Goal: Task Accomplishment & Management: Use online tool/utility

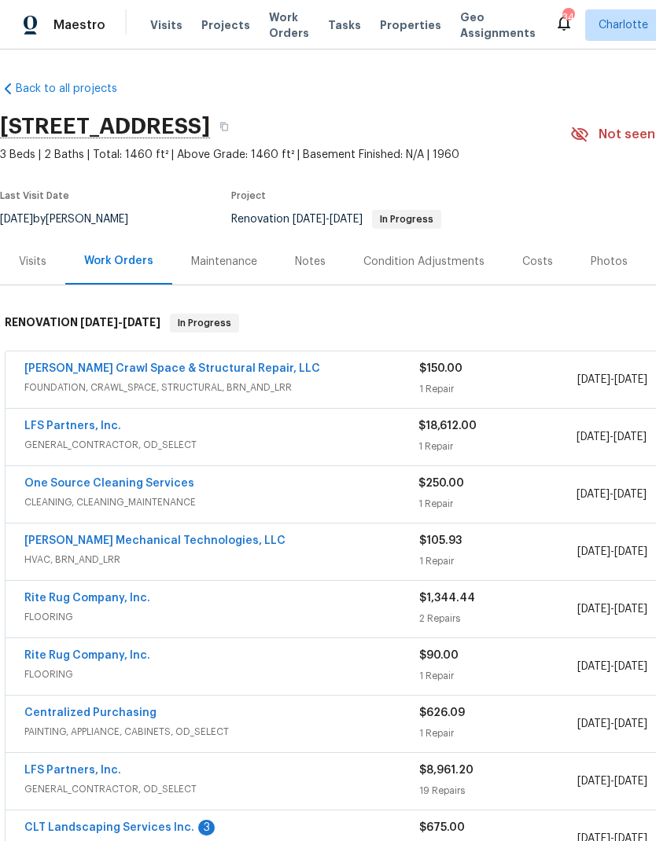
click at [228, 24] on span "Projects" at bounding box center [225, 25] width 49 height 16
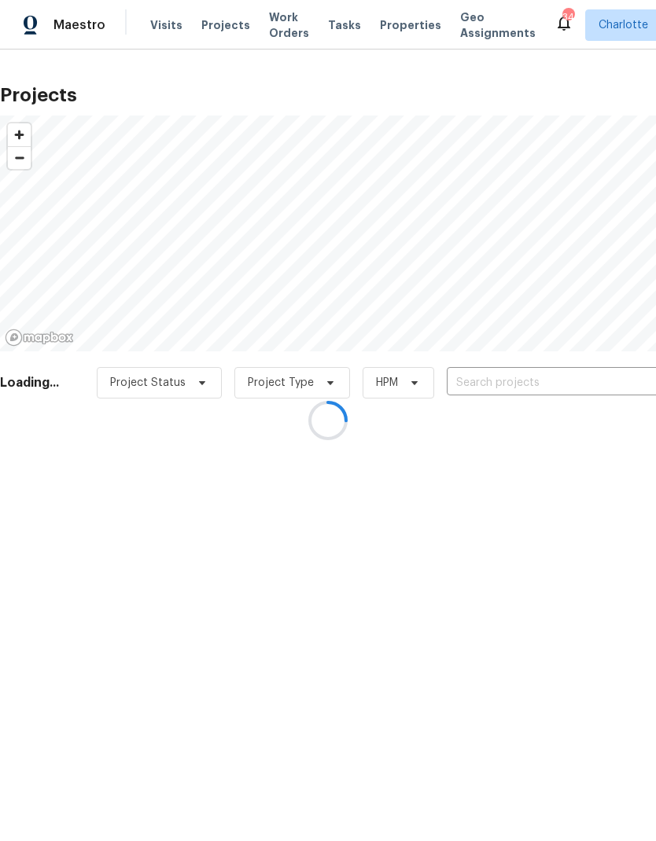
click at [559, 385] on div at bounding box center [328, 420] width 656 height 841
click at [567, 385] on div at bounding box center [328, 420] width 656 height 841
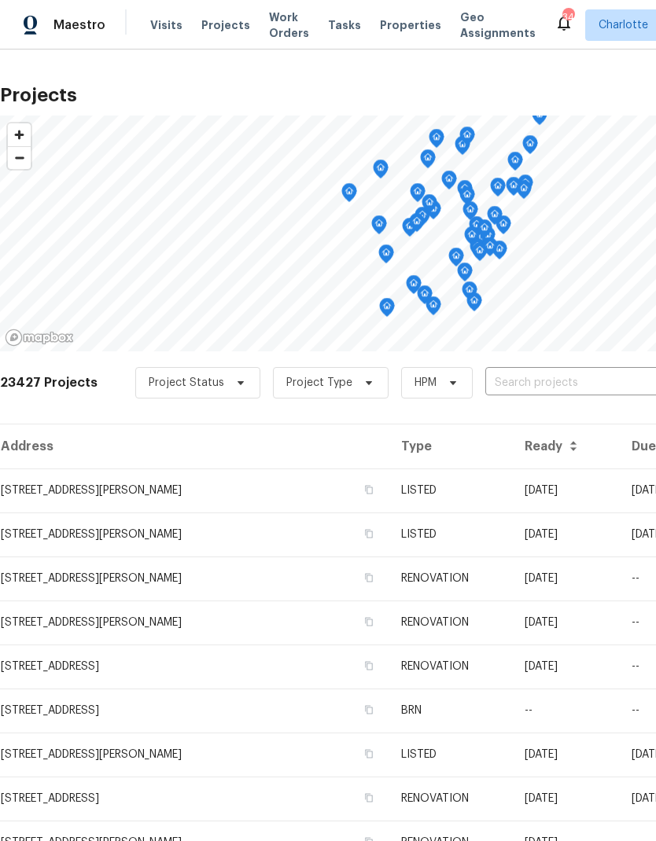
click at [577, 378] on input "text" at bounding box center [575, 383] width 180 height 24
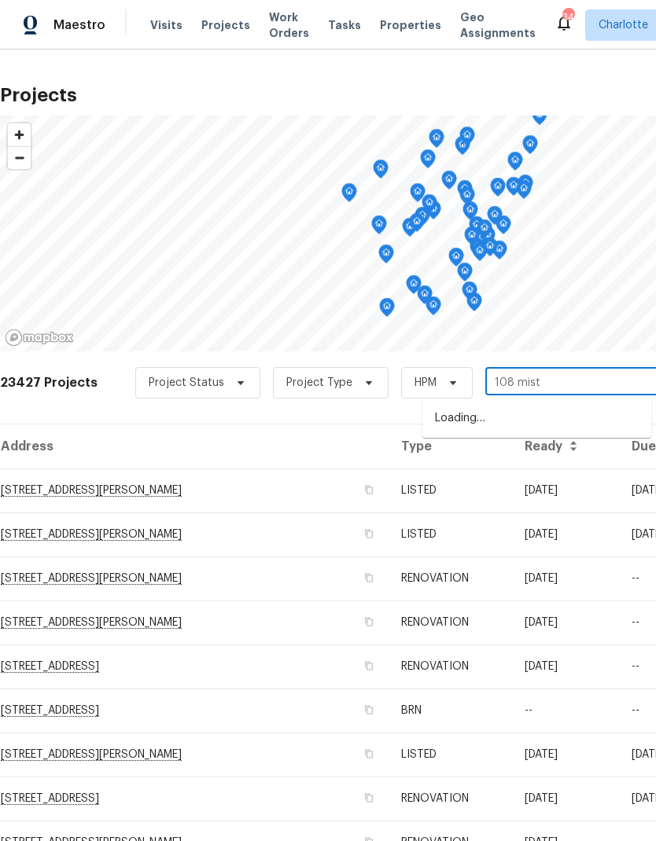
type input "108 [PERSON_NAME]"
click at [583, 420] on li "[STREET_ADDRESS][PERSON_NAME]" at bounding box center [536, 419] width 229 height 26
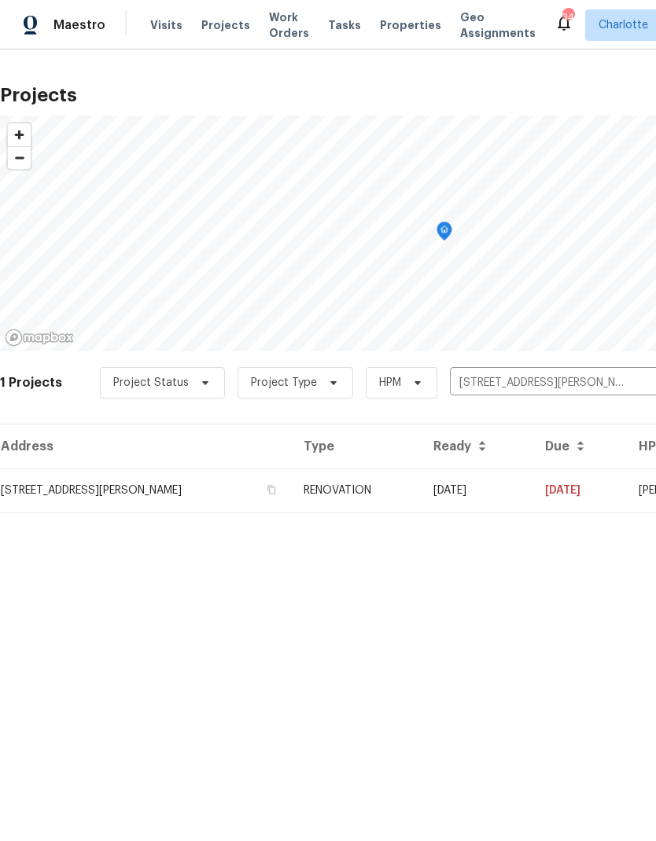
click at [31, 493] on td "108 Mistywood Dr, Mount Holly, NC 28120" at bounding box center [145, 491] width 291 height 44
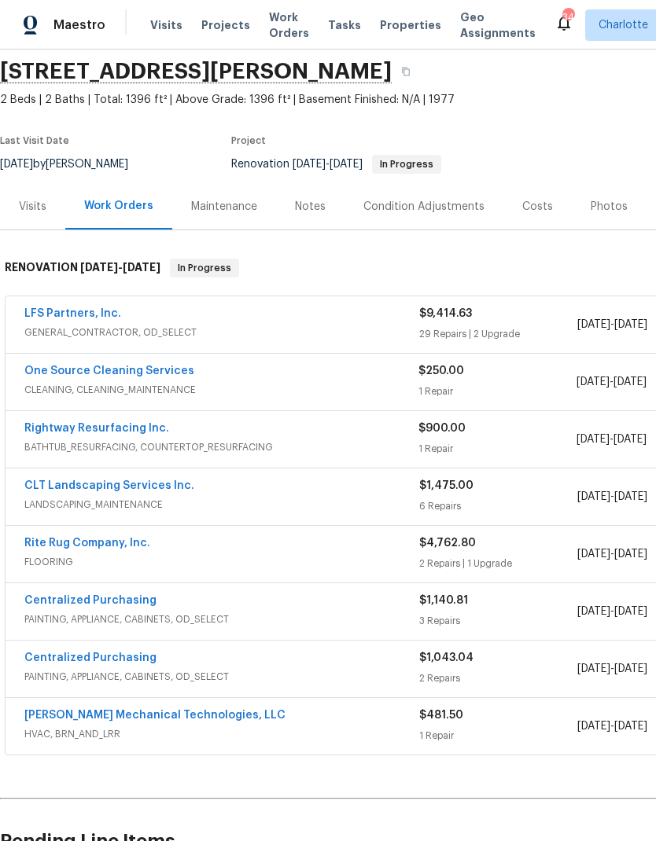
scroll to position [50, 0]
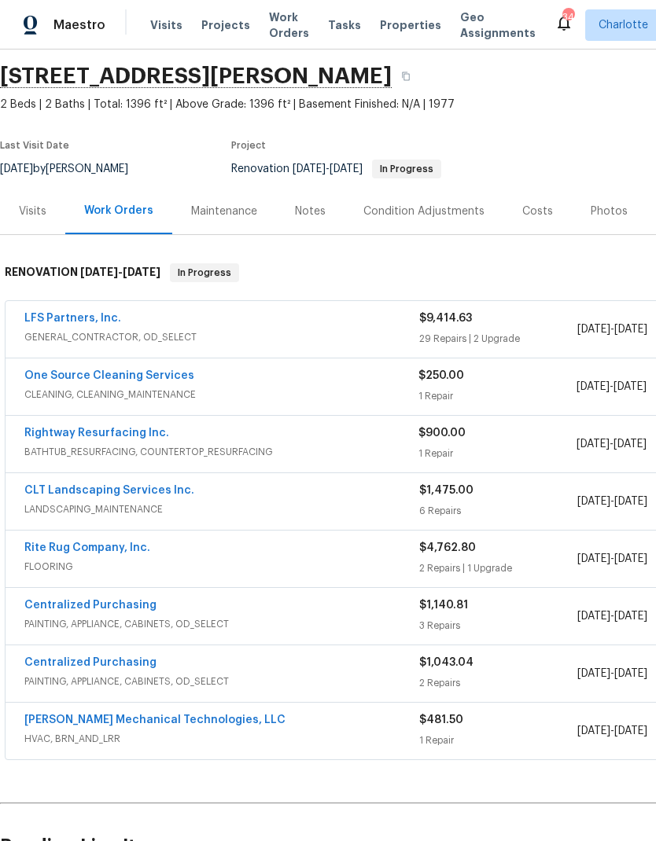
click at [47, 322] on link "LFS Partners, Inc." at bounding box center [72, 318] width 97 height 11
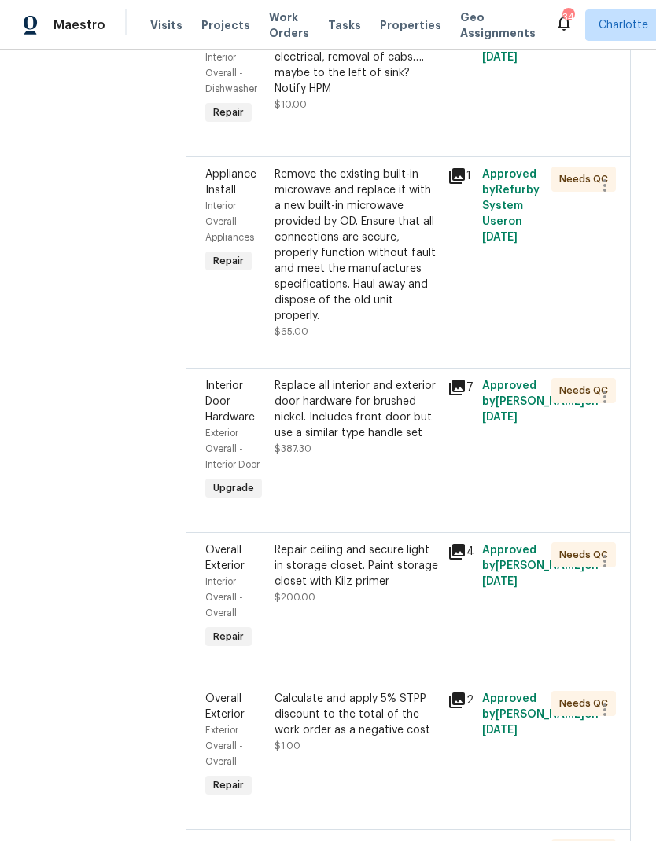
scroll to position [4393, 0]
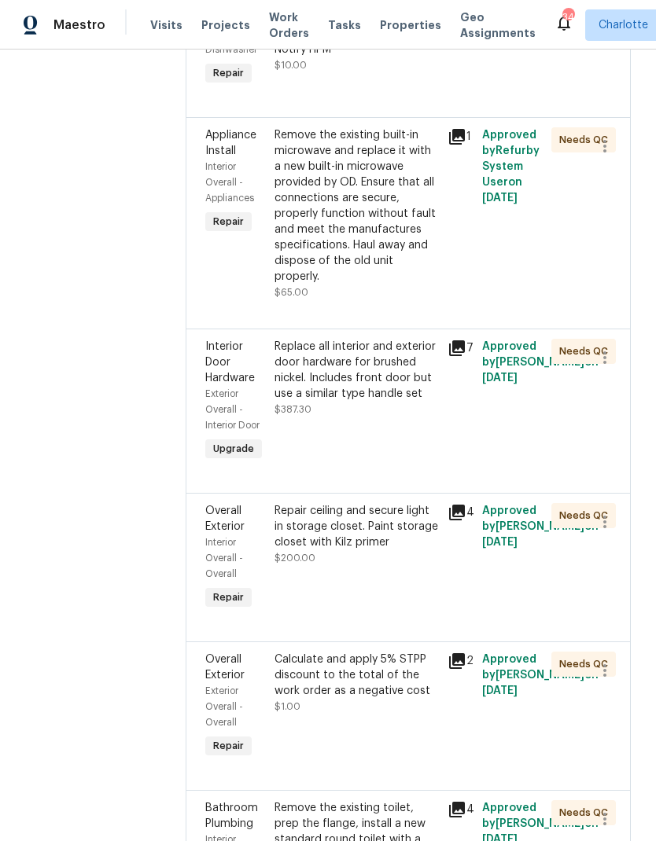
click at [389, 652] on div "Calculate and apply 5% STPP discount to the total of the work order as a negati…" at bounding box center [356, 675] width 164 height 47
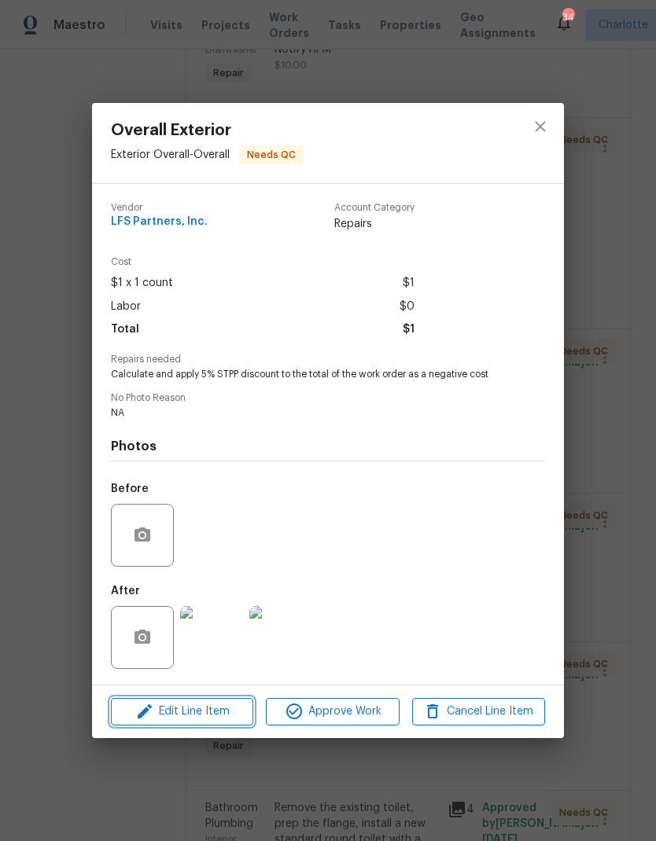
click at [233, 721] on span "Edit Line Item" at bounding box center [182, 712] width 133 height 20
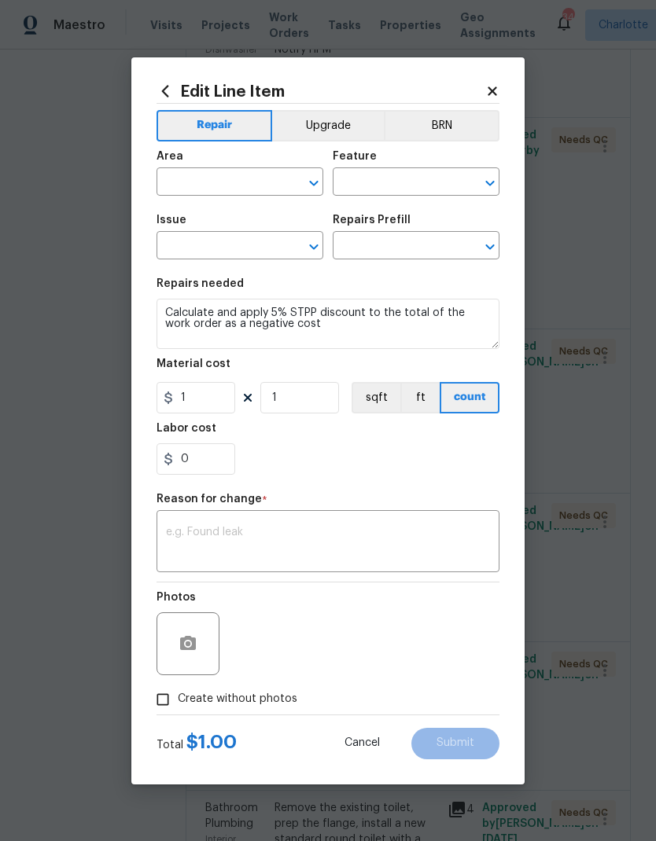
type input "Exterior Overall"
type input "Overall"
type input "Overall Exterior"
type input "Strategic Trade Partner Discount $1.00"
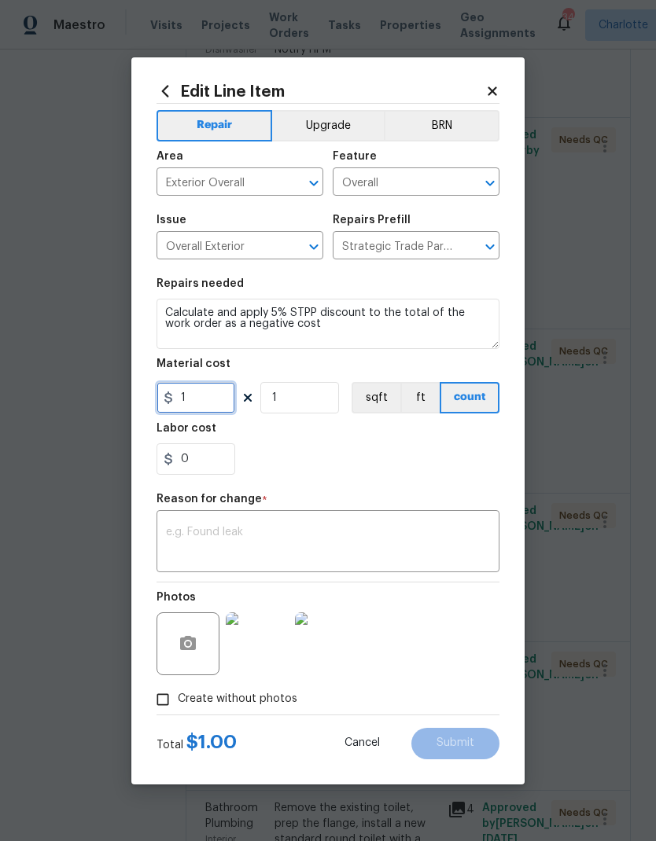
click at [220, 401] on input "1" at bounding box center [195, 397] width 79 height 31
click at [179, 407] on input "470" at bounding box center [195, 397] width 79 height 31
click at [178, 405] on input "470" at bounding box center [195, 397] width 79 height 31
click at [180, 401] on input "470" at bounding box center [195, 397] width 79 height 31
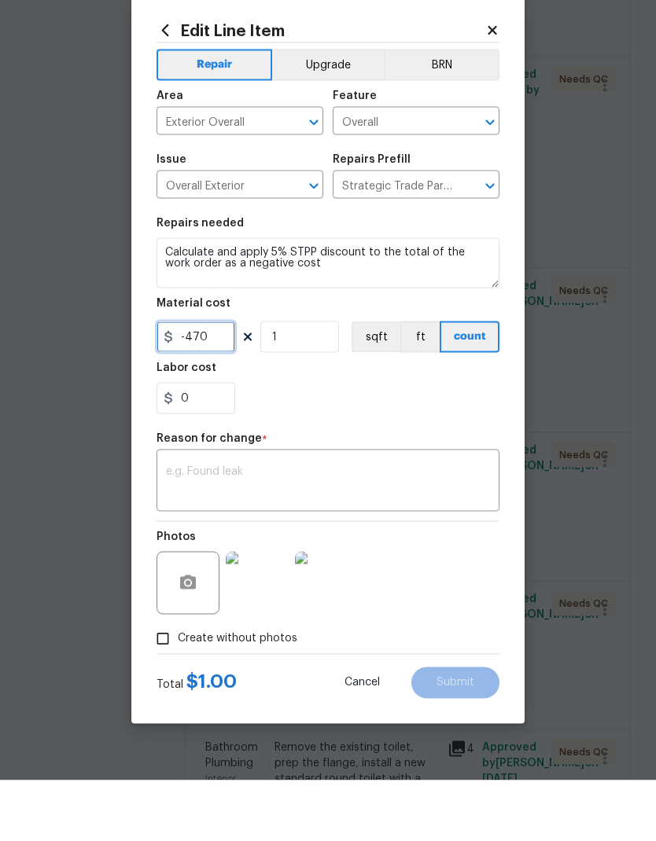
type input "-470"
click at [403, 527] on textarea at bounding box center [328, 543] width 324 height 33
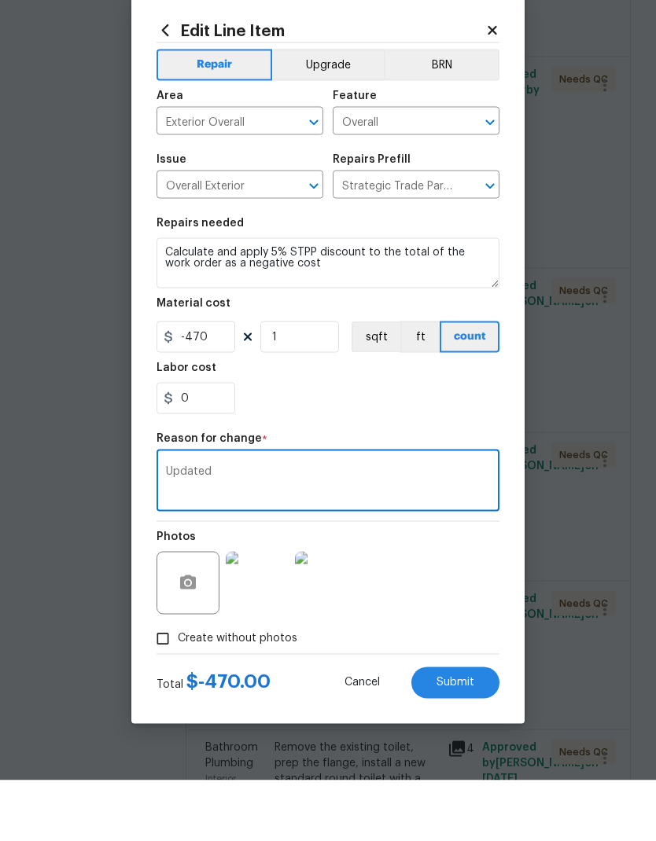
type textarea "Updated"
click at [440, 443] on div "0" at bounding box center [327, 458] width 343 height 31
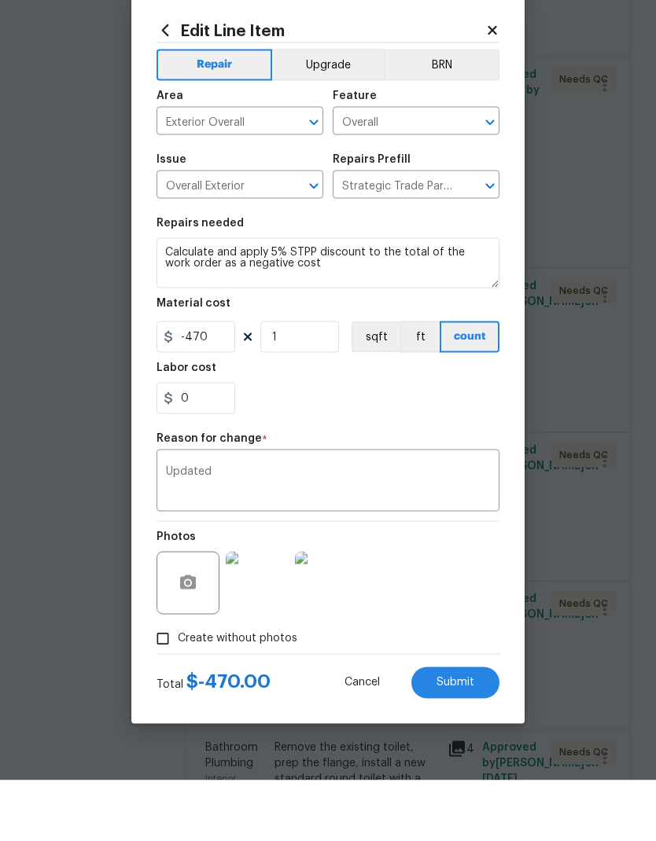
scroll to position [61, 0]
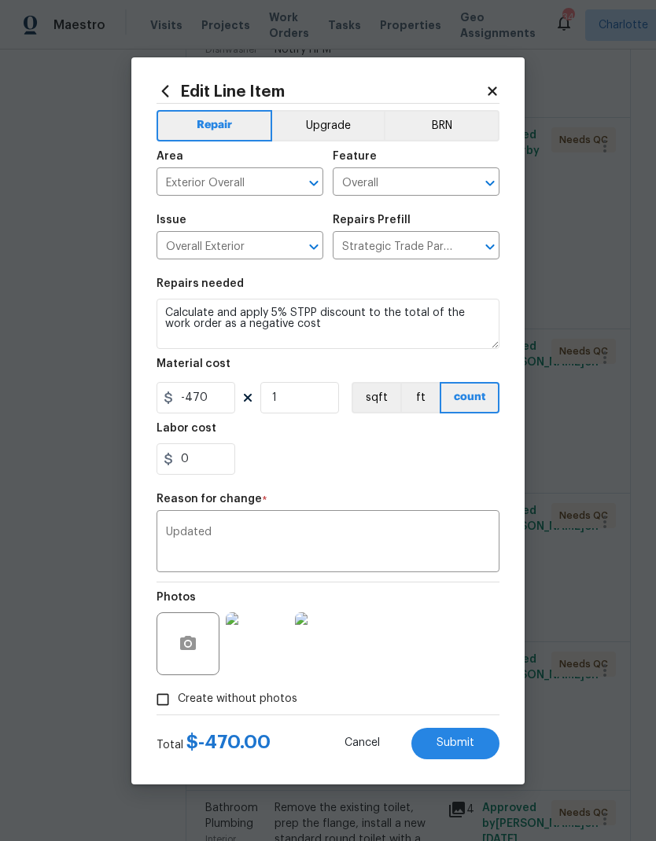
click at [462, 747] on span "Submit" at bounding box center [455, 744] width 38 height 12
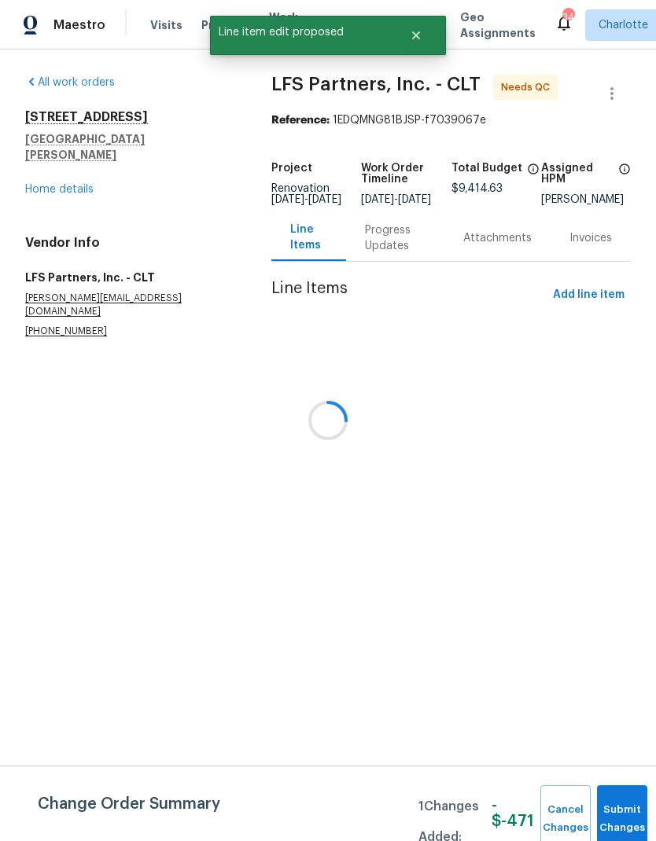
scroll to position [0, 0]
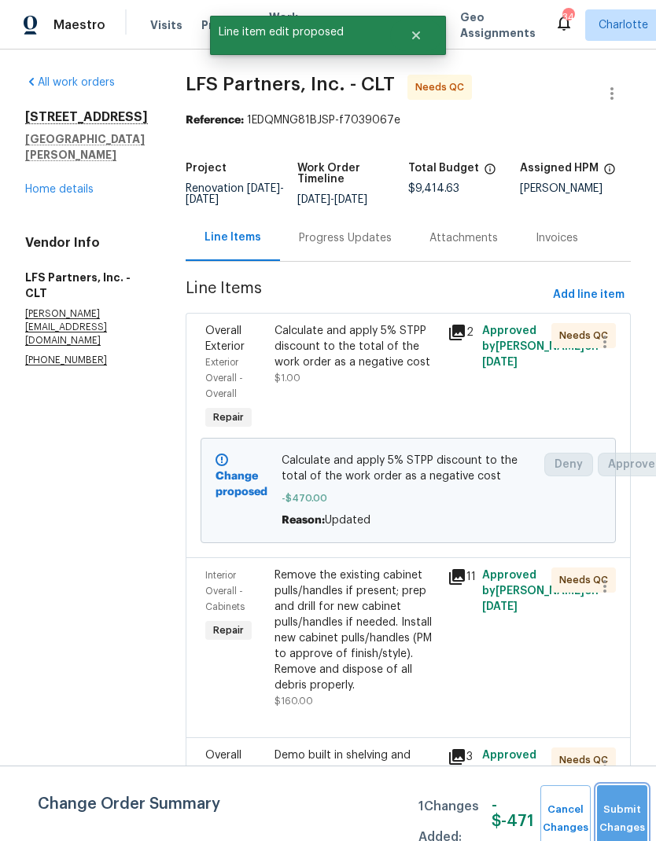
click at [621, 807] on button "Submit Changes" at bounding box center [622, 820] width 50 height 68
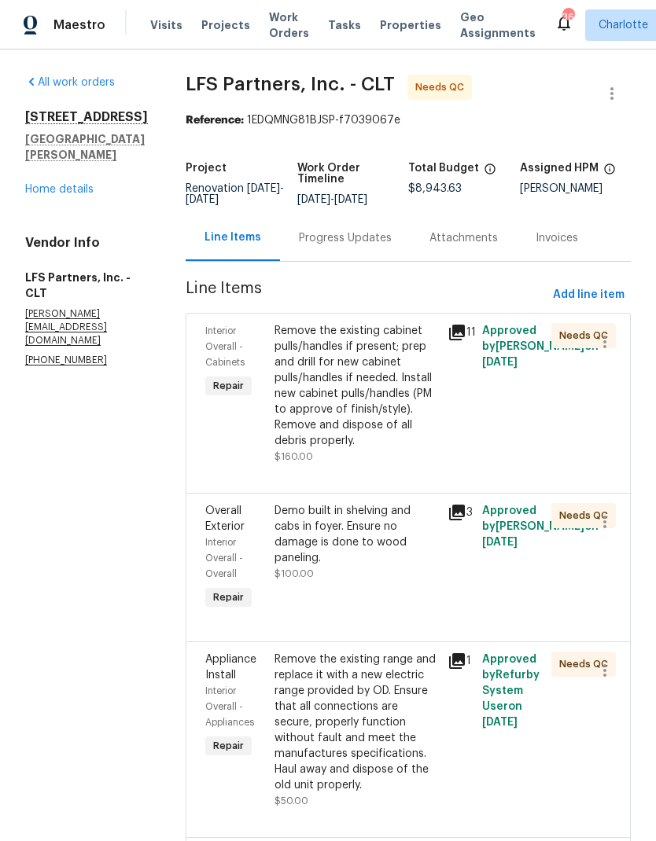
click at [381, 363] on div "Remove the existing cabinet pulls/handles if present; prep and drill for new ca…" at bounding box center [356, 386] width 164 height 126
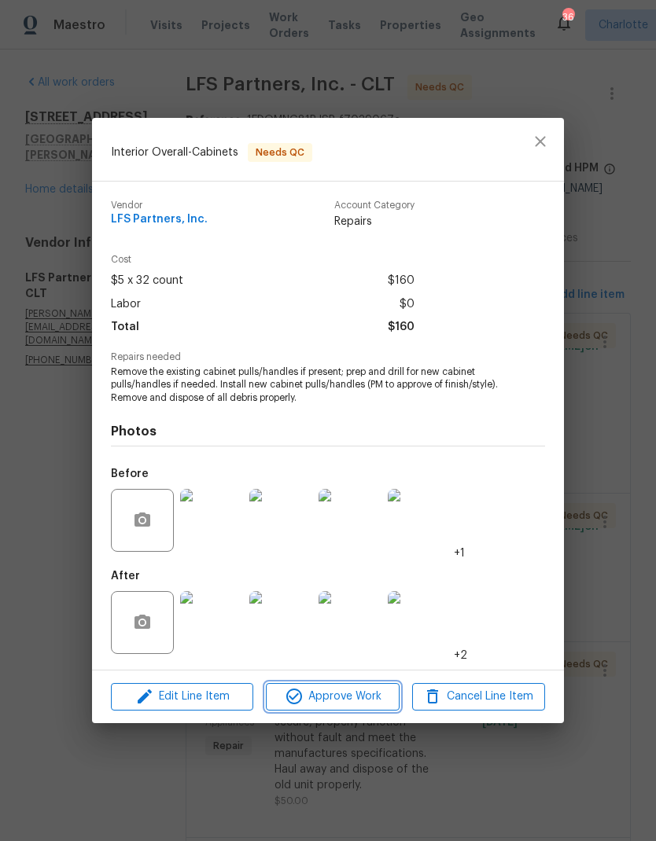
click at [337, 693] on span "Approve Work" at bounding box center [331, 697] width 123 height 20
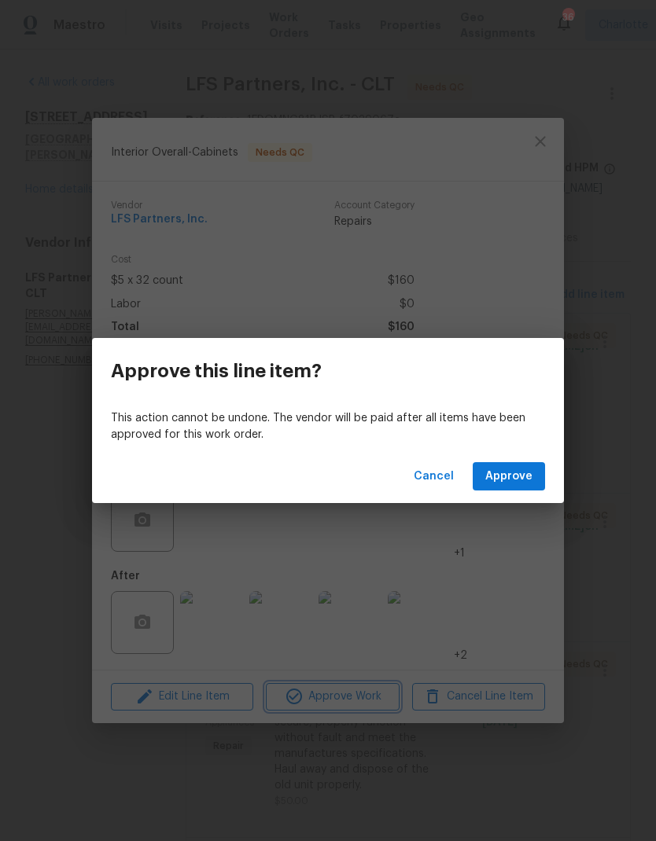
click at [538, 136] on div "Approve this line item? This action cannot be undone. The vendor will be paid a…" at bounding box center [328, 420] width 656 height 841
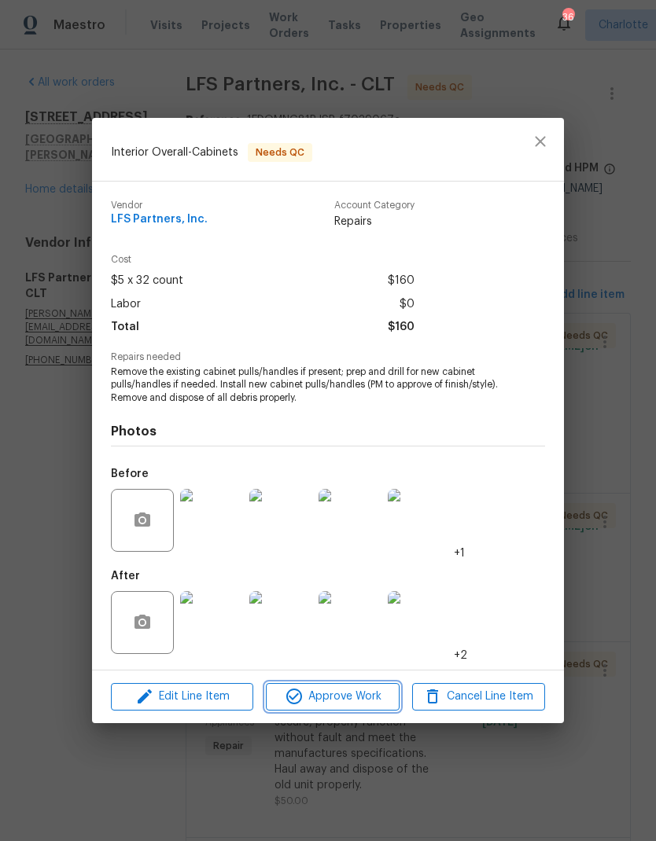
click at [365, 705] on span "Approve Work" at bounding box center [331, 697] width 123 height 20
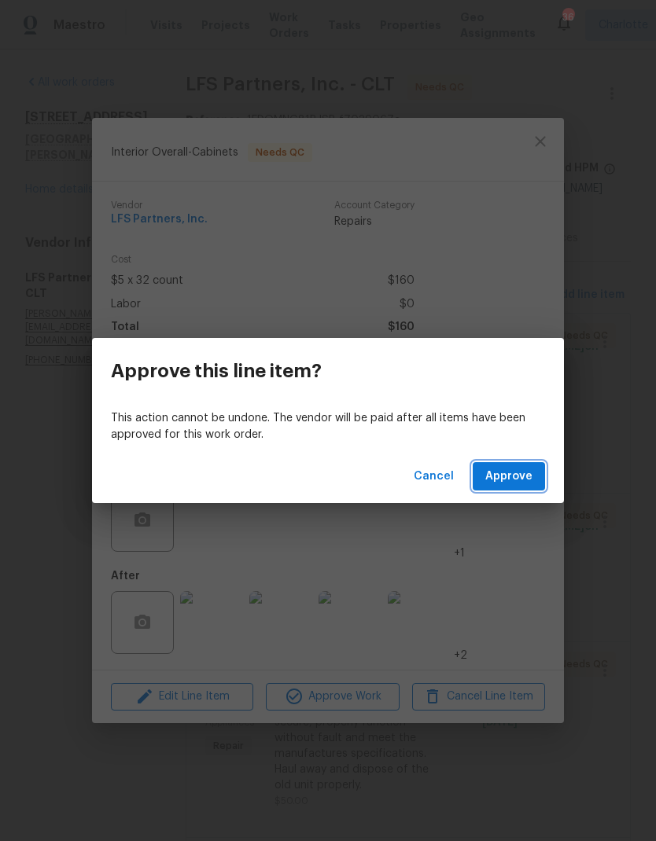
click at [513, 484] on span "Approve" at bounding box center [508, 477] width 47 height 20
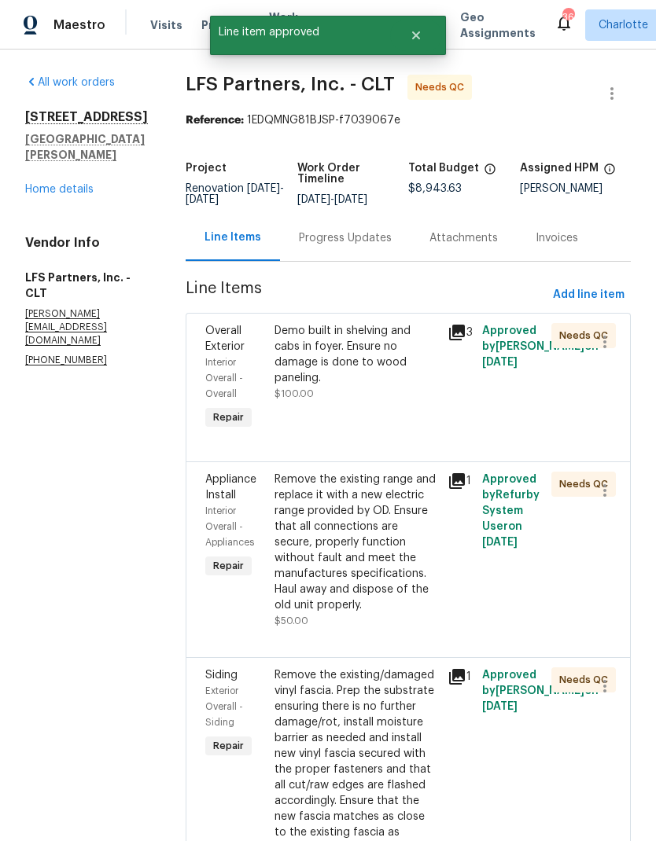
click at [453, 329] on icon at bounding box center [457, 333] width 16 height 16
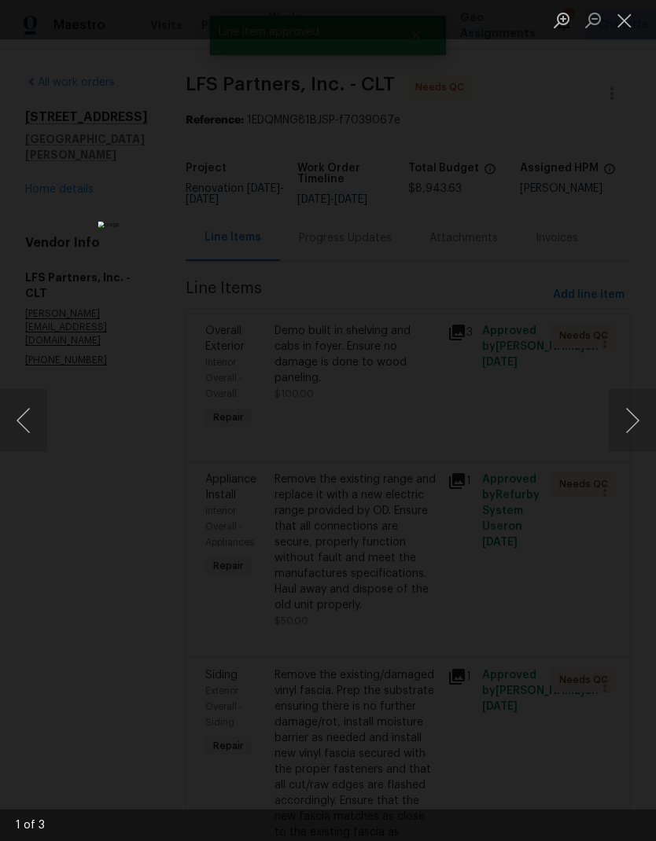
click at [635, 447] on button "Next image" at bounding box center [632, 420] width 47 height 63
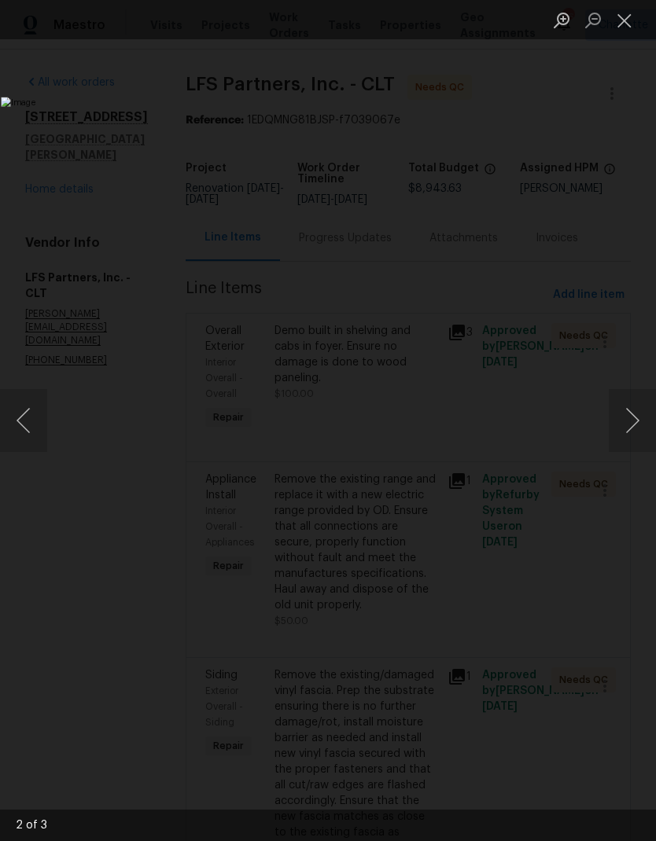
click at [506, 453] on img "Lightbox" at bounding box center [253, 420] width 505 height 647
click at [635, 430] on button "Next image" at bounding box center [632, 420] width 47 height 63
click at [635, 429] on button "Next image" at bounding box center [632, 420] width 47 height 63
click at [629, 19] on button "Close lightbox" at bounding box center [624, 20] width 31 height 28
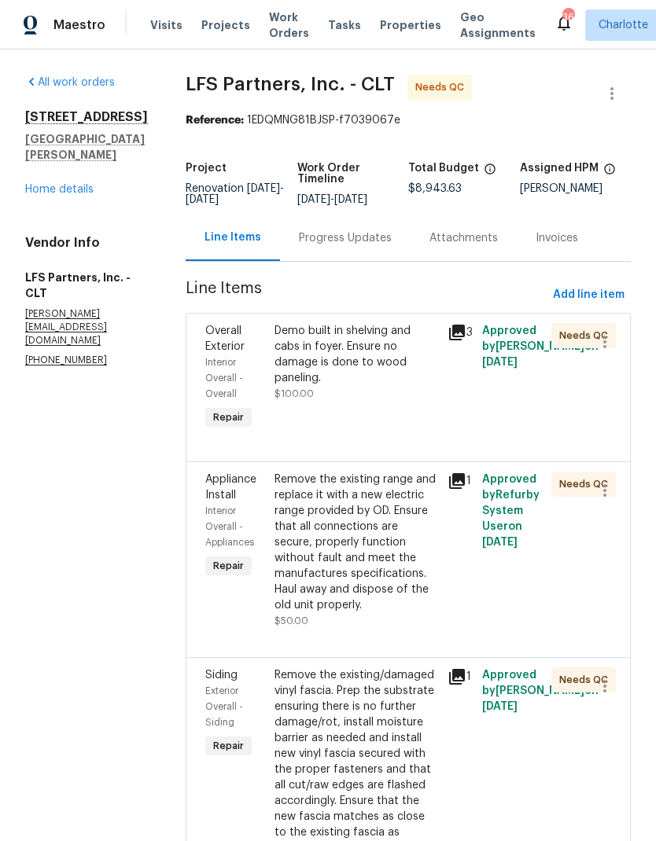
click at [416, 335] on div "Demo built in shelving and cabs in foyer. Ensure no damage is done to wood pane…" at bounding box center [356, 354] width 164 height 63
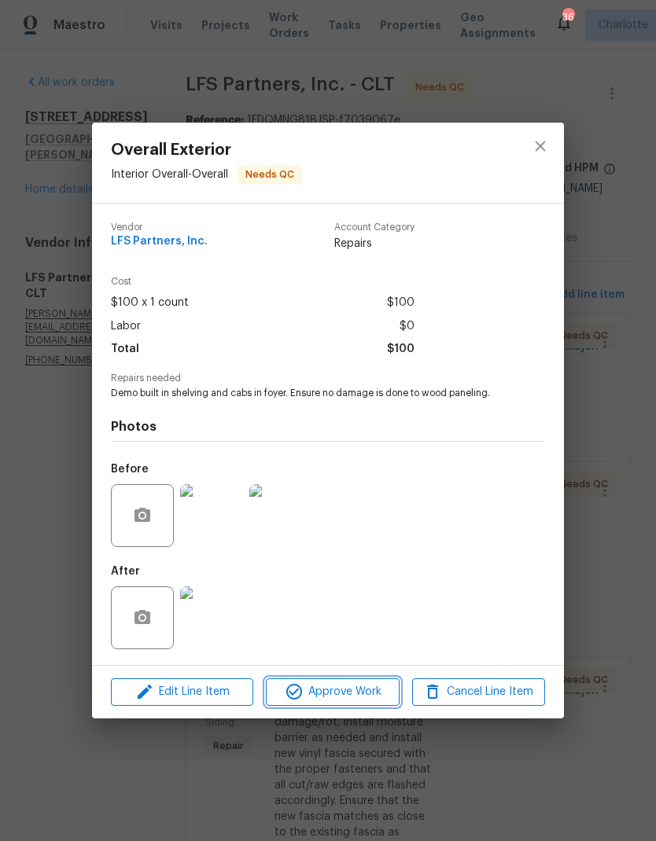
click at [365, 701] on span "Approve Work" at bounding box center [331, 693] width 123 height 20
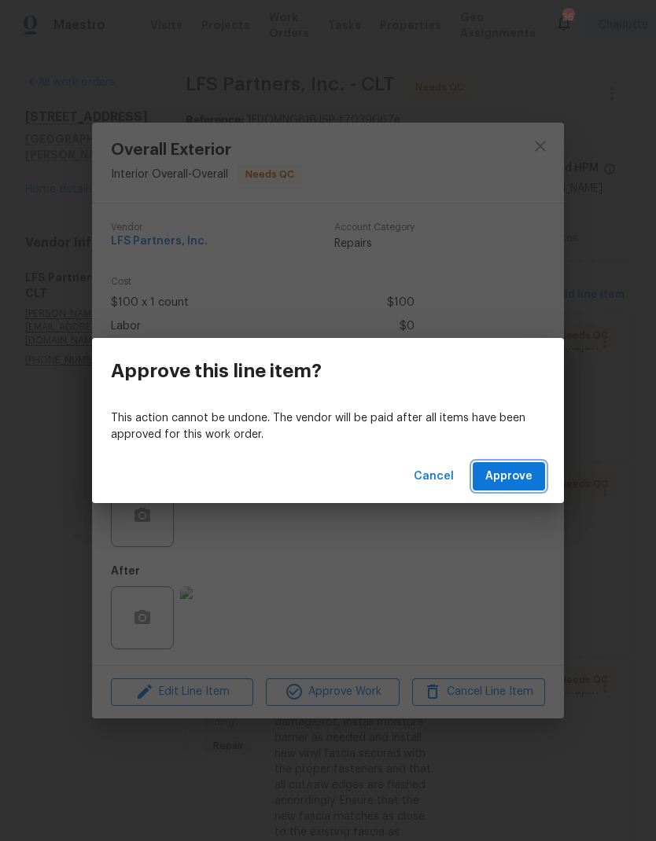
click at [529, 471] on span "Approve" at bounding box center [508, 477] width 47 height 20
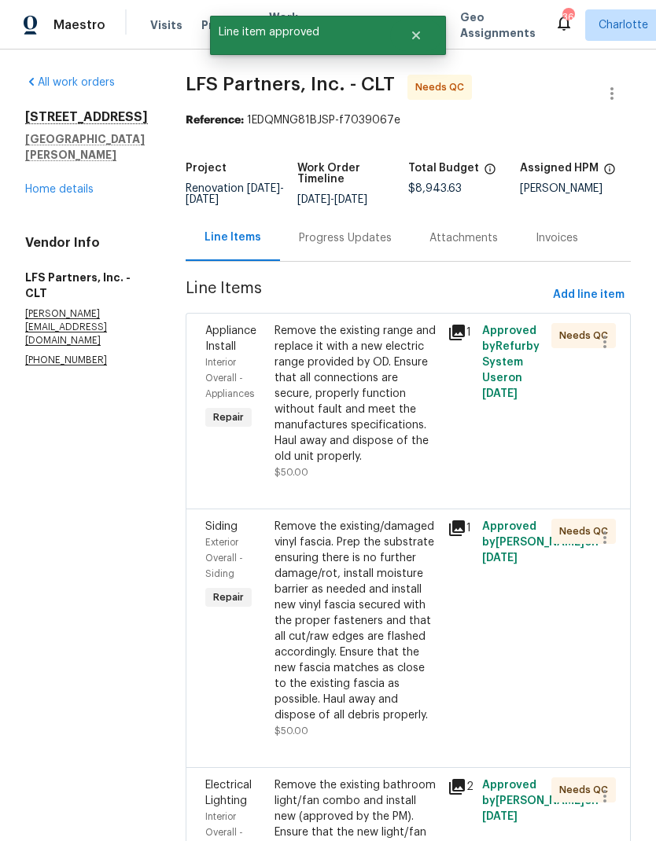
click at [390, 405] on div "Remove the existing range and replace it with a new electric range provided by …" at bounding box center [356, 394] width 164 height 142
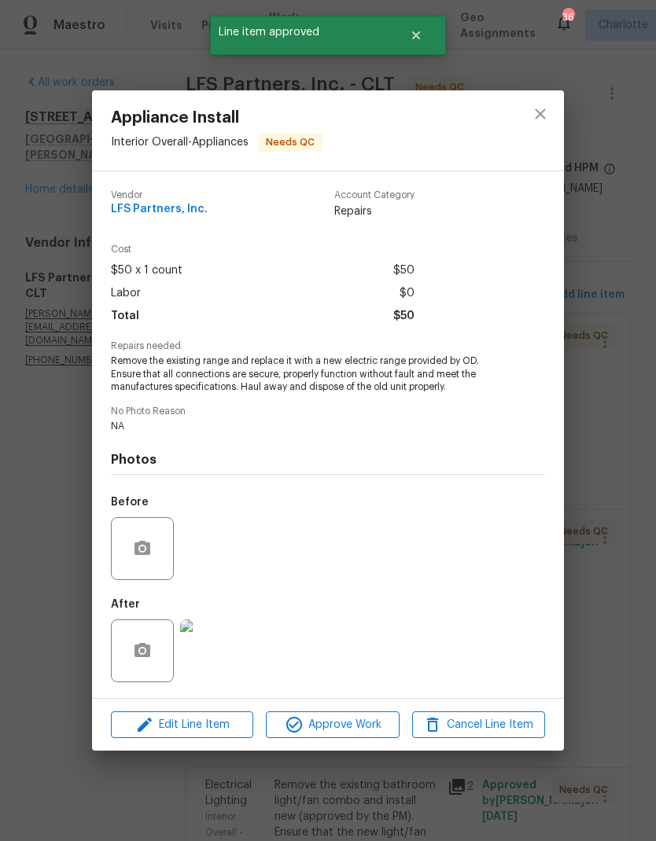
click at [365, 731] on span "Approve Work" at bounding box center [331, 726] width 123 height 20
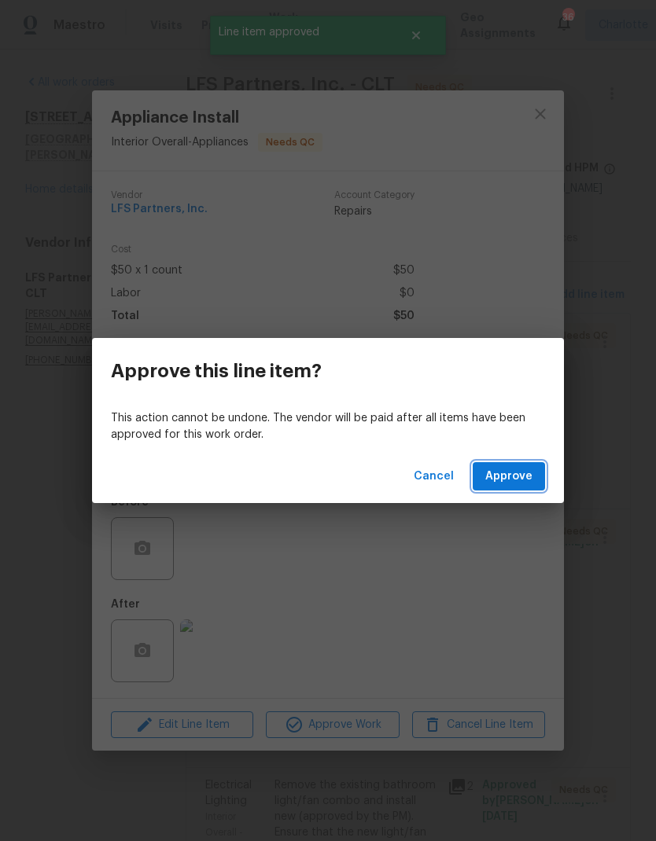
click at [528, 473] on span "Approve" at bounding box center [508, 477] width 47 height 20
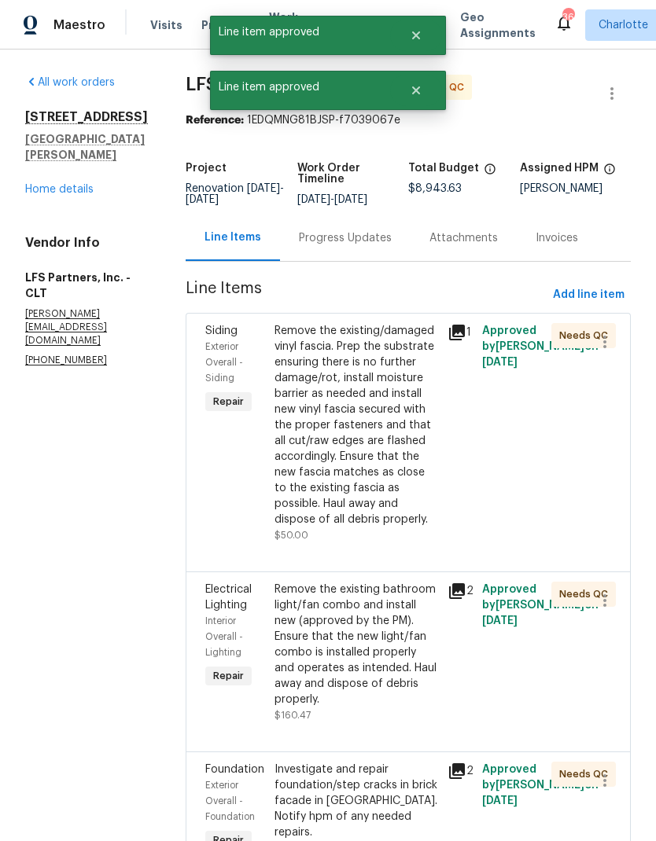
click at [377, 390] on div "Remove the existing/damaged vinyl fascia. Prep the substrate ensuring there is …" at bounding box center [356, 425] width 164 height 204
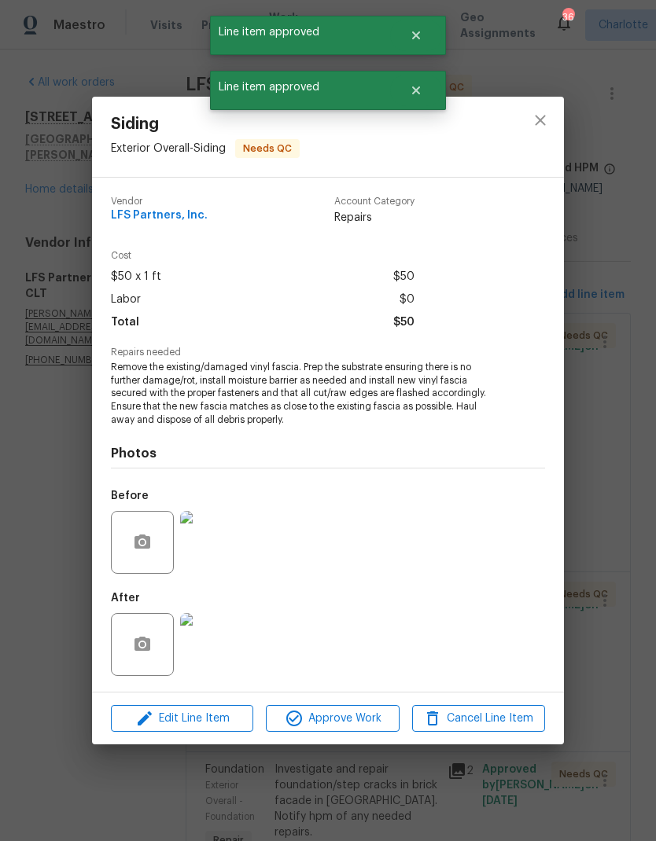
click at [363, 715] on span "Approve Work" at bounding box center [331, 719] width 123 height 20
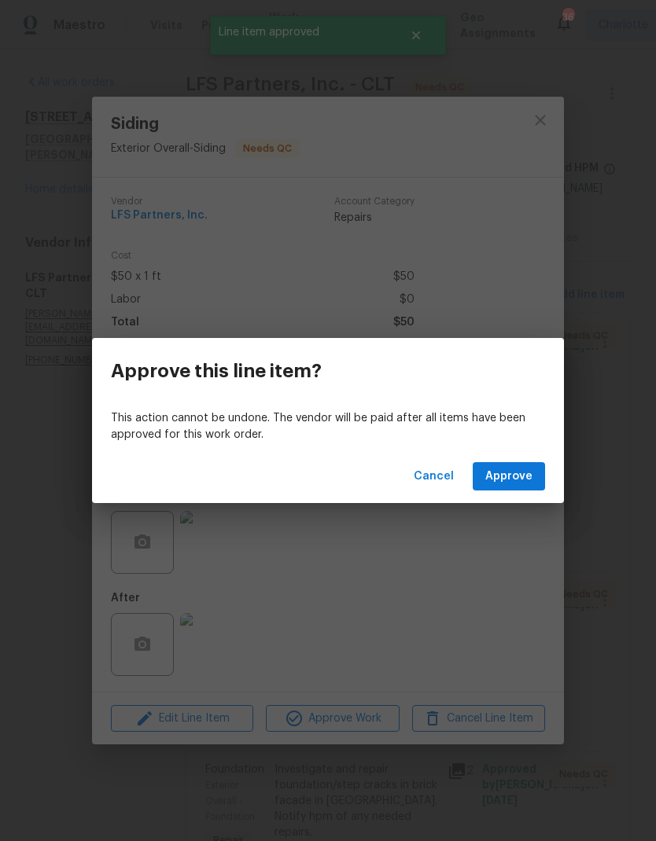
click at [531, 481] on span "Approve" at bounding box center [508, 477] width 47 height 20
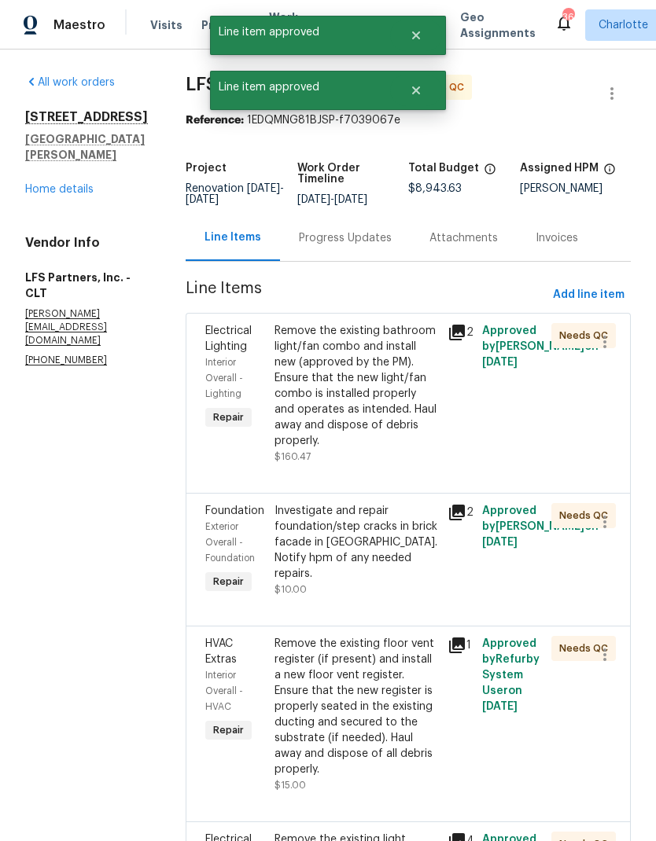
click at [383, 401] on div "Remove the existing bathroom light/fan combo and install new (approved by the P…" at bounding box center [356, 386] width 164 height 126
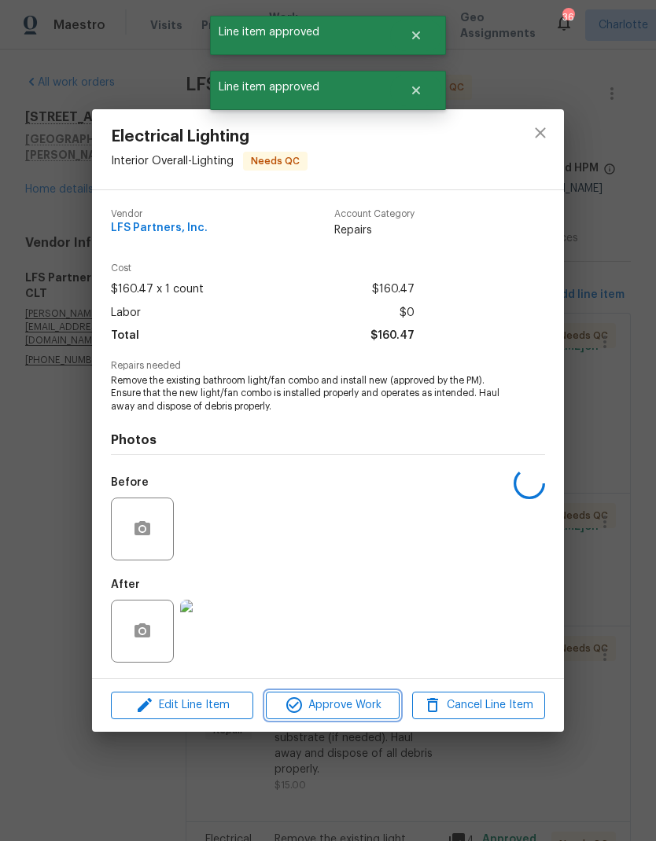
click at [353, 707] on span "Approve Work" at bounding box center [331, 706] width 123 height 20
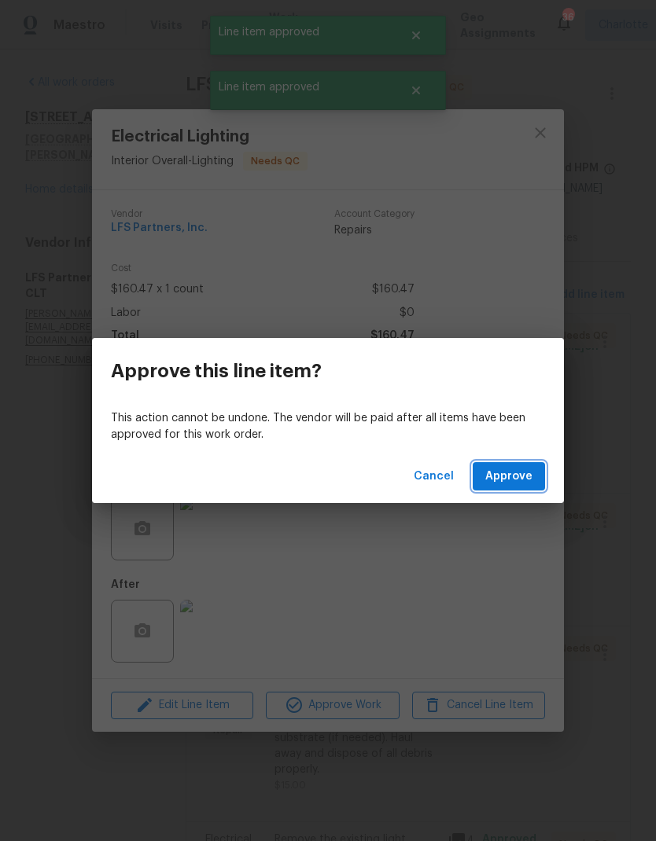
click at [511, 472] on span "Approve" at bounding box center [508, 477] width 47 height 20
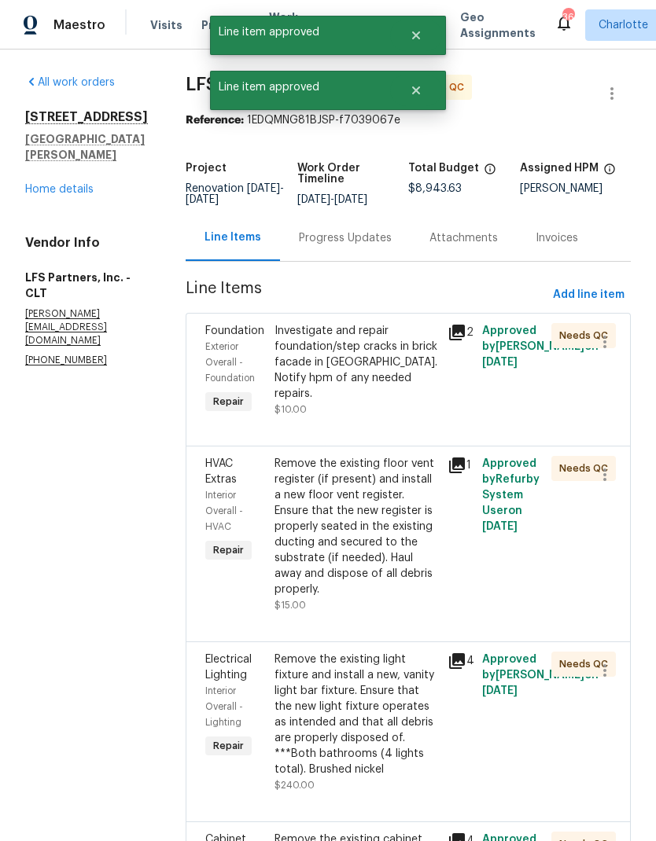
click at [374, 352] on div "Investigate and repair foundation/step cracks in brick facade in [GEOGRAPHIC_DA…" at bounding box center [356, 362] width 164 height 79
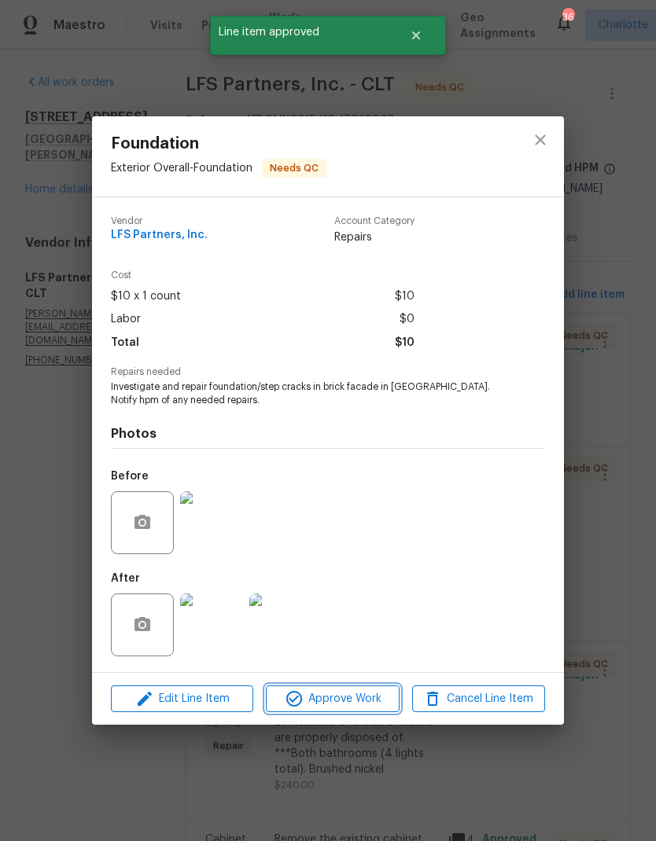
click at [352, 707] on span "Approve Work" at bounding box center [331, 700] width 123 height 20
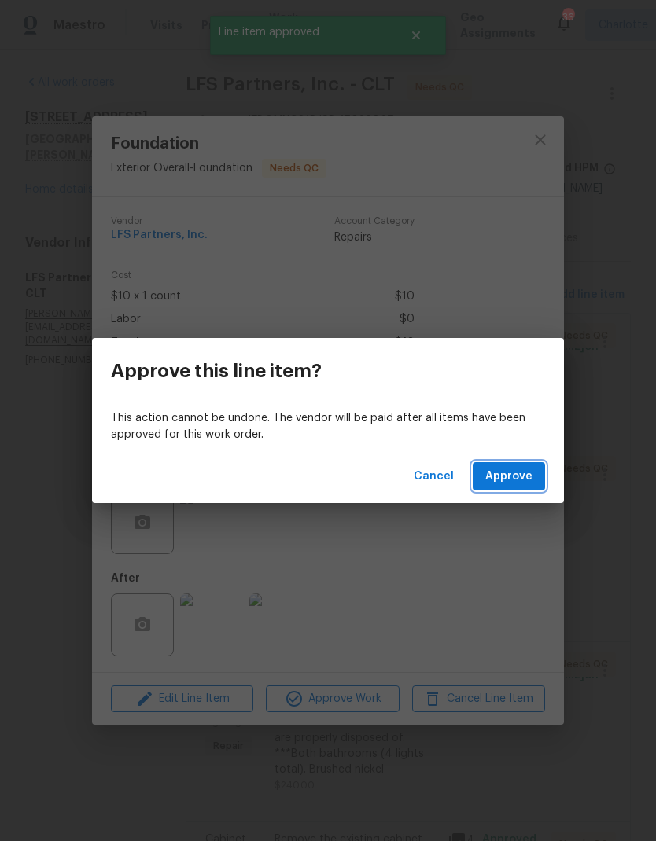
click at [528, 475] on span "Approve" at bounding box center [508, 477] width 47 height 20
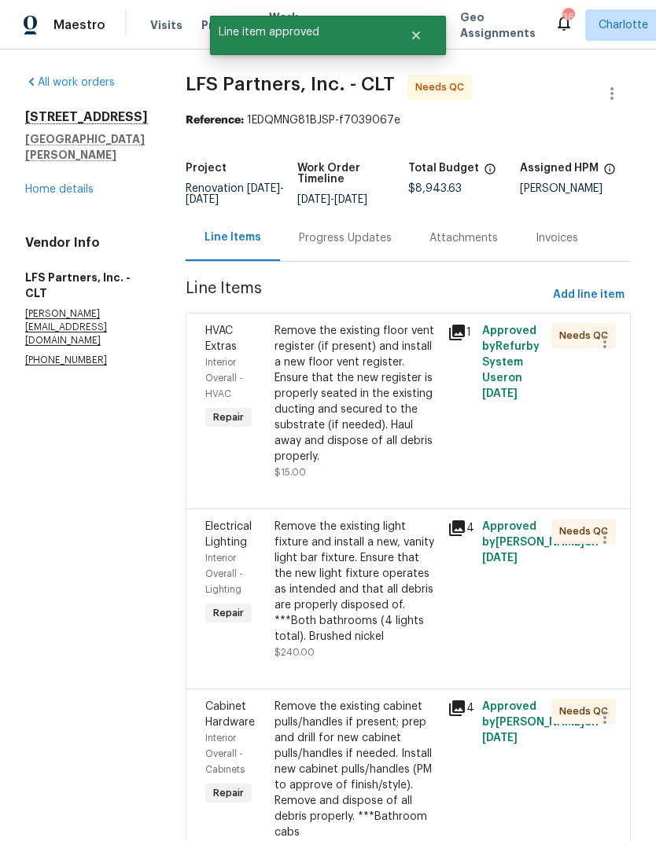
click at [370, 378] on div "Remove the existing floor vent register (if present) and install a new floor ve…" at bounding box center [356, 394] width 164 height 142
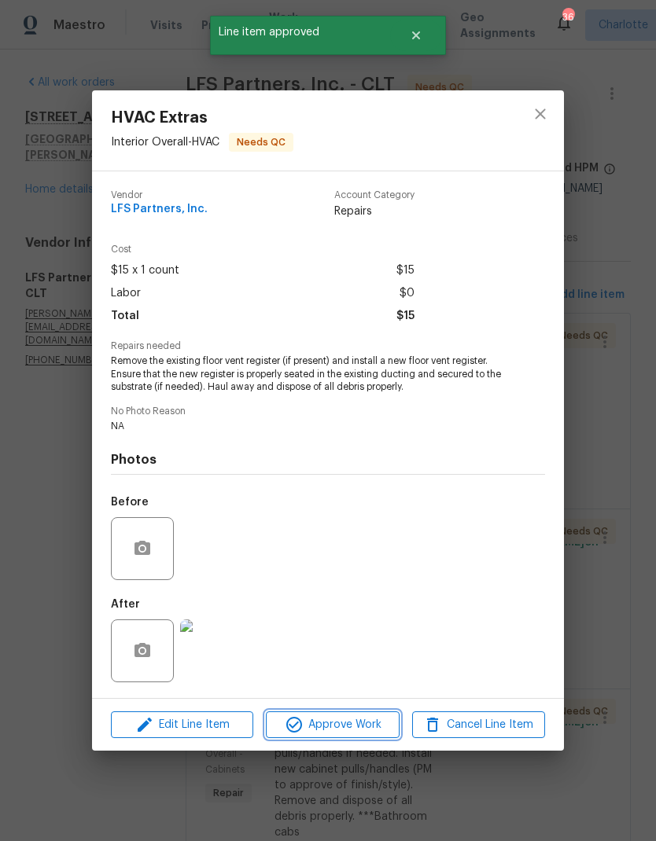
click at [366, 723] on span "Approve Work" at bounding box center [331, 726] width 123 height 20
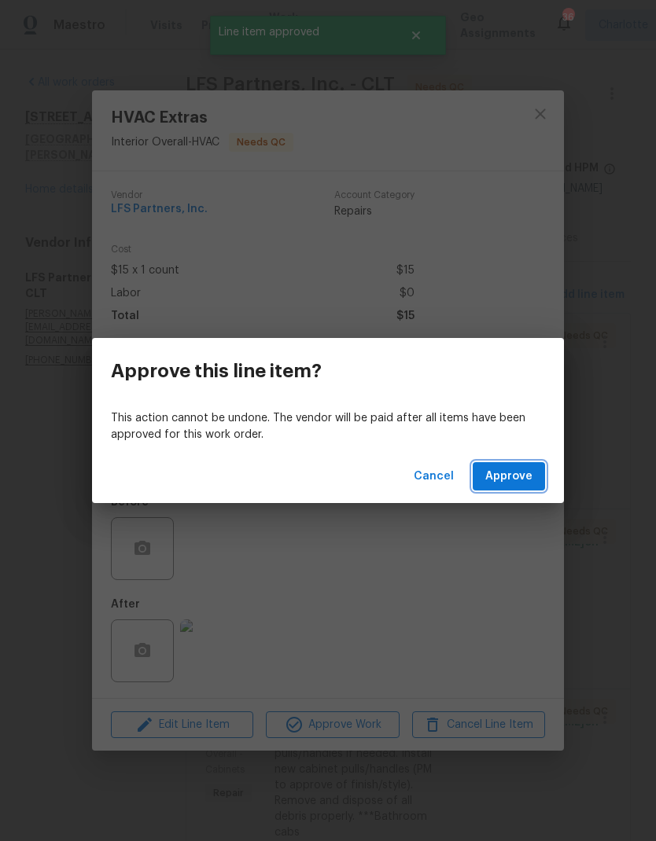
click at [533, 469] on button "Approve" at bounding box center [509, 476] width 72 height 29
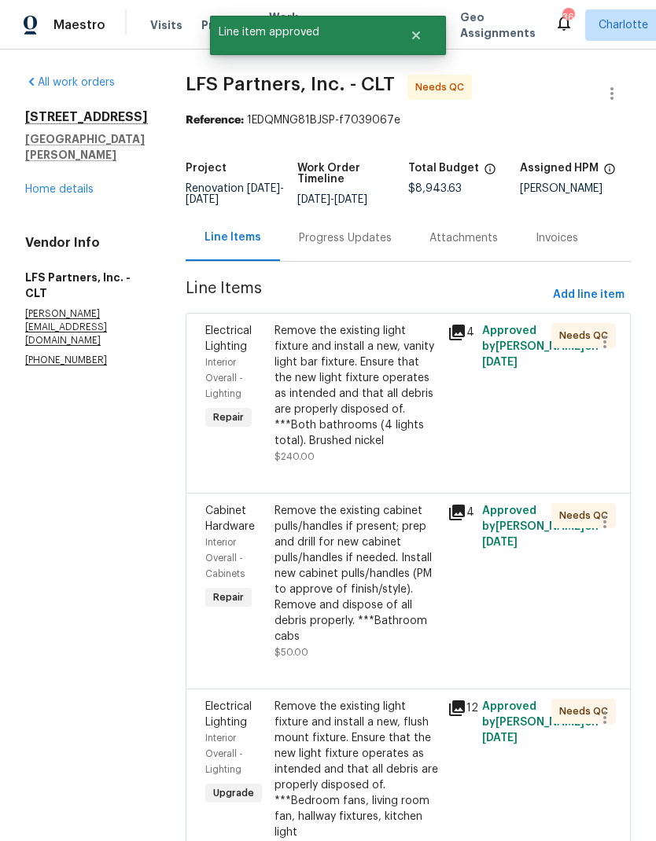
click at [399, 385] on div "Remove the existing light fixture and install a new, vanity light bar fixture. …" at bounding box center [356, 386] width 164 height 126
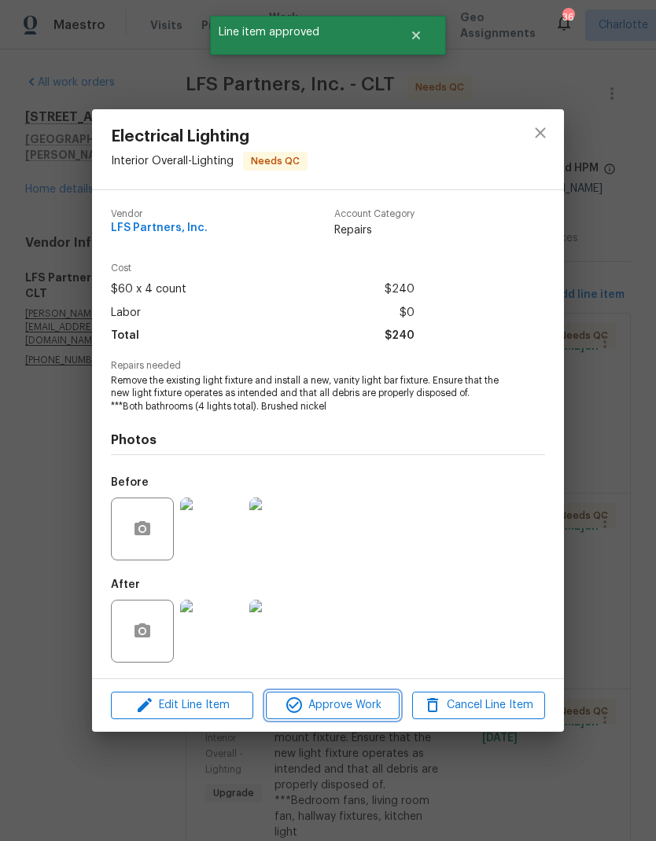
click at [343, 711] on span "Approve Work" at bounding box center [331, 706] width 123 height 20
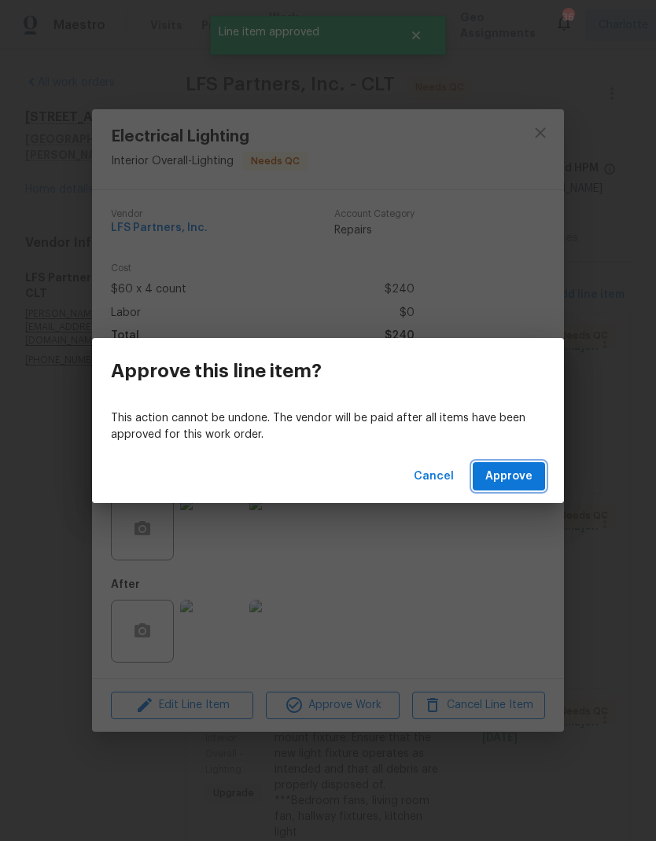
click at [524, 463] on button "Approve" at bounding box center [509, 476] width 72 height 29
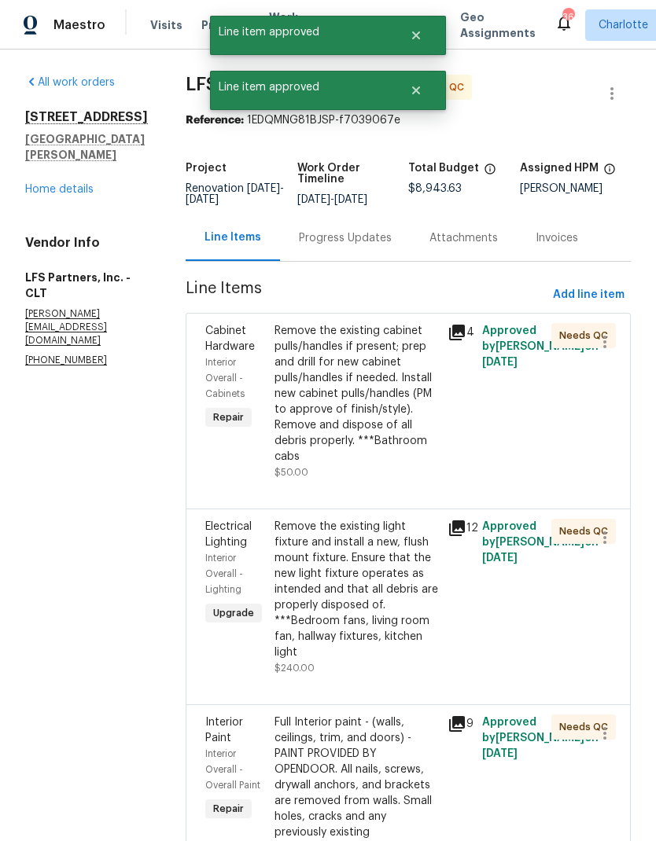
click at [381, 377] on div "Remove the existing cabinet pulls/handles if present; prep and drill for new ca…" at bounding box center [356, 394] width 164 height 142
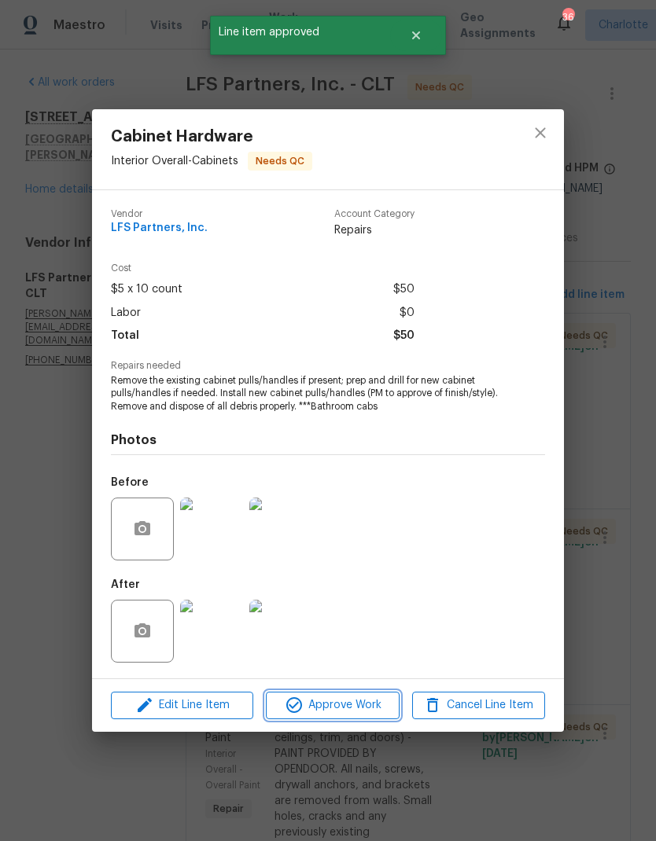
click at [357, 706] on span "Approve Work" at bounding box center [331, 706] width 123 height 20
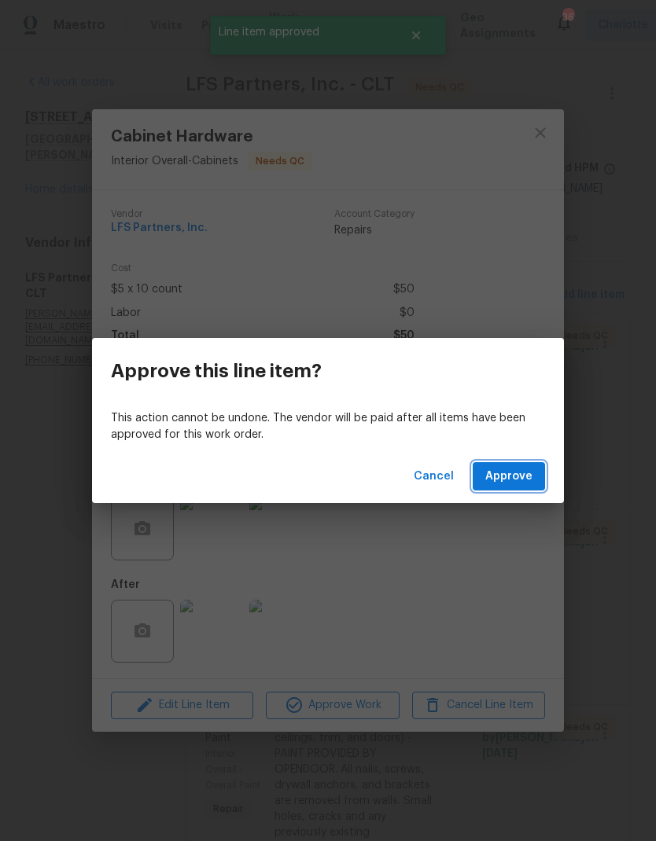
click at [526, 476] on span "Approve" at bounding box center [508, 477] width 47 height 20
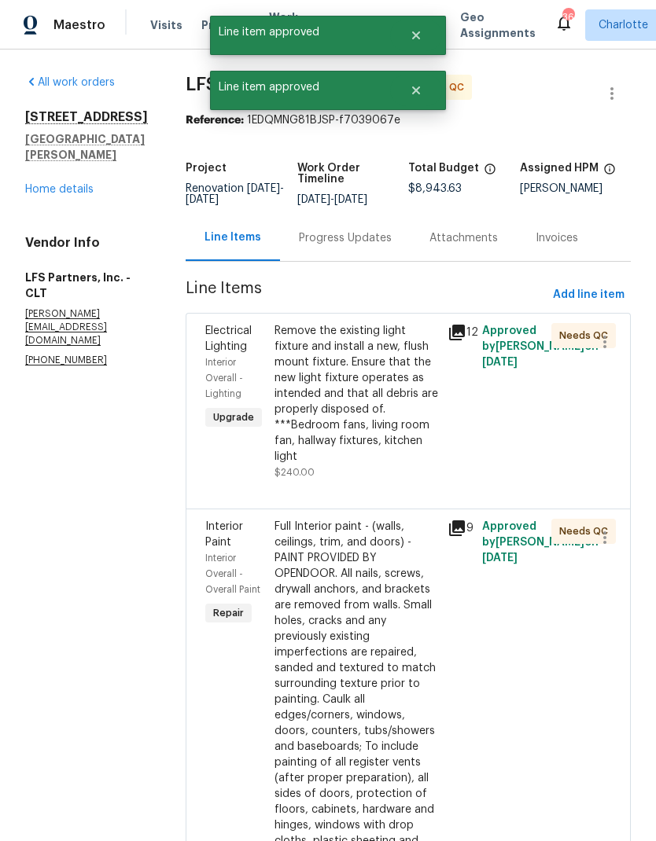
click at [359, 395] on div "Remove the existing light fixture and install a new, flush mount fixture. Ensur…" at bounding box center [356, 394] width 164 height 142
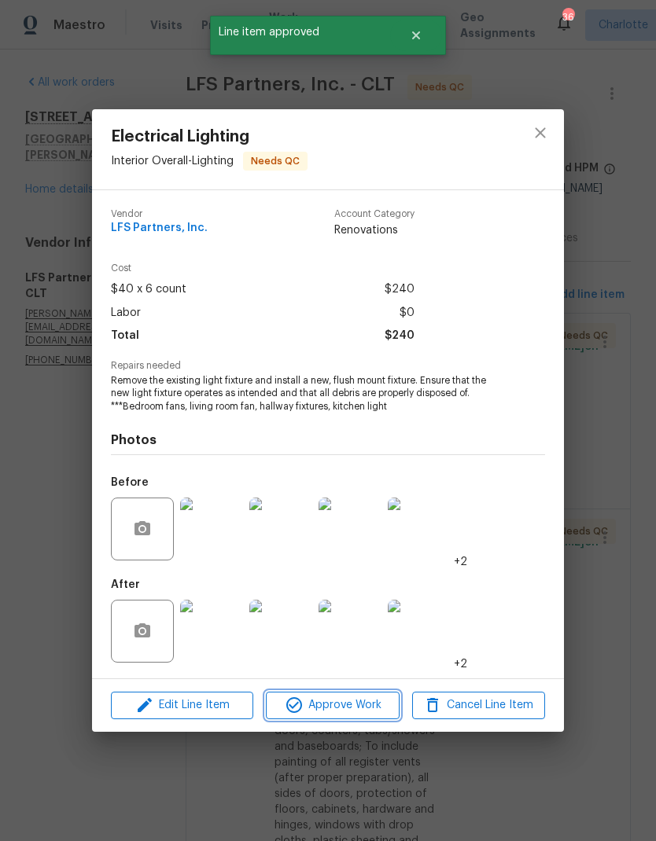
click at [363, 710] on span "Approve Work" at bounding box center [331, 706] width 123 height 20
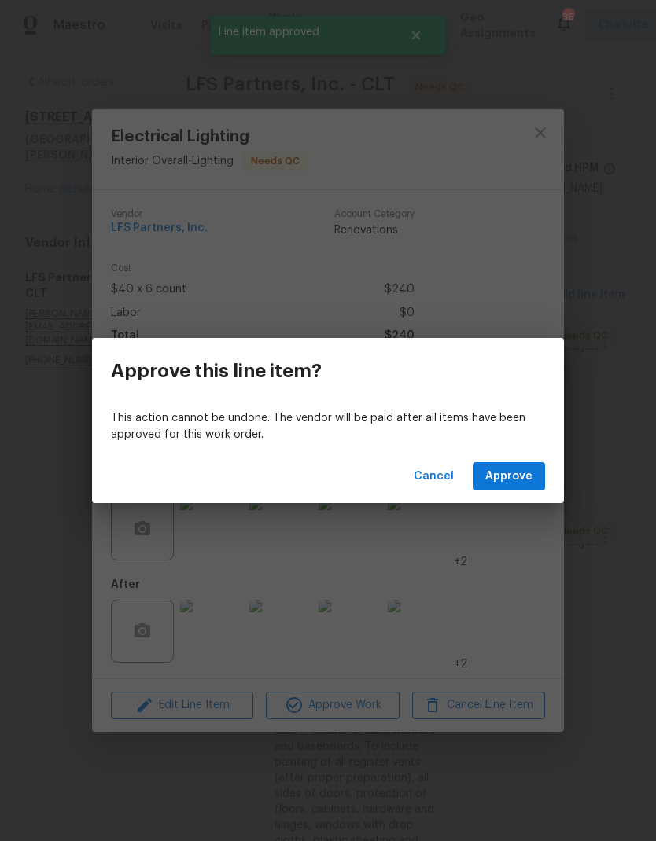
click at [519, 475] on span "Approve" at bounding box center [508, 477] width 47 height 20
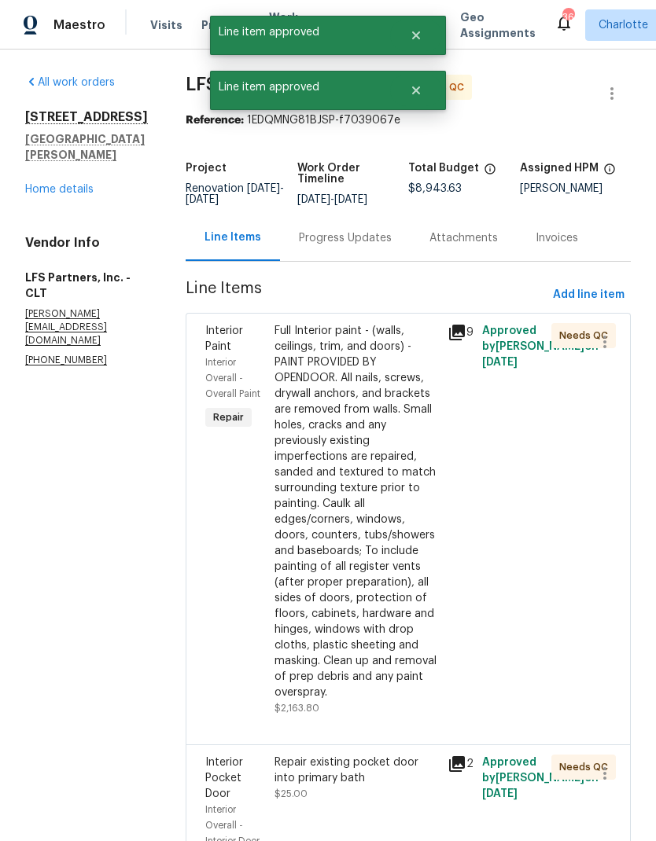
click at [367, 383] on div "Full Interior paint - (walls, ceilings, trim, and doors) - PAINT PROVIDED BY OP…" at bounding box center [356, 511] width 164 height 377
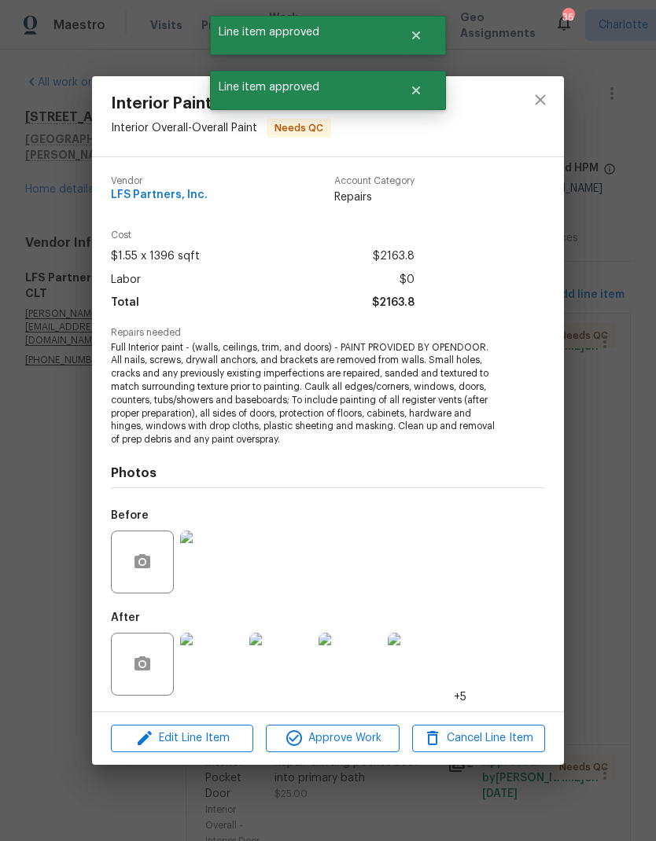
click at [358, 728] on button "Approve Work" at bounding box center [332, 739] width 133 height 28
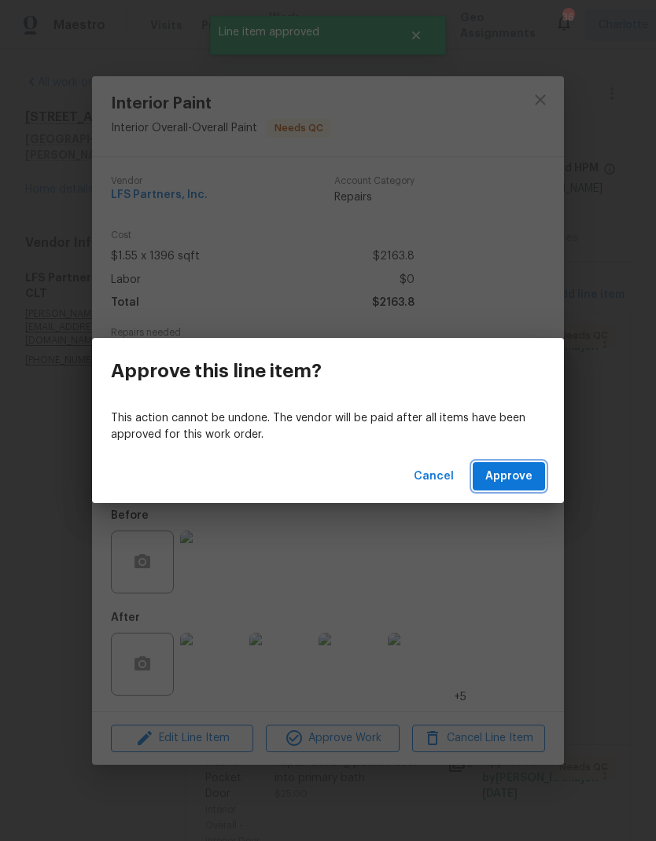
click at [528, 482] on span "Approve" at bounding box center [508, 477] width 47 height 20
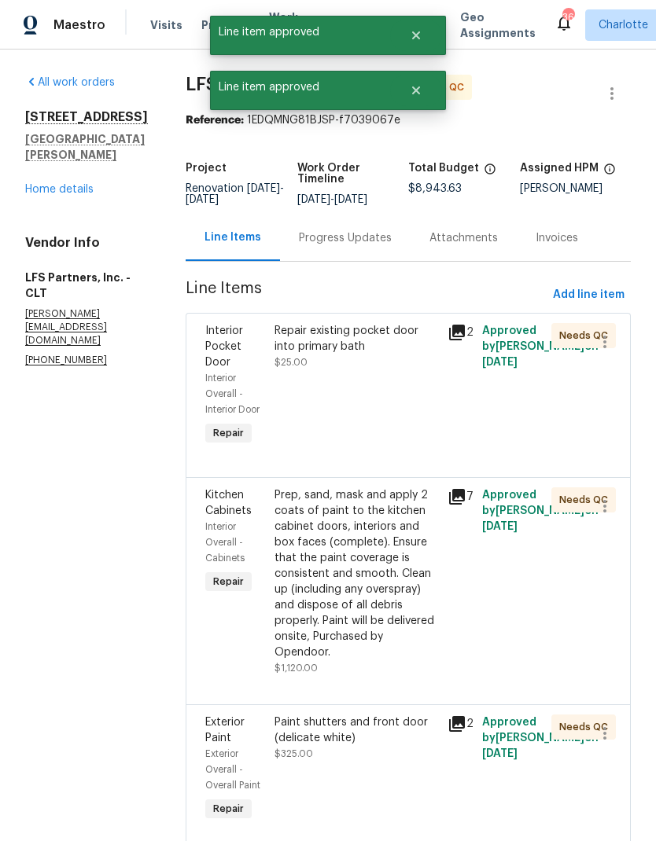
click at [392, 337] on div "Repair existing pocket door into primary bath" at bounding box center [356, 338] width 164 height 31
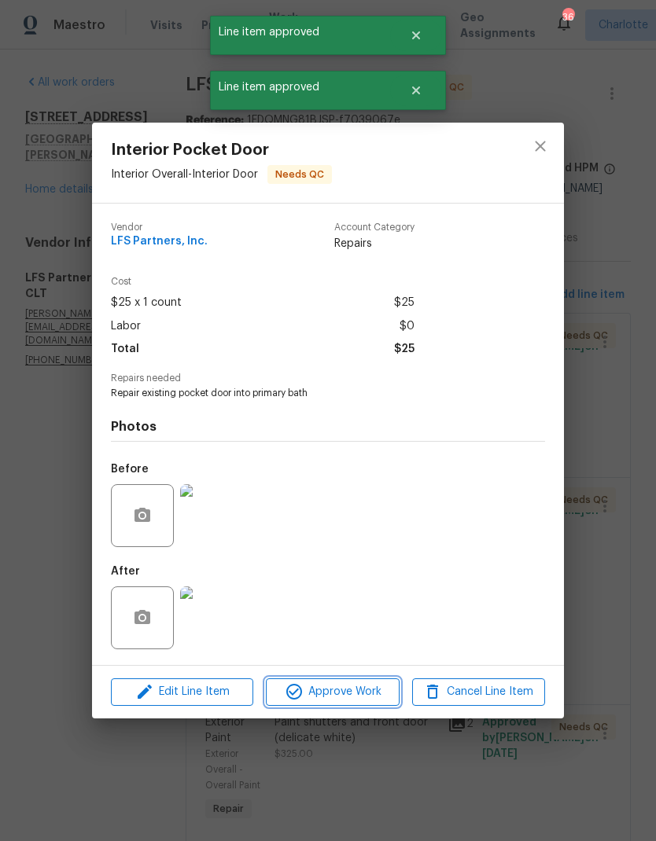
click at [355, 702] on span "Approve Work" at bounding box center [331, 693] width 123 height 20
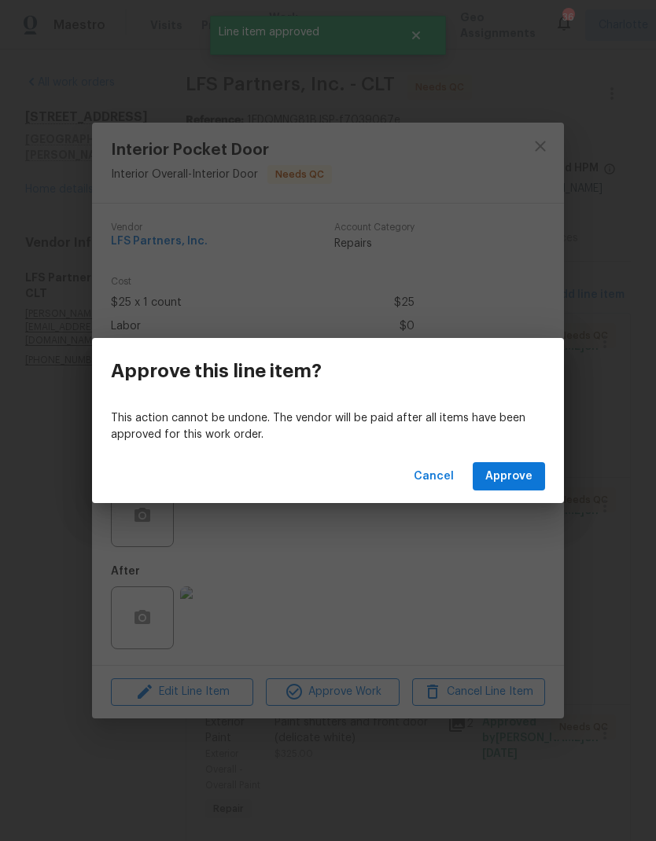
click at [521, 470] on span "Approve" at bounding box center [508, 477] width 47 height 20
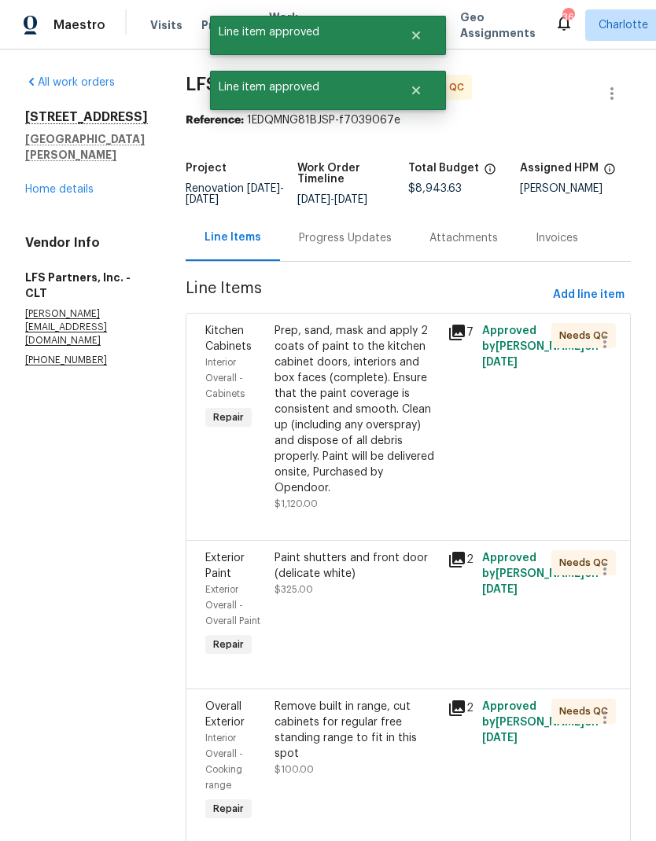
click at [388, 388] on div "Prep, sand, mask and apply 2 coats of paint to the kitchen cabinet doors, inter…" at bounding box center [356, 409] width 164 height 173
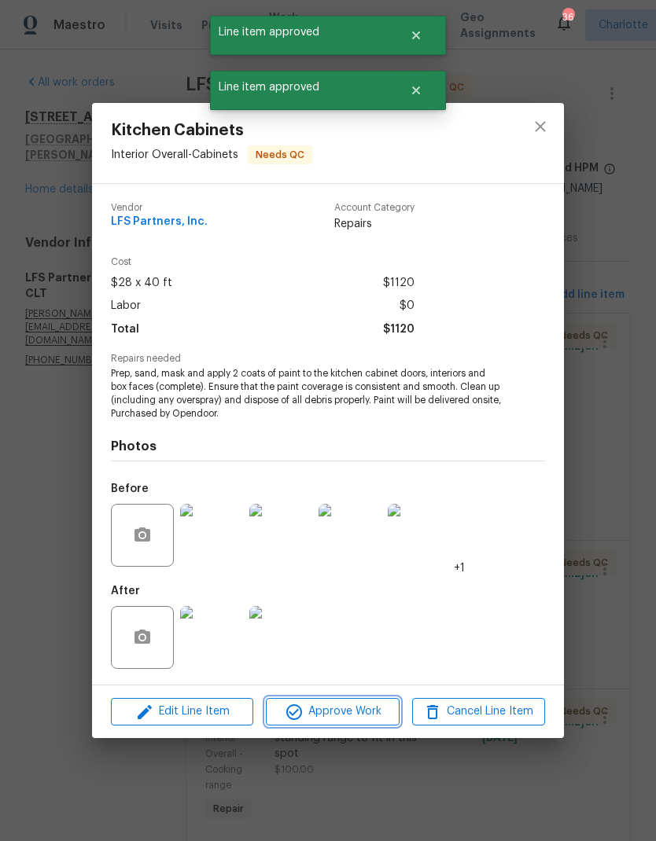
click at [342, 700] on button "Approve Work" at bounding box center [332, 712] width 133 height 28
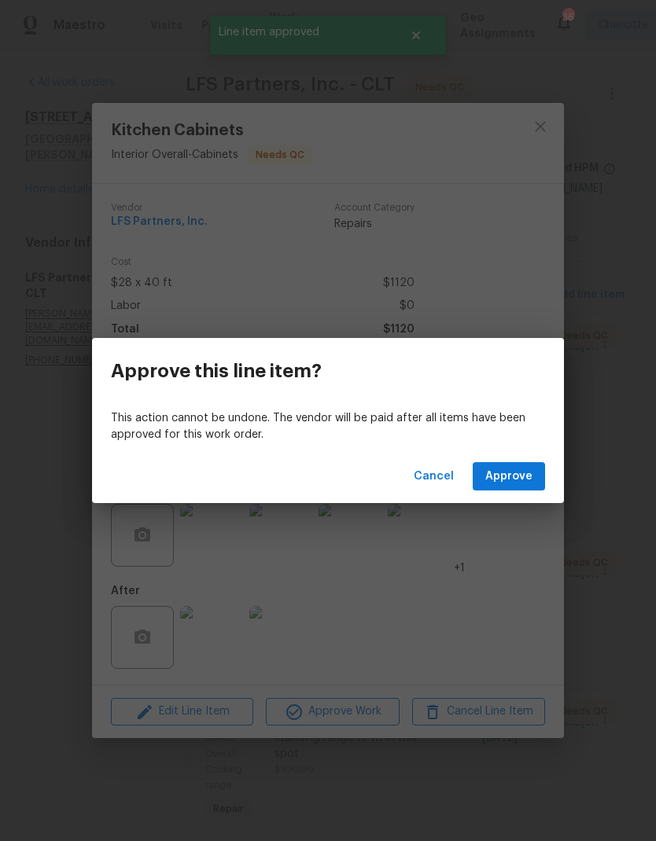
click at [501, 458] on div "Cancel Approve" at bounding box center [328, 477] width 472 height 54
click at [524, 477] on span "Approve" at bounding box center [508, 477] width 47 height 20
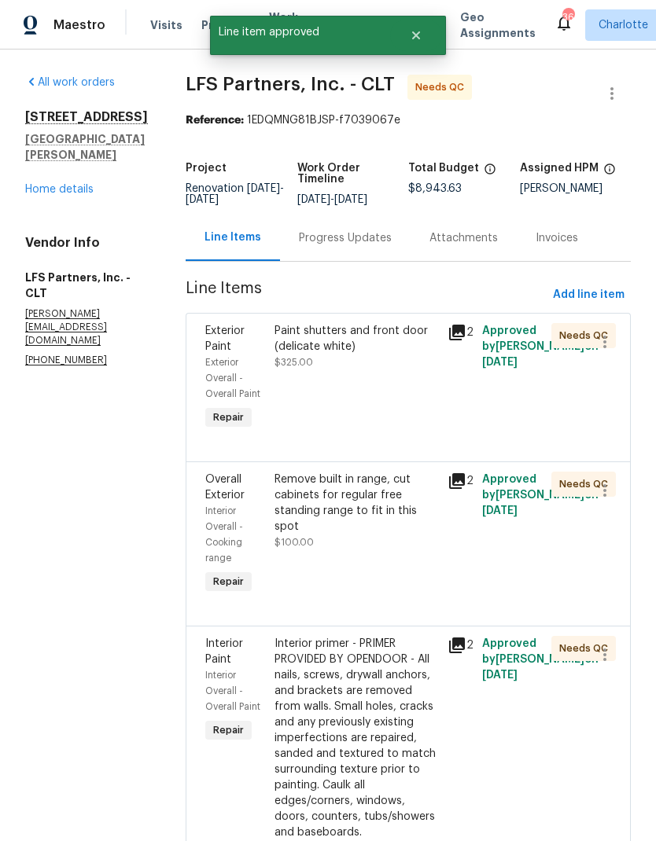
click at [374, 335] on div "Paint shutters and front door (delicate white)" at bounding box center [356, 338] width 164 height 31
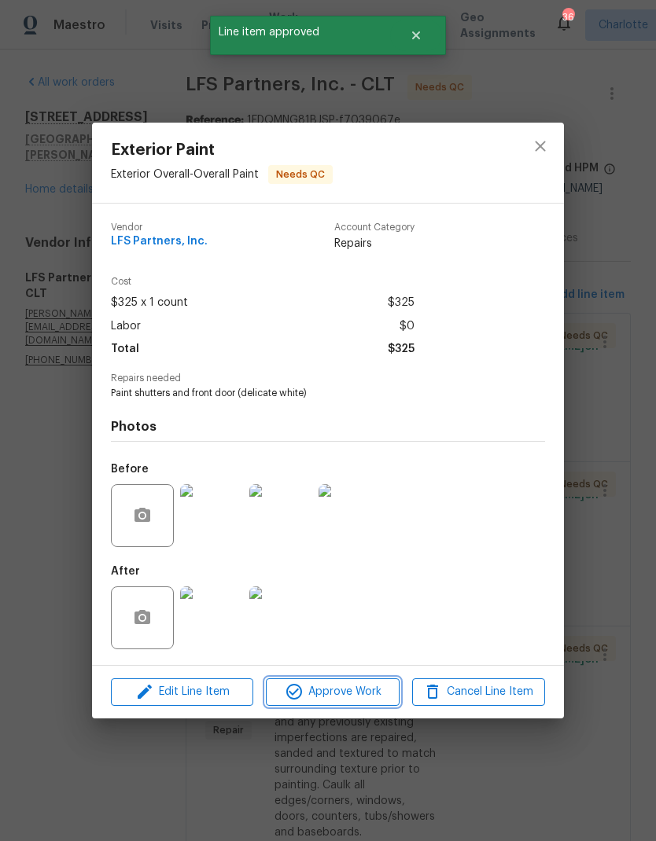
click at [346, 693] on span "Approve Work" at bounding box center [331, 693] width 123 height 20
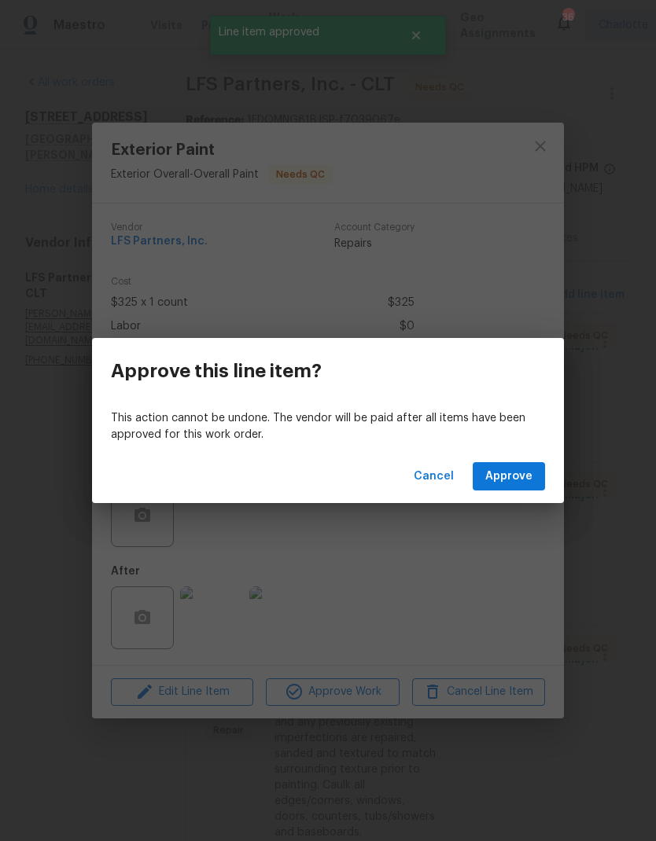
click at [517, 481] on span "Approve" at bounding box center [508, 477] width 47 height 20
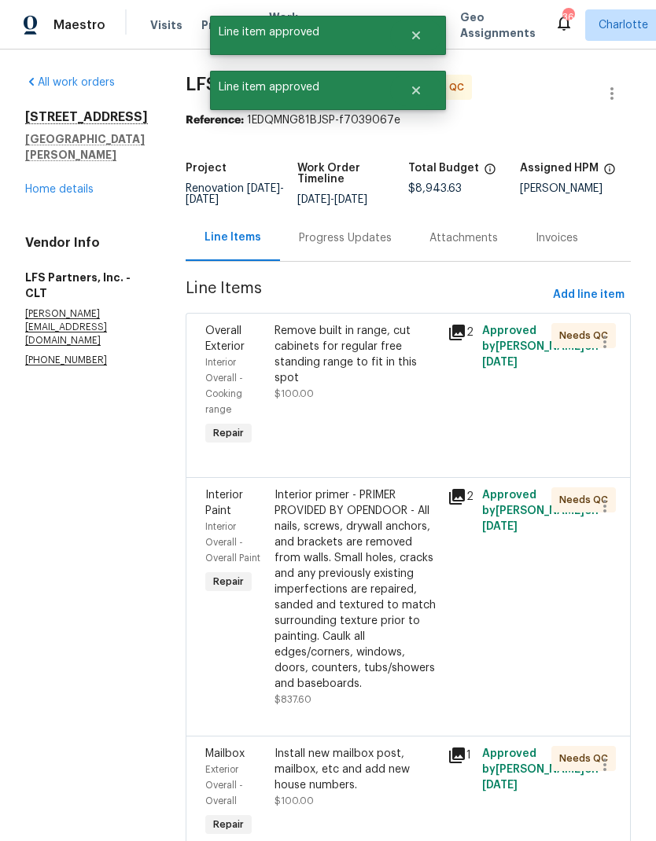
click at [388, 356] on div "Remove built in range, cut cabinets for regular free standing range to fit in t…" at bounding box center [356, 354] width 164 height 63
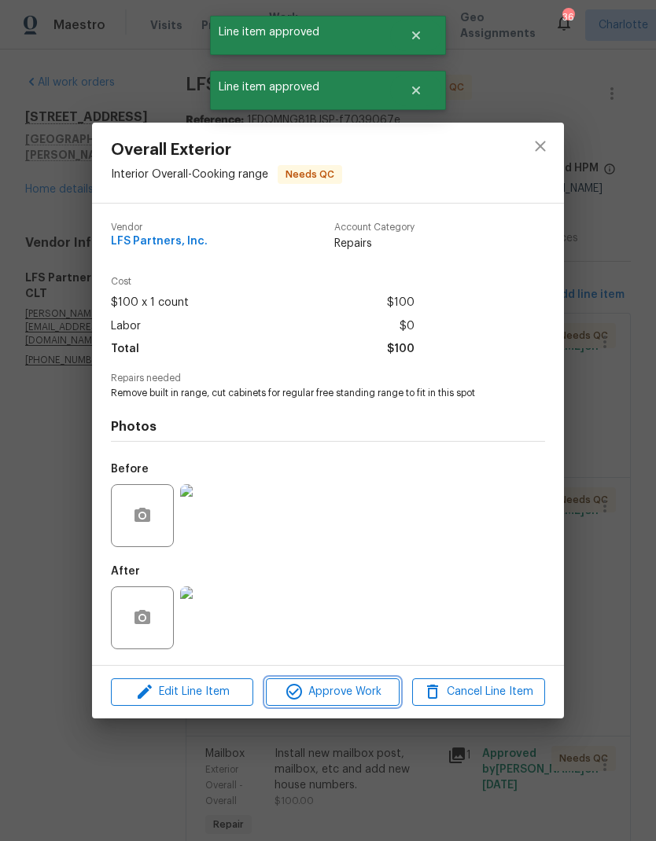
click at [359, 698] on span "Approve Work" at bounding box center [331, 693] width 123 height 20
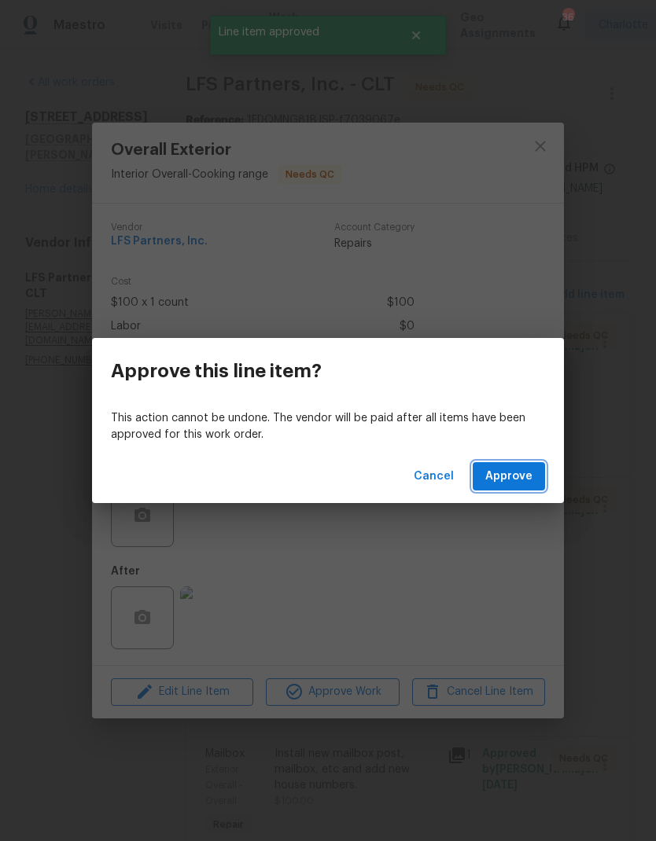
click at [531, 487] on button "Approve" at bounding box center [509, 476] width 72 height 29
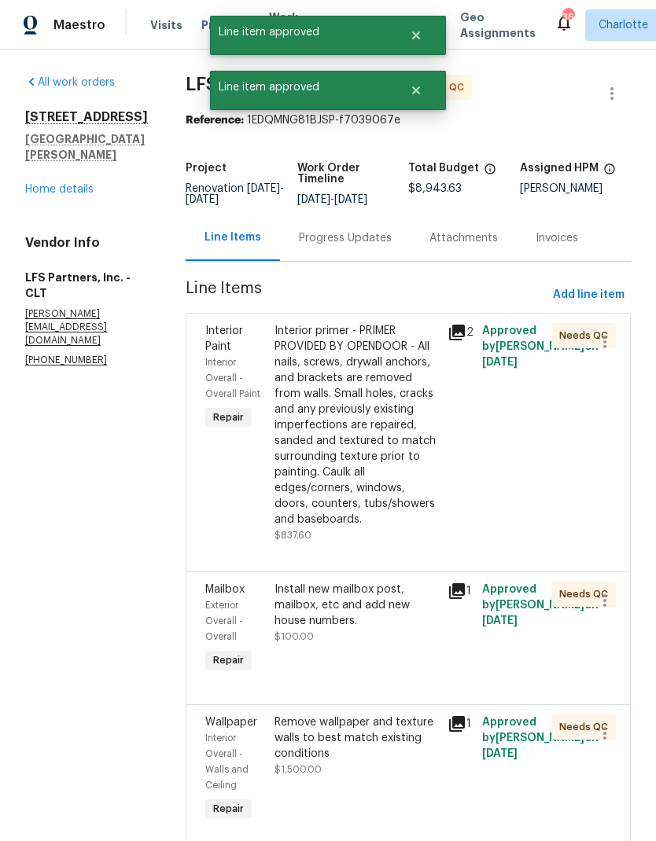
click at [389, 391] on div "Interior primer - PRIMER PROVIDED BY OPENDOOR - All nails, screws, drywall anch…" at bounding box center [356, 425] width 164 height 204
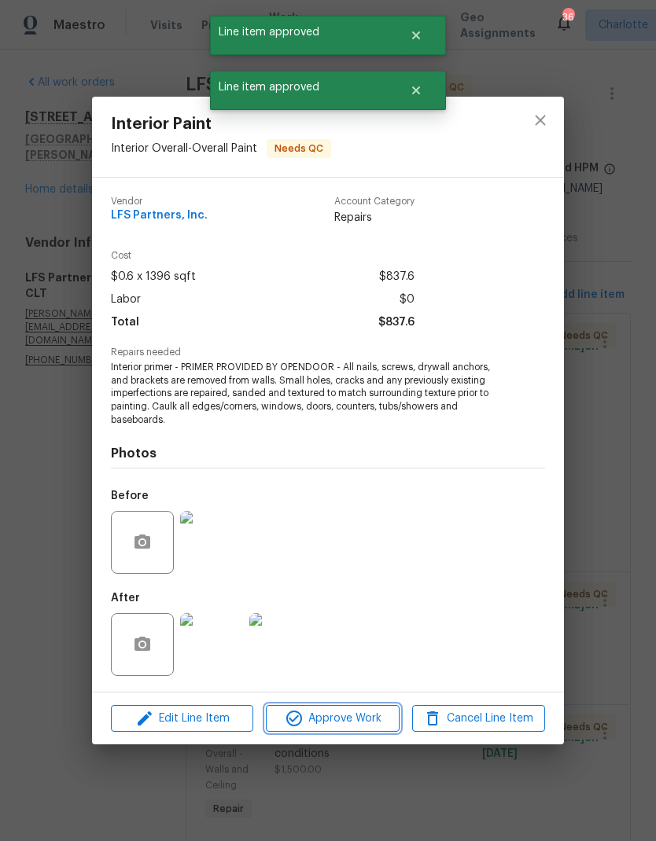
click at [355, 718] on span "Approve Work" at bounding box center [331, 719] width 123 height 20
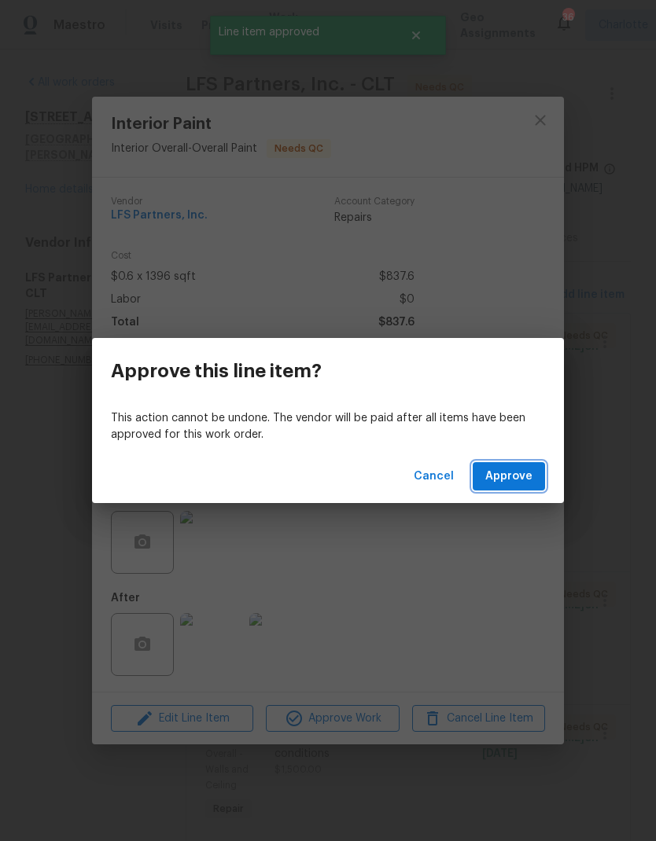
click at [520, 484] on span "Approve" at bounding box center [508, 477] width 47 height 20
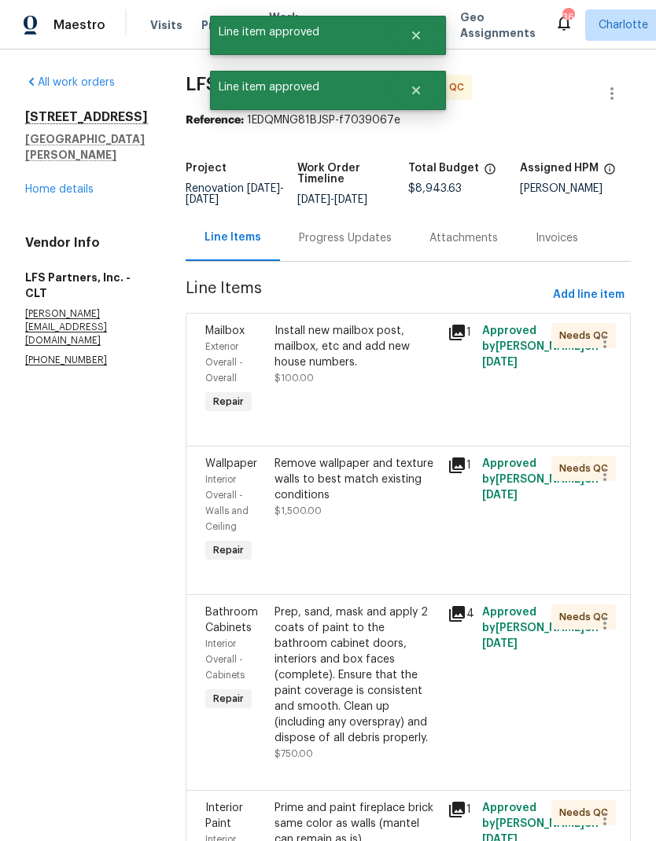
click at [363, 342] on div "Install new mailbox post, mailbox, etc and add new house numbers." at bounding box center [356, 346] width 164 height 47
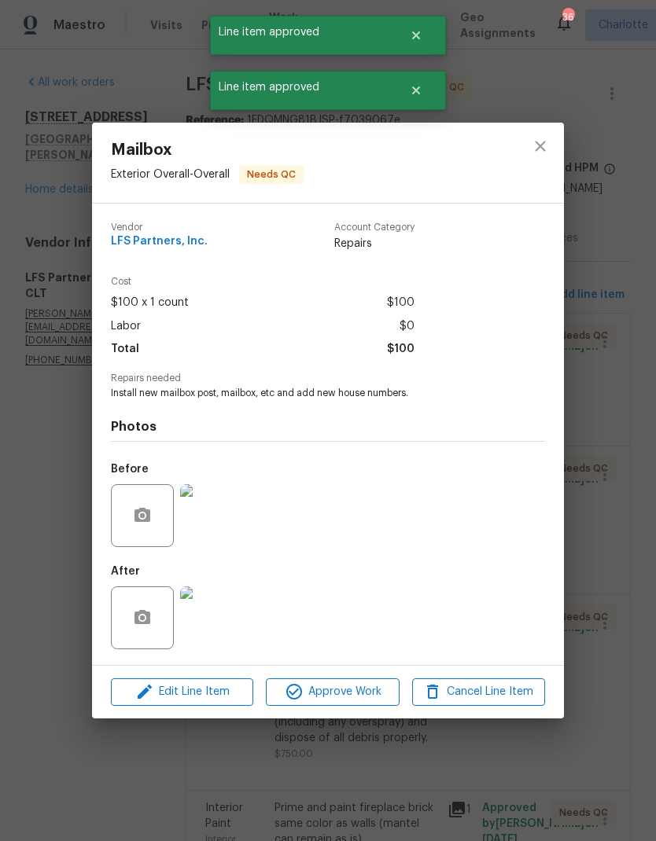
click at [358, 698] on span "Approve Work" at bounding box center [331, 693] width 123 height 20
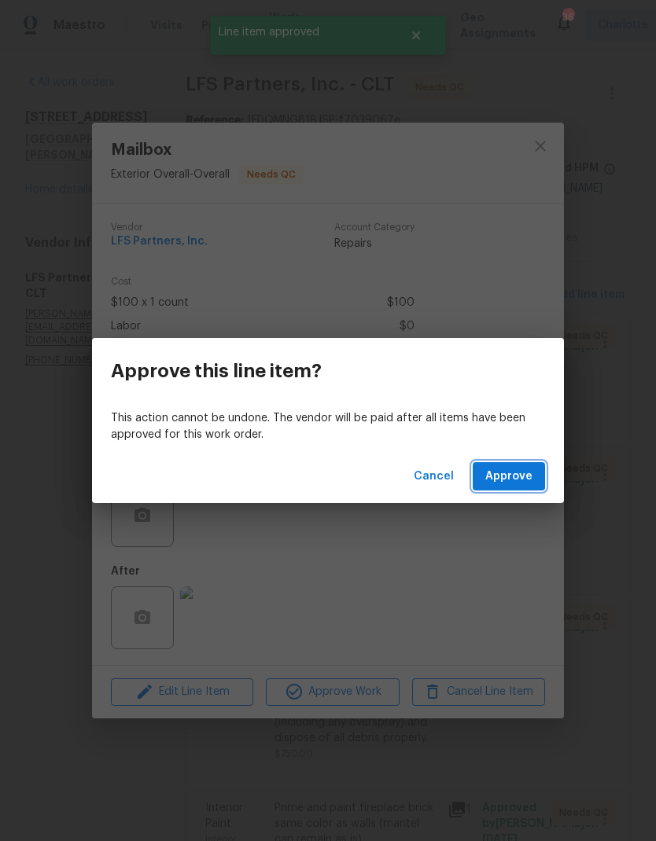
click at [519, 482] on span "Approve" at bounding box center [508, 477] width 47 height 20
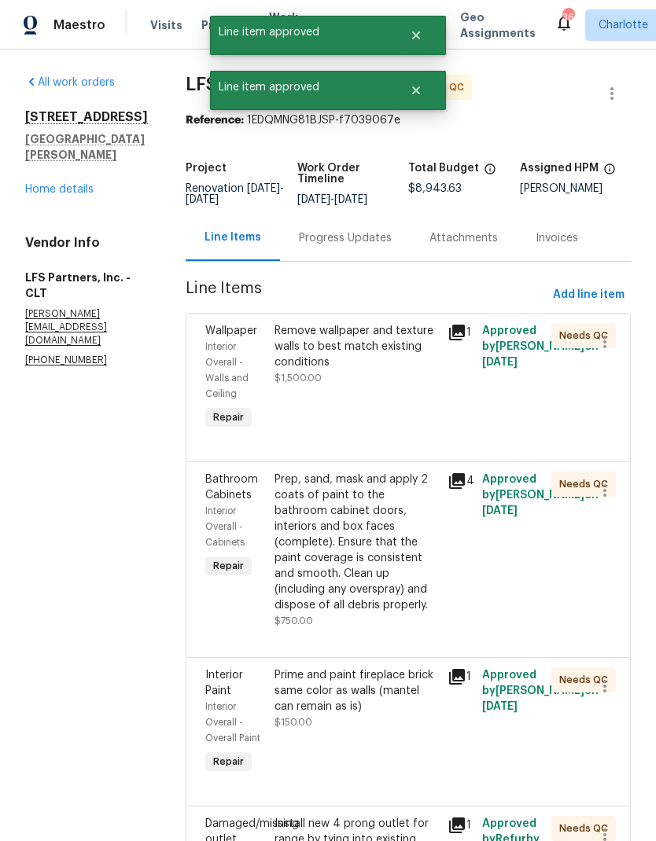
click at [365, 343] on div "Remove wallpaper and texture walls to best match existing conditions" at bounding box center [356, 346] width 164 height 47
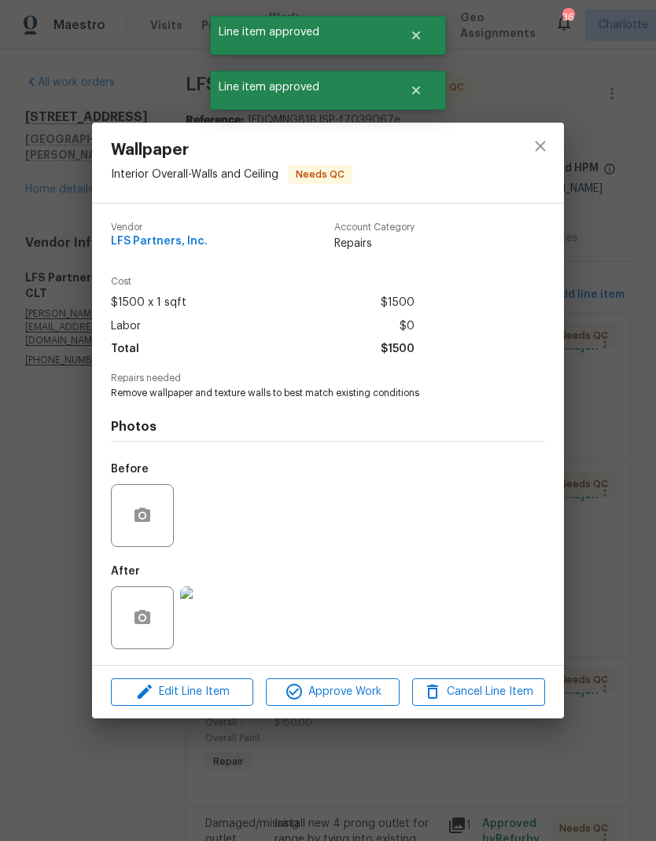
click at [370, 697] on span "Approve Work" at bounding box center [331, 693] width 123 height 20
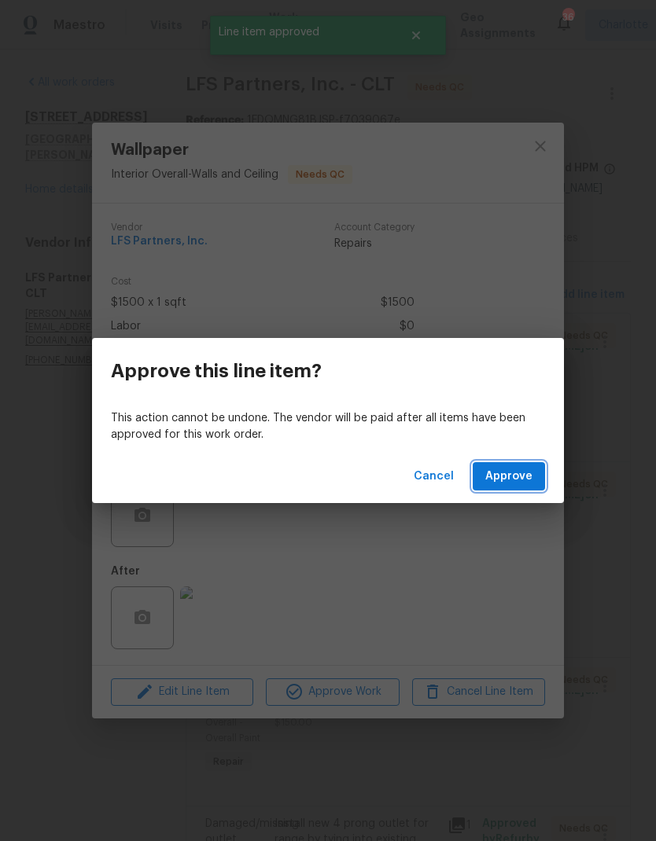
click at [525, 473] on span "Approve" at bounding box center [508, 477] width 47 height 20
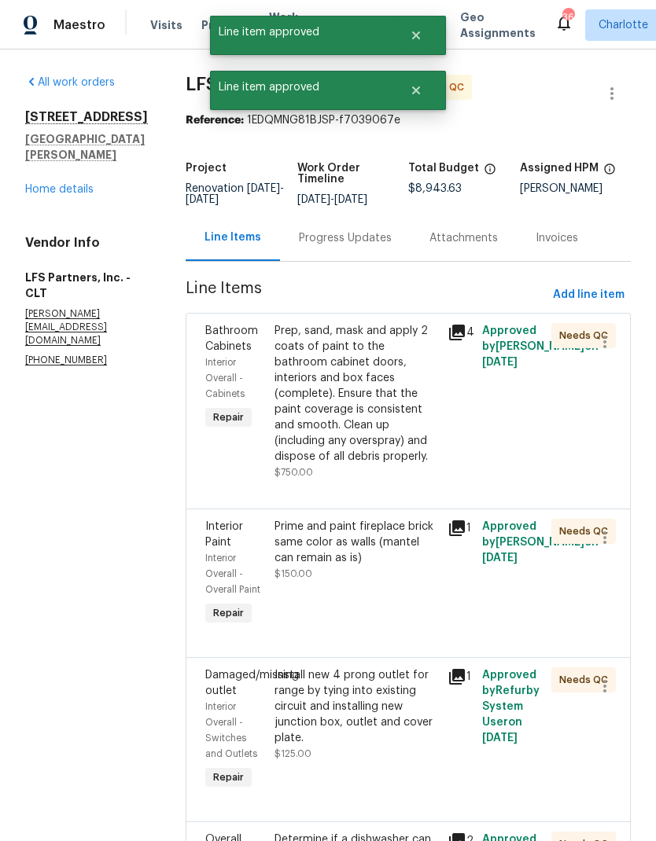
click at [370, 373] on div "Prep, sand, mask and apply 2 coats of paint to the bathroom cabinet doors, inte…" at bounding box center [356, 394] width 164 height 142
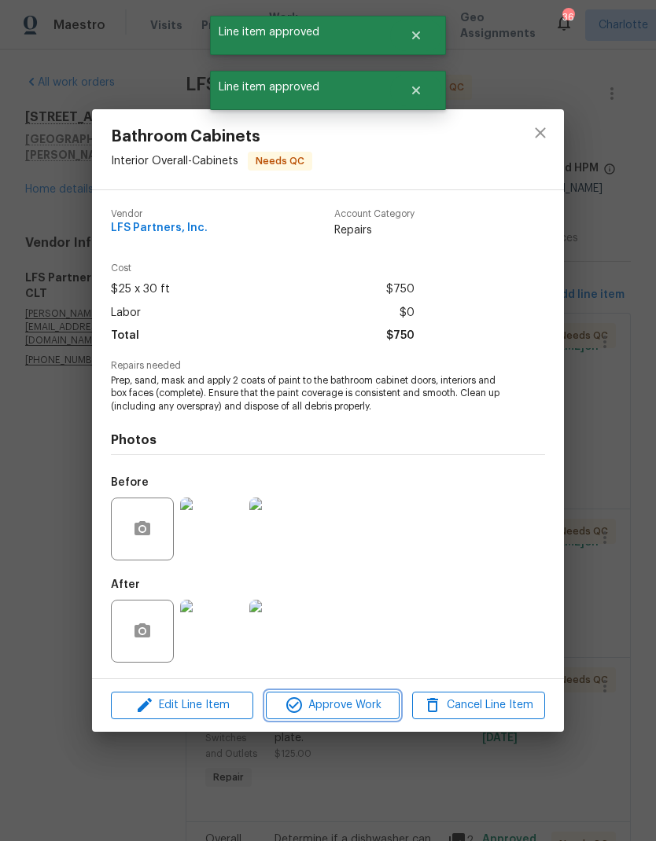
click at [352, 705] on span "Approve Work" at bounding box center [331, 706] width 123 height 20
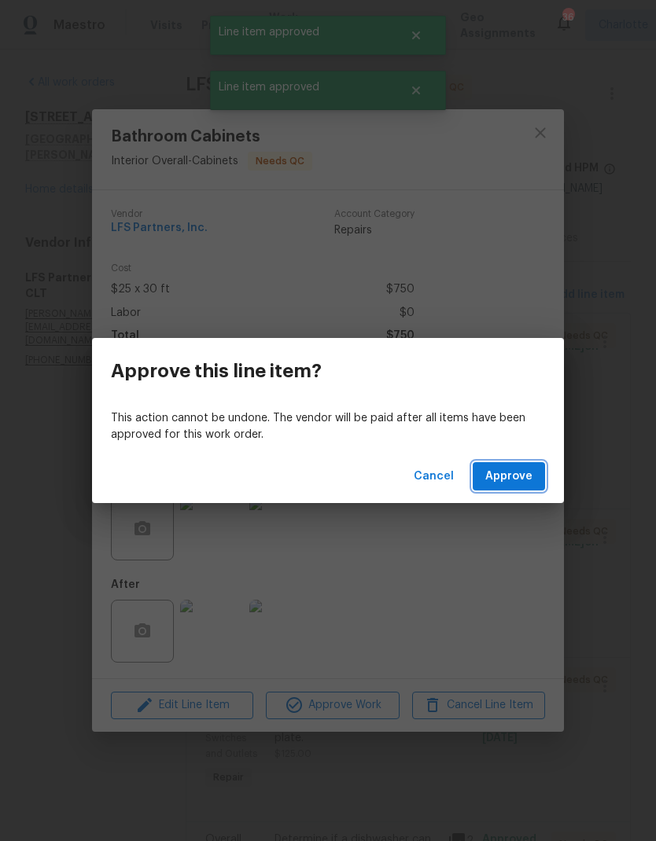
click at [513, 472] on span "Approve" at bounding box center [508, 477] width 47 height 20
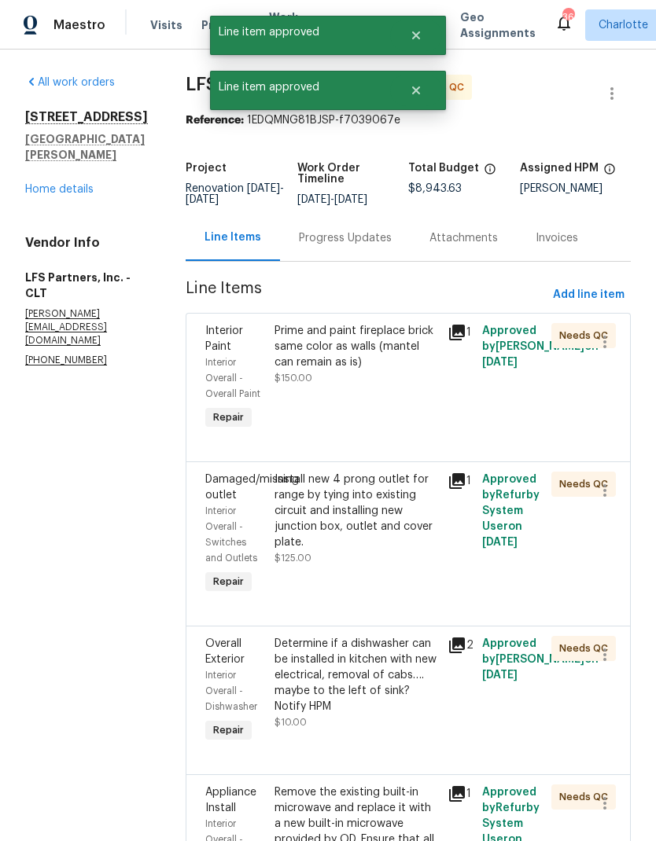
click at [373, 340] on div "Prime and paint fireplace brick same color as walls (mantel can remain as is)" at bounding box center [356, 346] width 164 height 47
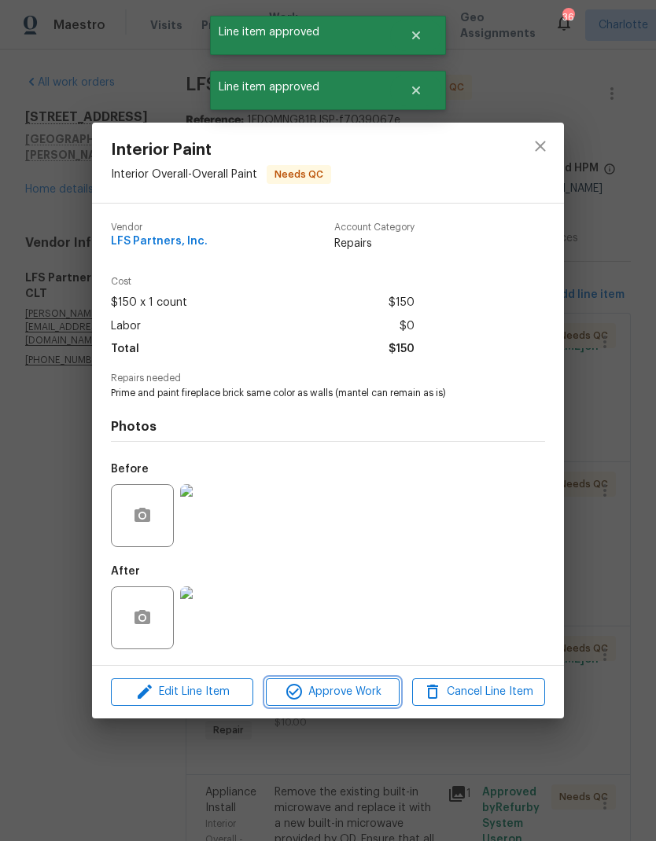
click at [366, 701] on span "Approve Work" at bounding box center [331, 693] width 123 height 20
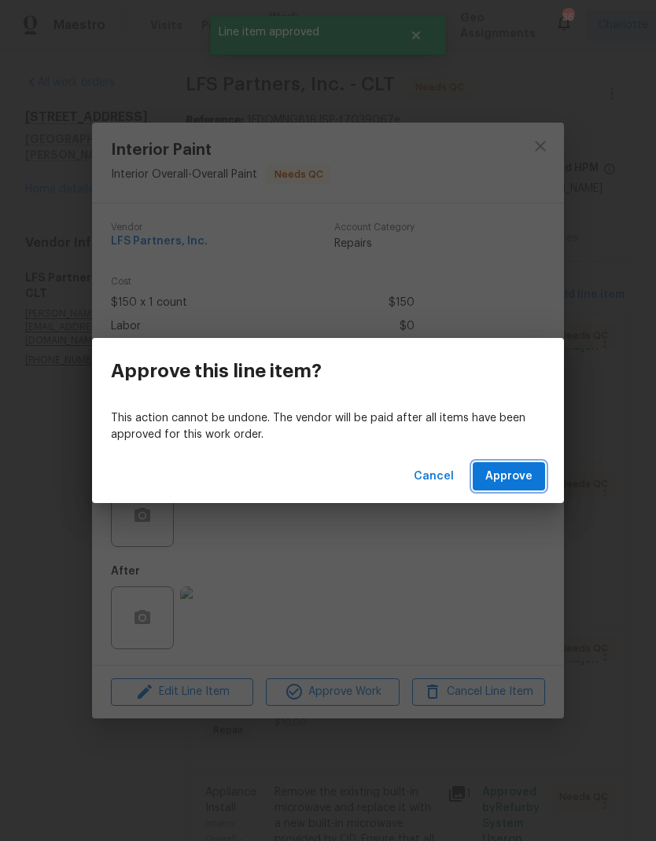
click at [515, 472] on span "Approve" at bounding box center [508, 477] width 47 height 20
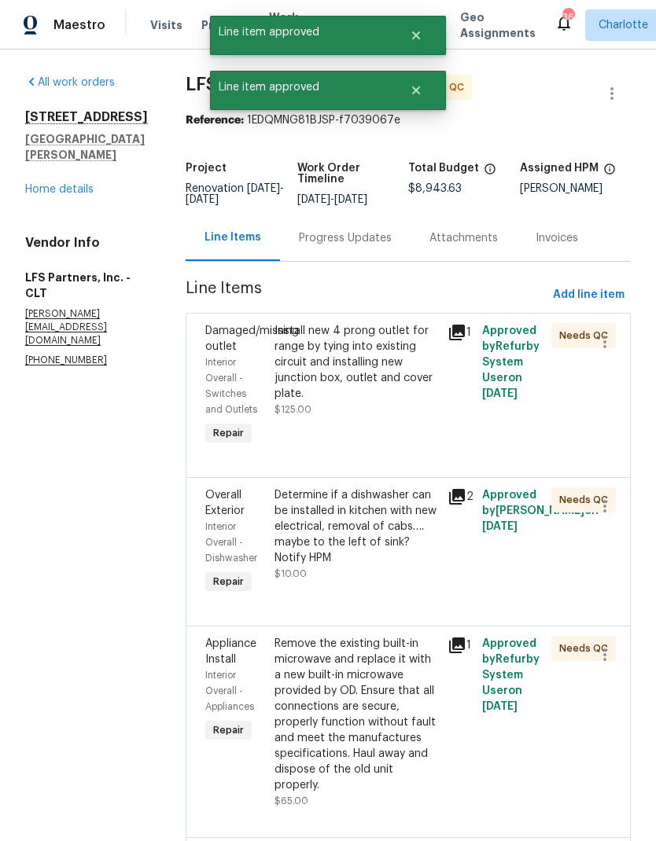
click at [372, 352] on div "Install new 4 prong outlet for range by tying into existing circuit and install…" at bounding box center [356, 362] width 164 height 79
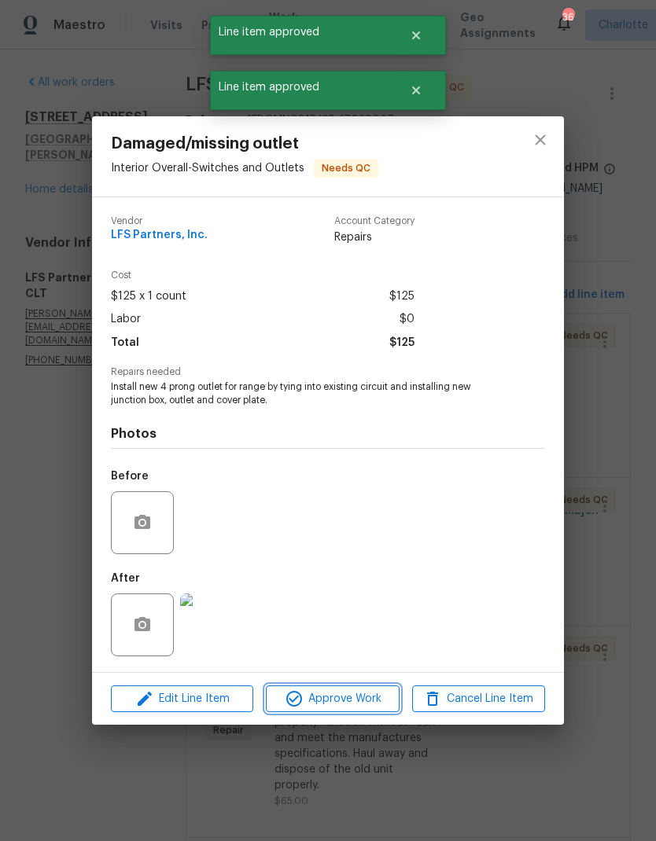
click at [373, 709] on span "Approve Work" at bounding box center [331, 700] width 123 height 20
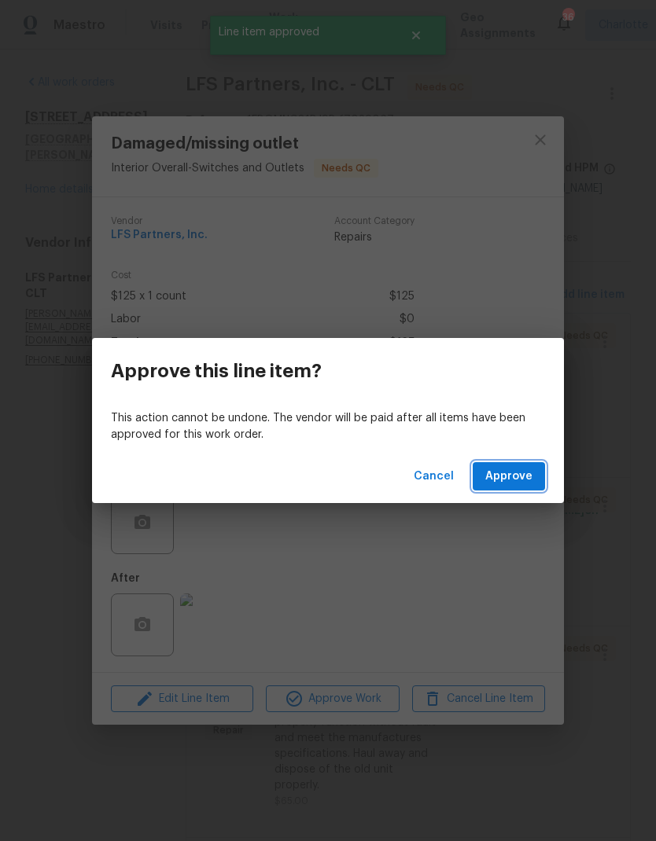
click at [535, 483] on button "Approve" at bounding box center [509, 476] width 72 height 29
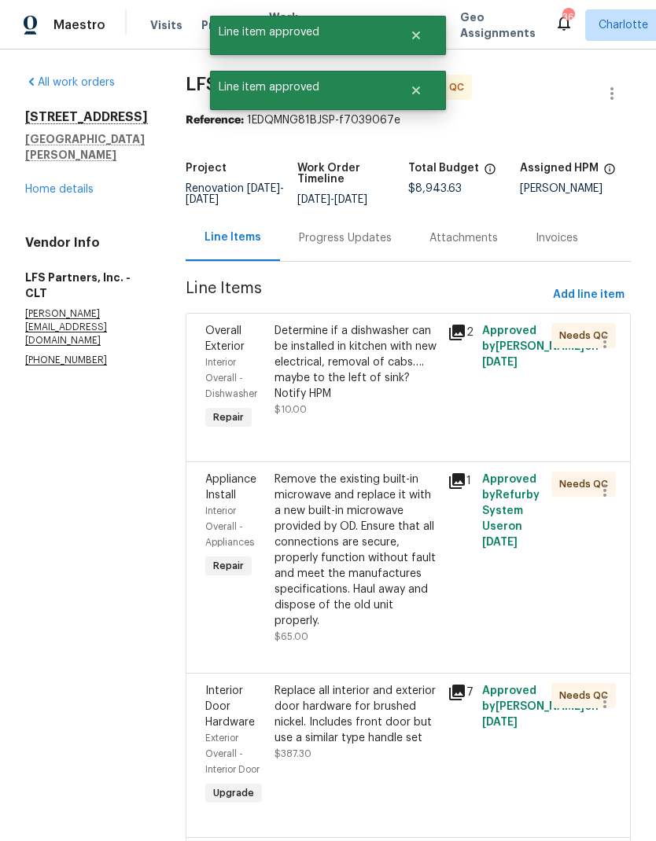
click at [404, 346] on div "Determine if a dishwasher can be installed in kitchen with new electrical, remo…" at bounding box center [356, 362] width 164 height 79
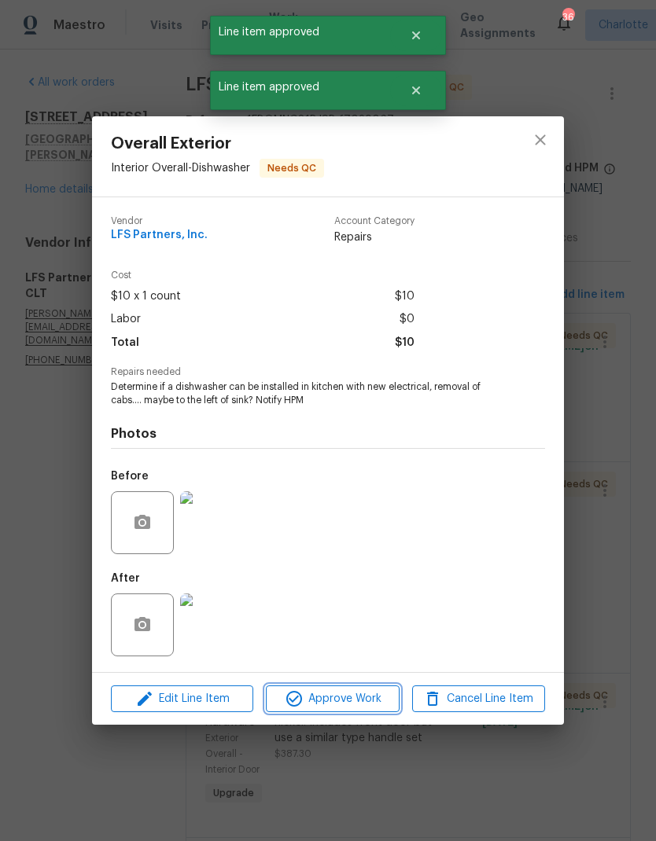
click at [372, 700] on span "Approve Work" at bounding box center [331, 700] width 123 height 20
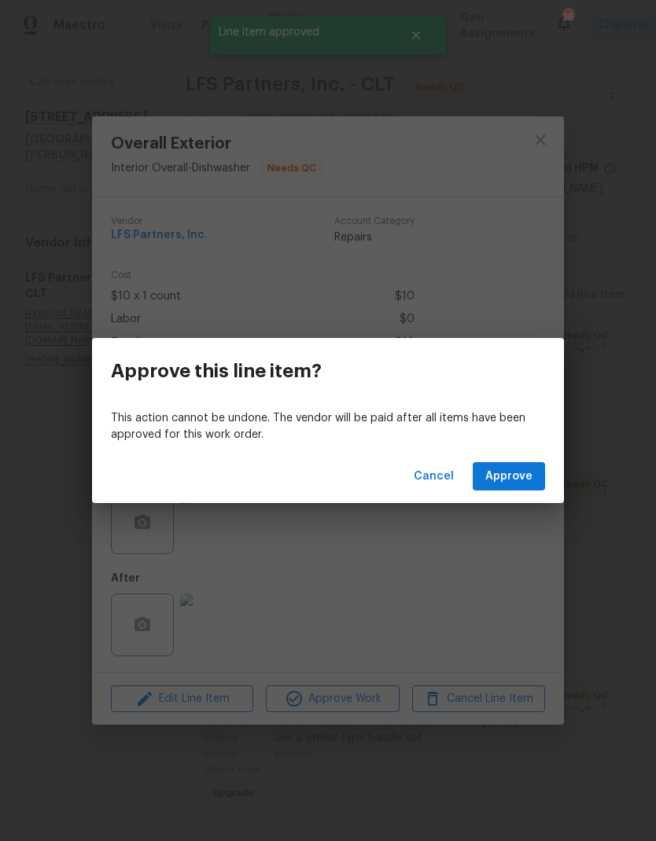
click at [528, 472] on span "Approve" at bounding box center [508, 477] width 47 height 20
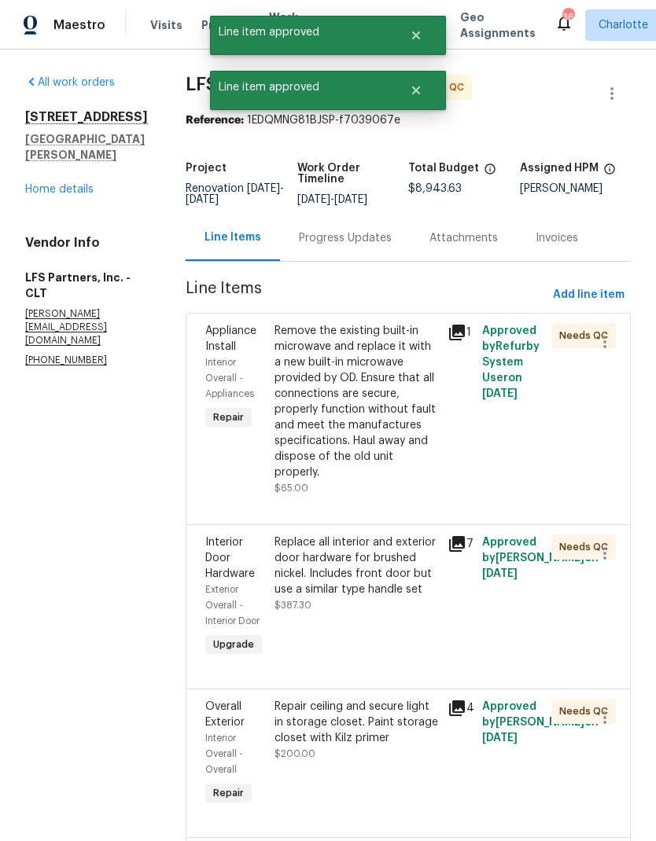
click at [392, 385] on div "Remove the existing built-in microwave and replace it with a new built-in micro…" at bounding box center [356, 401] width 164 height 157
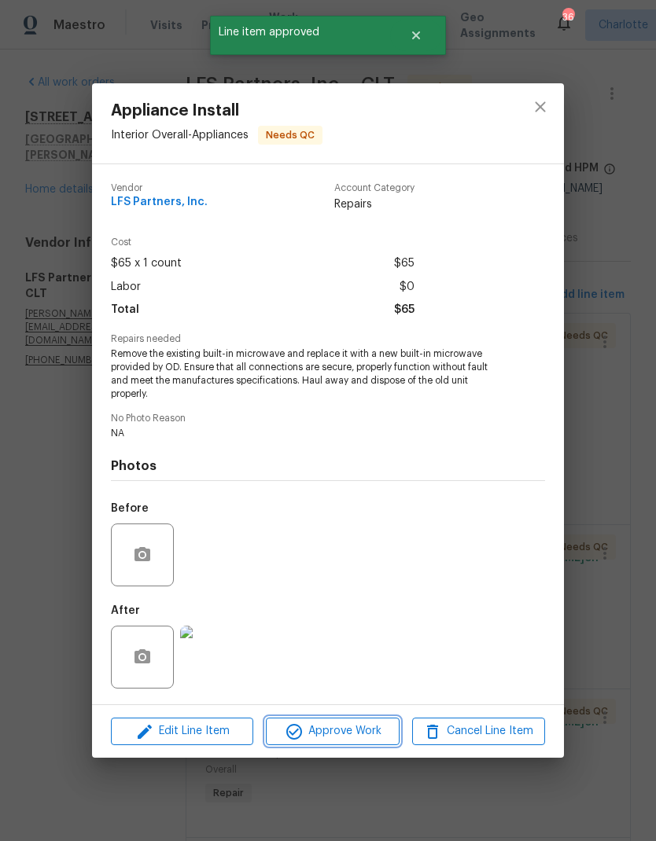
click at [355, 729] on span "Approve Work" at bounding box center [331, 732] width 123 height 20
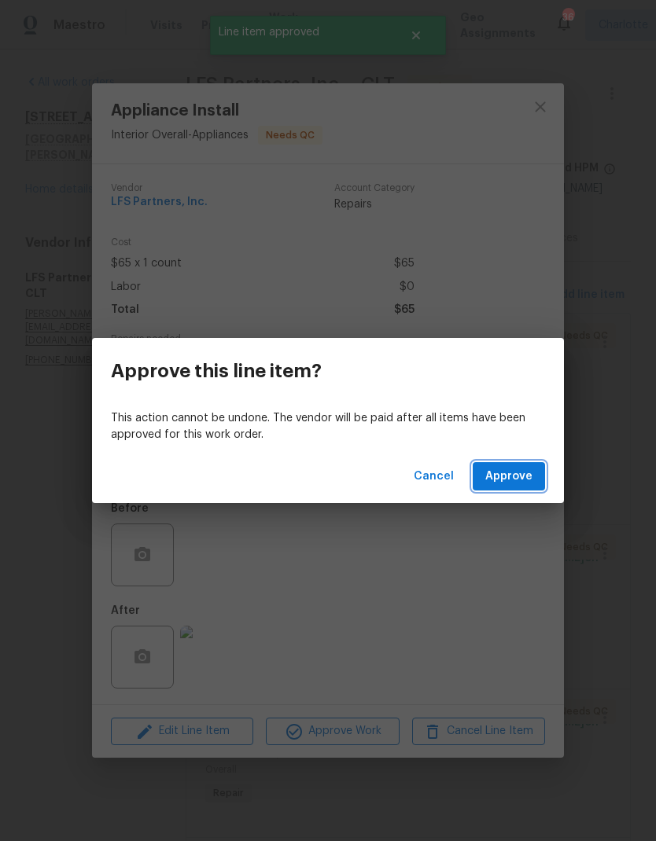
click at [522, 473] on span "Approve" at bounding box center [508, 477] width 47 height 20
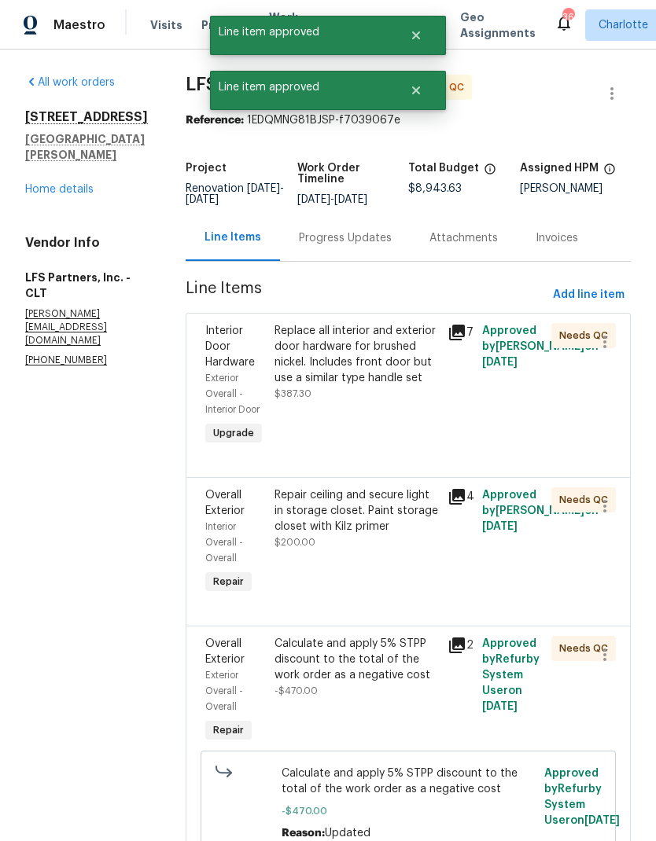
click at [398, 373] on div "Replace all interior and exterior door hardware for brushed nickel. Includes fr…" at bounding box center [356, 354] width 164 height 63
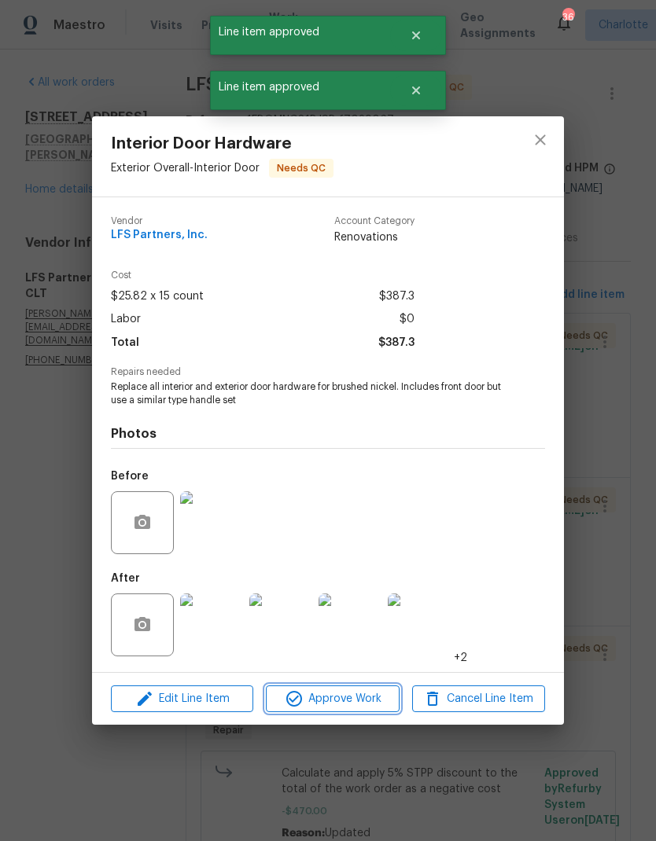
click at [374, 704] on span "Approve Work" at bounding box center [331, 700] width 123 height 20
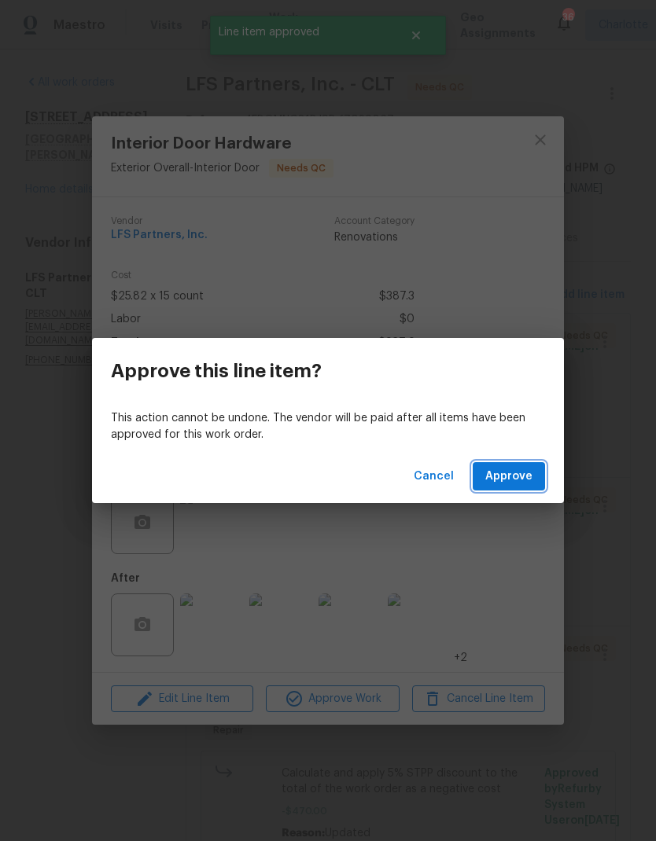
click at [520, 488] on button "Approve" at bounding box center [509, 476] width 72 height 29
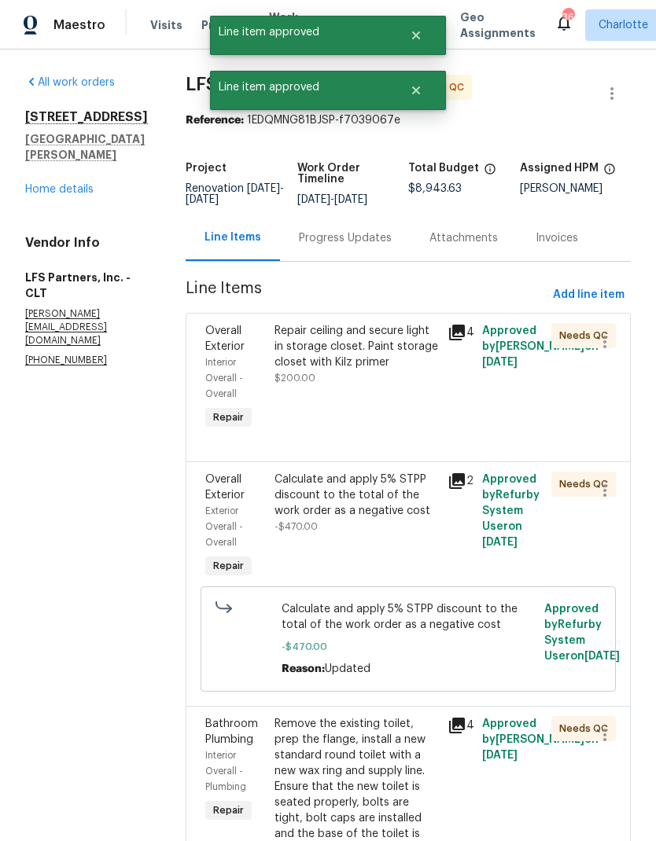
click at [401, 337] on div "Repair ceiling and secure light in storage closet. Paint storage closet with Ki…" at bounding box center [356, 346] width 164 height 47
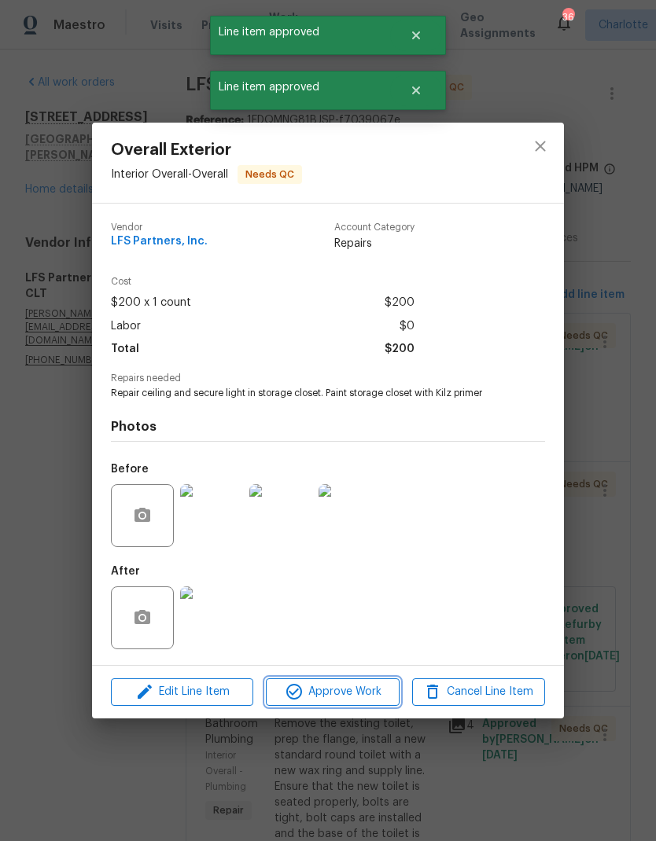
click at [371, 694] on span "Approve Work" at bounding box center [331, 693] width 123 height 20
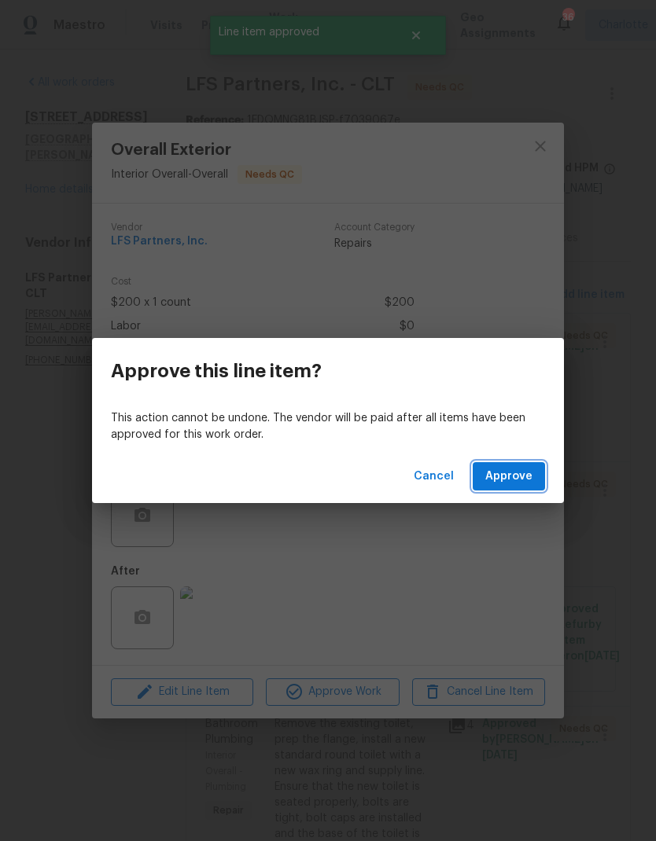
click at [524, 484] on span "Approve" at bounding box center [508, 477] width 47 height 20
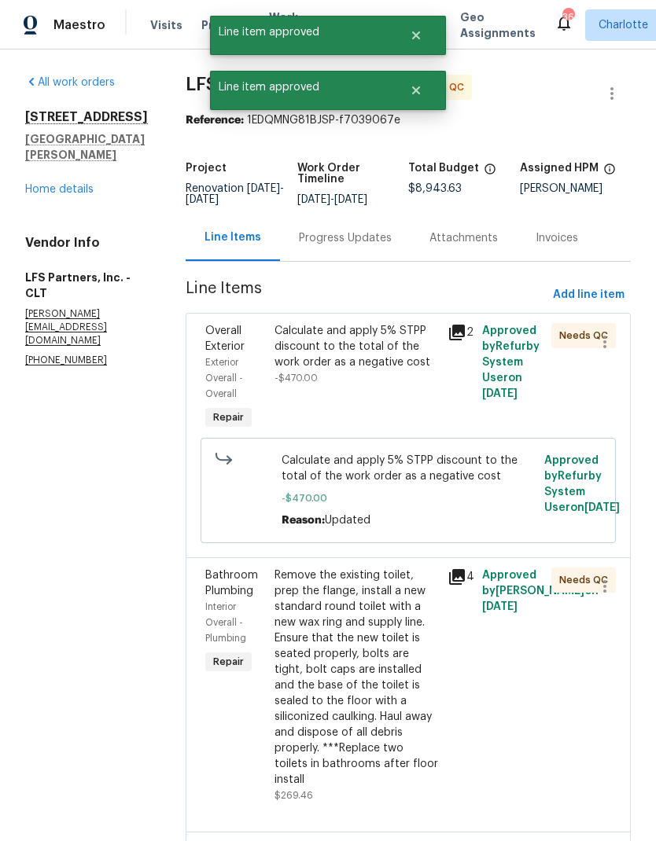
click at [392, 337] on div "Calculate and apply 5% STPP discount to the total of the work order as a negati…" at bounding box center [356, 346] width 164 height 47
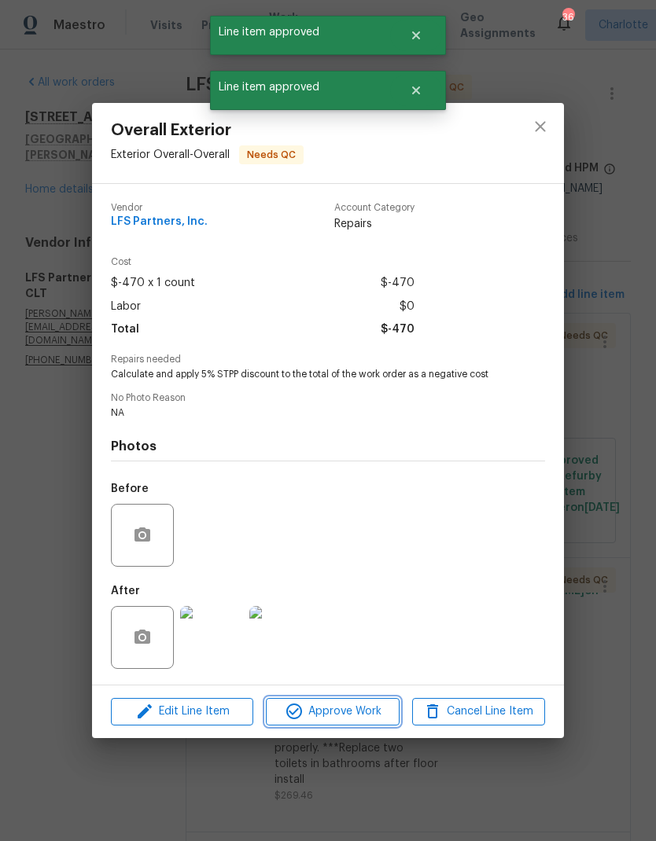
click at [371, 724] on button "Approve Work" at bounding box center [332, 712] width 133 height 28
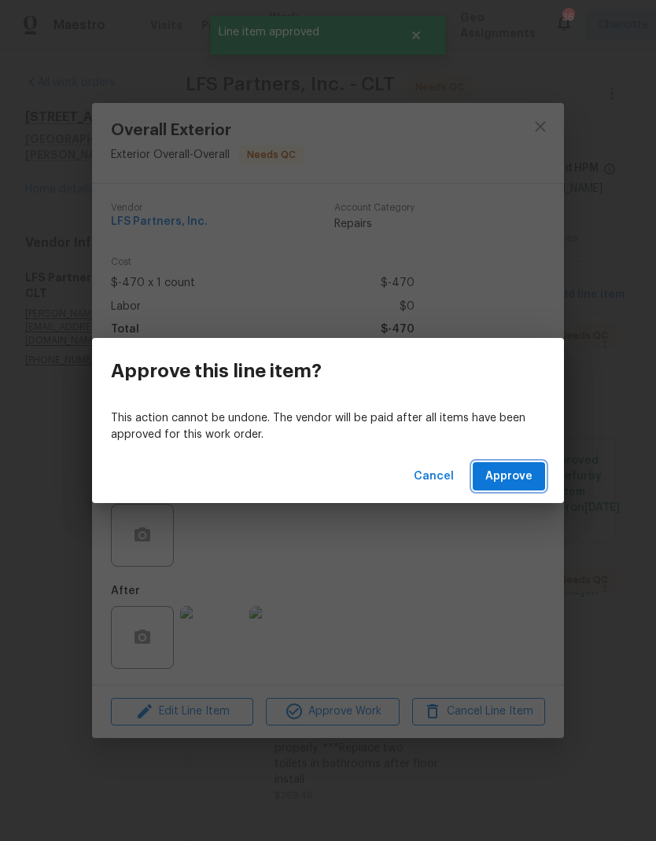
click at [518, 471] on span "Approve" at bounding box center [508, 477] width 47 height 20
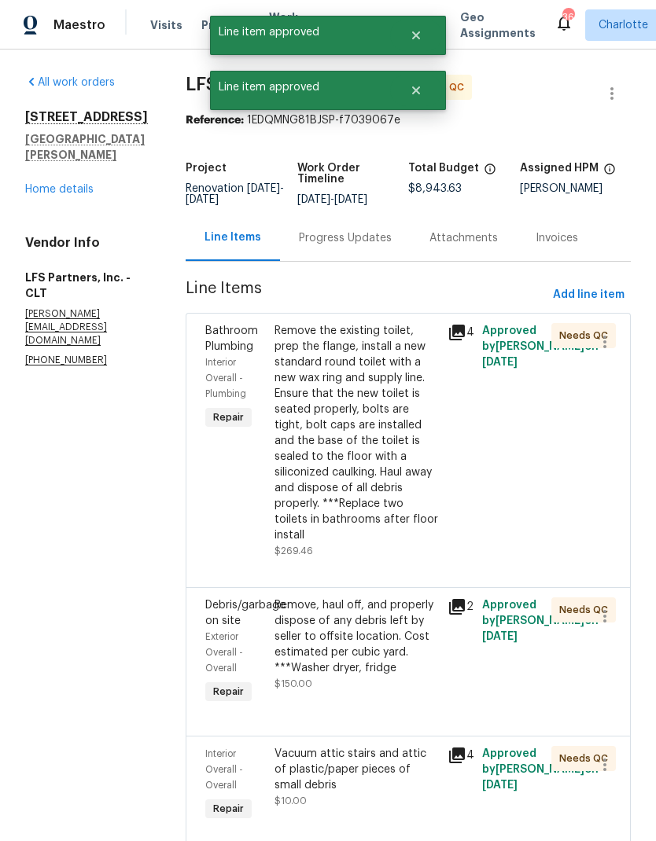
click at [379, 405] on div "Remove the existing toilet, prep the flange, install a new standard round toile…" at bounding box center [356, 433] width 164 height 220
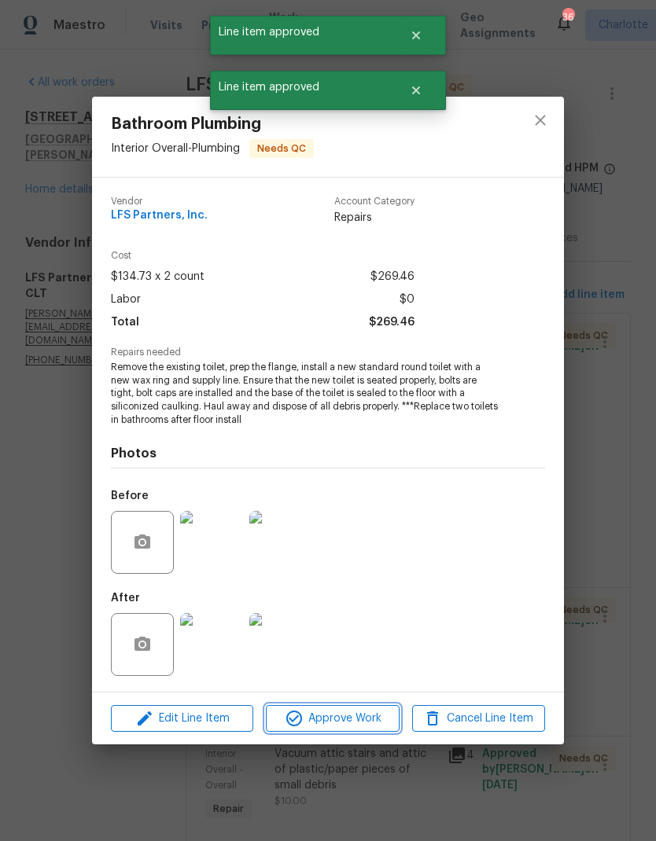
click at [370, 719] on span "Approve Work" at bounding box center [331, 719] width 123 height 20
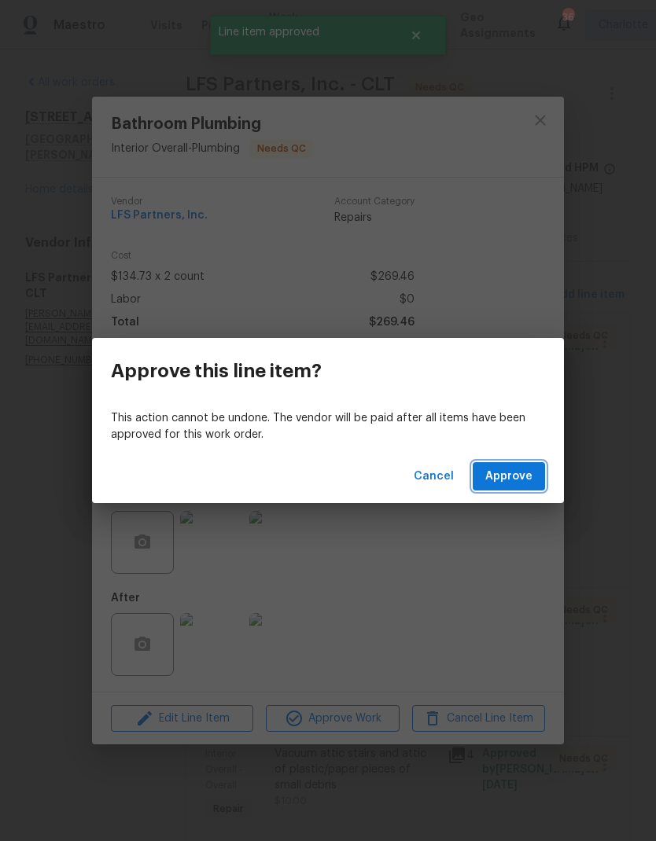
click at [518, 476] on span "Approve" at bounding box center [508, 477] width 47 height 20
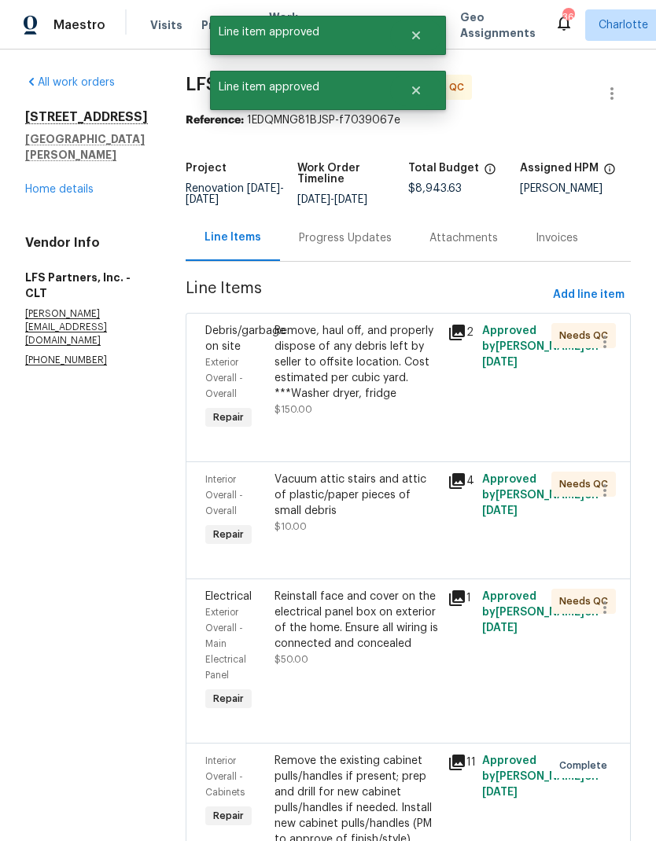
click at [377, 371] on div "Remove, haul off, and properly dispose of any debris left by seller to offsite …" at bounding box center [356, 362] width 164 height 79
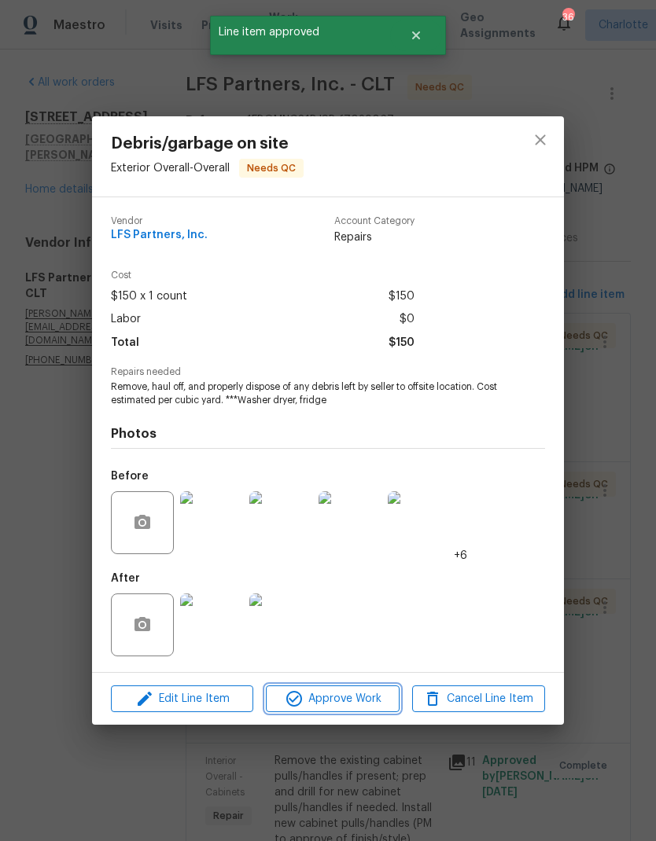
click at [372, 701] on span "Approve Work" at bounding box center [331, 700] width 123 height 20
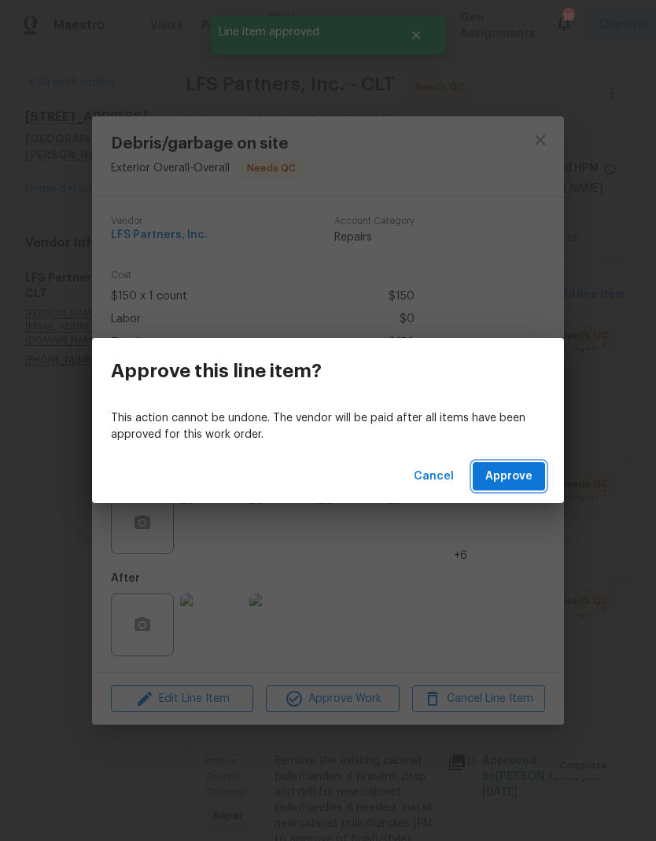
click at [532, 489] on button "Approve" at bounding box center [509, 476] width 72 height 29
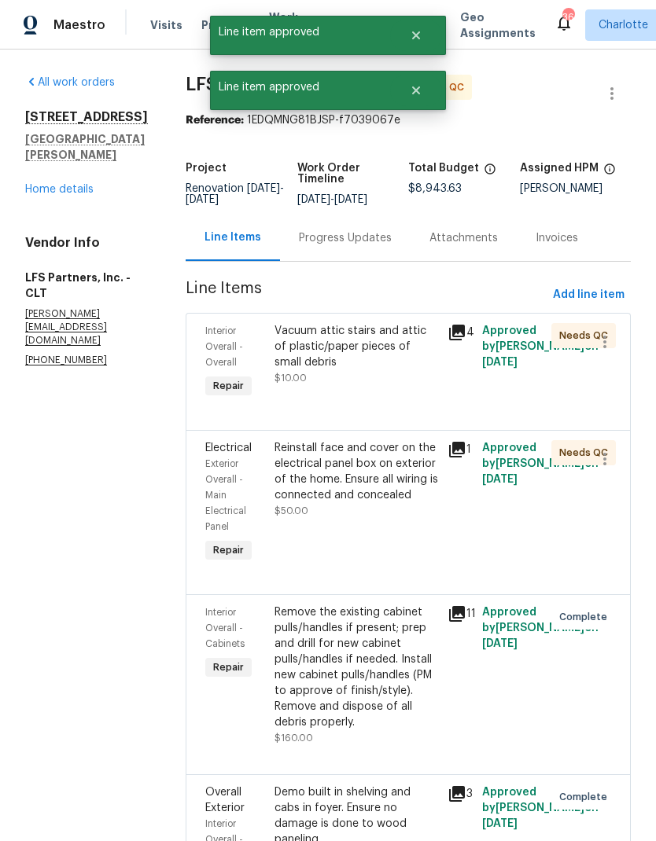
click at [387, 355] on div "Vacuum attic stairs and attic of plastic/paper pieces of small debris" at bounding box center [356, 346] width 164 height 47
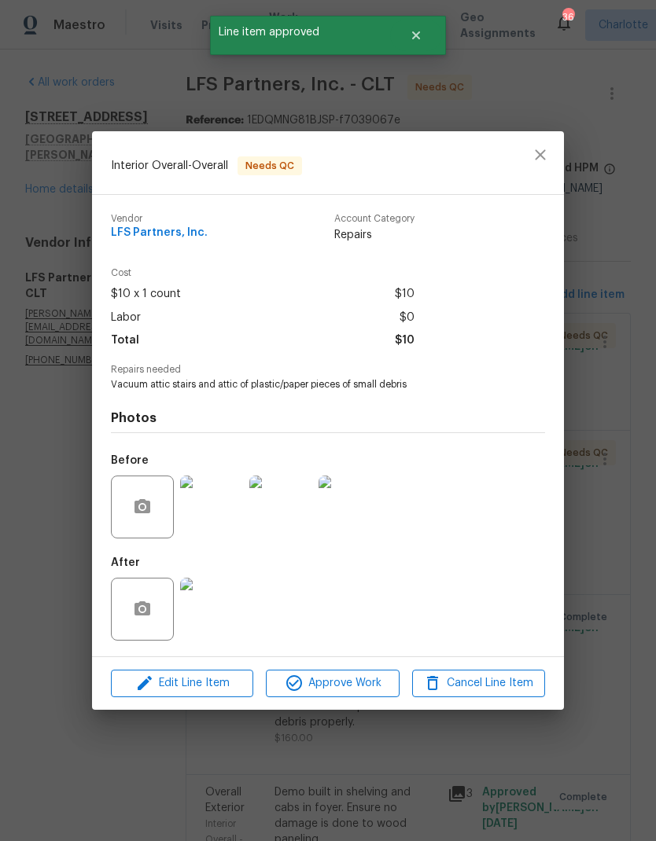
click at [366, 696] on button "Approve Work" at bounding box center [332, 684] width 133 height 28
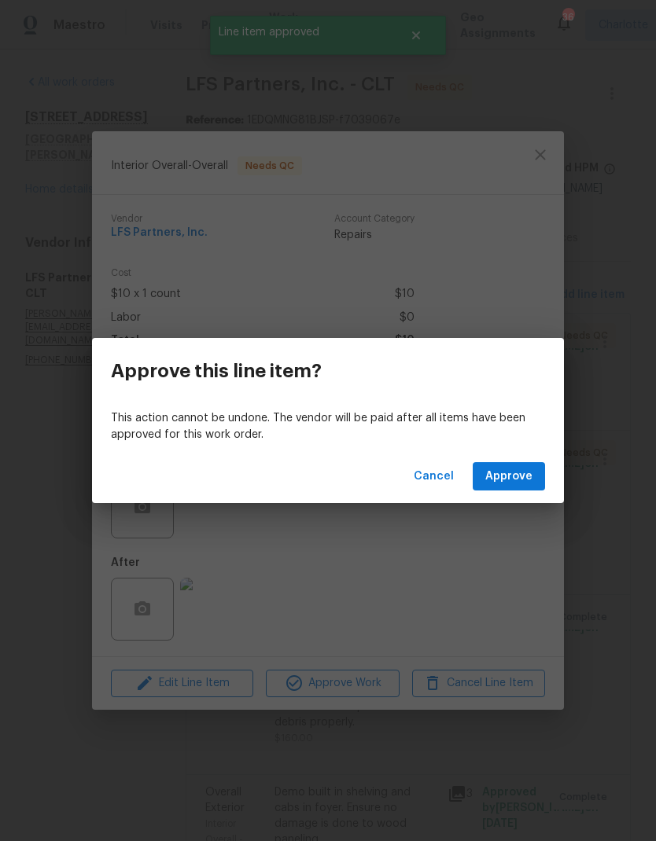
click at [533, 478] on button "Approve" at bounding box center [509, 476] width 72 height 29
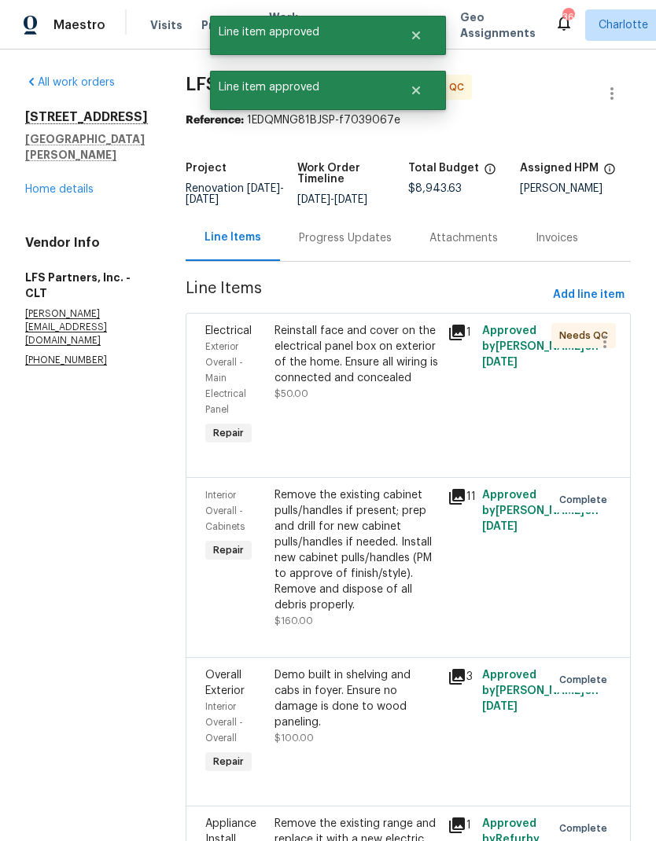
click at [386, 363] on div "Reinstall face and cover on the electrical panel box on exterior of the home. E…" at bounding box center [356, 354] width 164 height 63
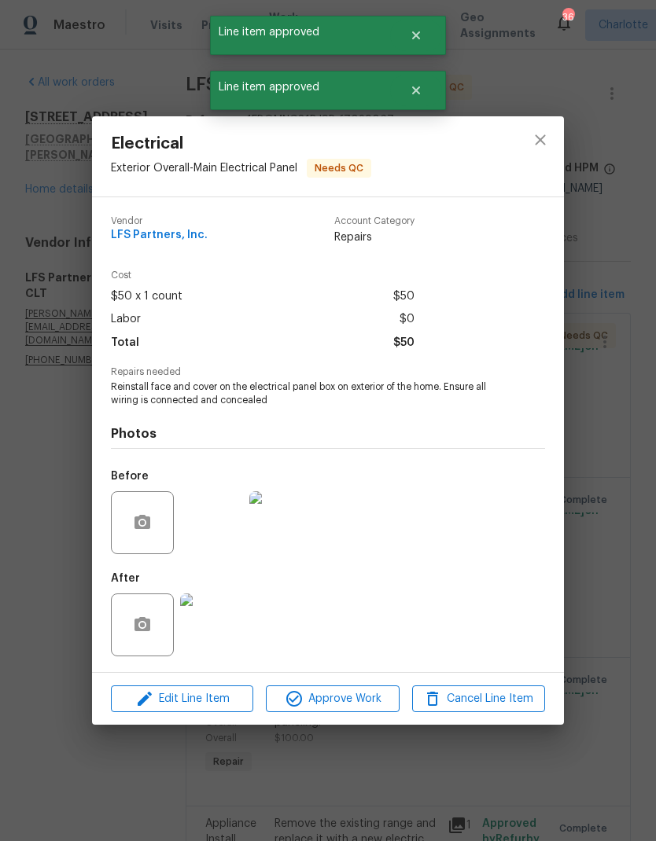
click at [361, 707] on span "Approve Work" at bounding box center [331, 700] width 123 height 20
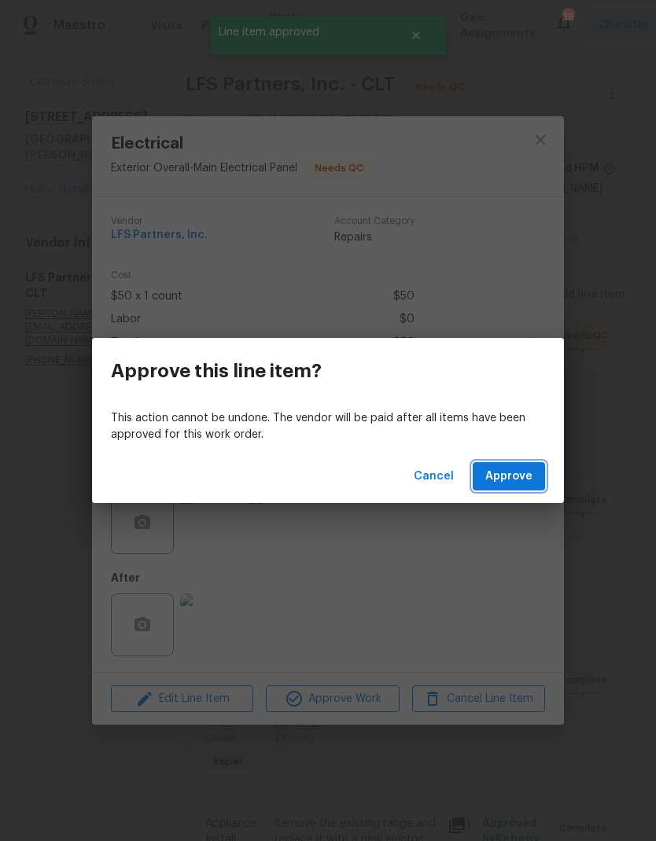
click at [531, 472] on span "Approve" at bounding box center [508, 477] width 47 height 20
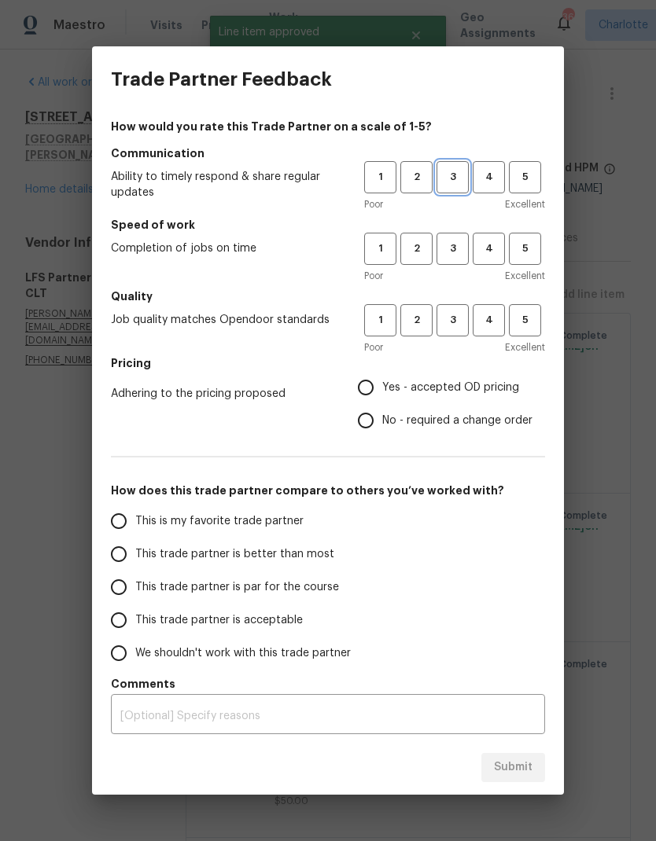
click at [462, 175] on span "3" at bounding box center [452, 177] width 29 height 18
click at [467, 250] on button "3" at bounding box center [452, 249] width 32 height 32
click at [466, 320] on span "3" at bounding box center [452, 320] width 29 height 18
click at [378, 389] on input "Yes - accepted OD pricing" at bounding box center [365, 387] width 33 height 33
radio input "true"
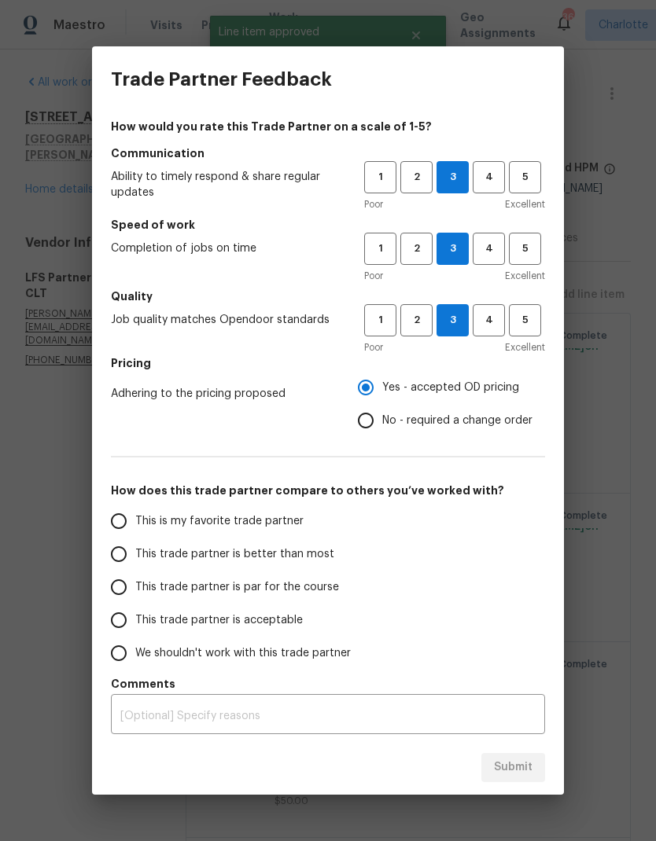
click at [294, 564] on label "This trade partner is better than most" at bounding box center [226, 554] width 248 height 33
click at [135, 564] on input "This trade partner is better than most" at bounding box center [118, 554] width 33 height 33
click at [521, 776] on span "Submit" at bounding box center [513, 768] width 39 height 20
radio input "true"
radio input "false"
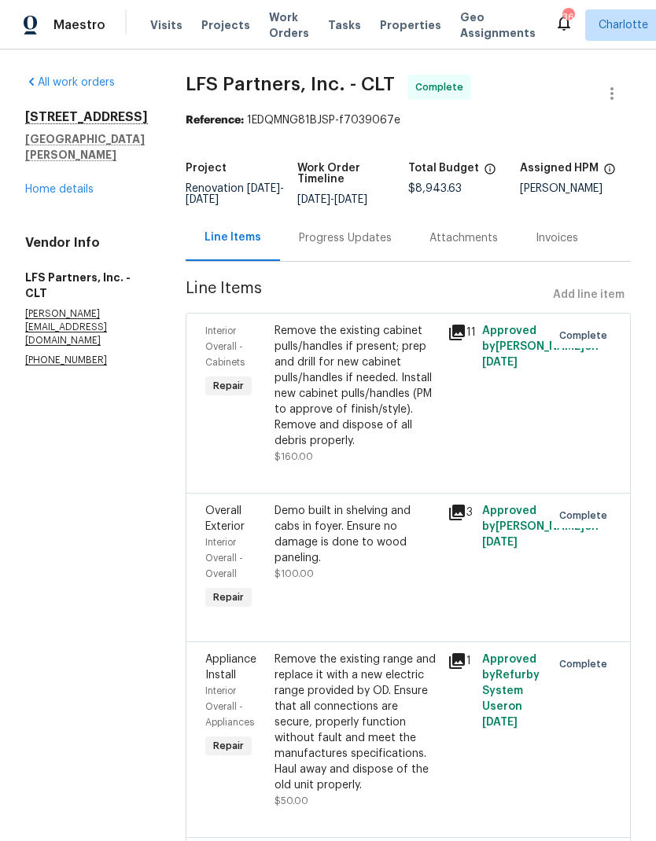
click at [275, 31] on span "Work Orders" at bounding box center [289, 24] width 40 height 31
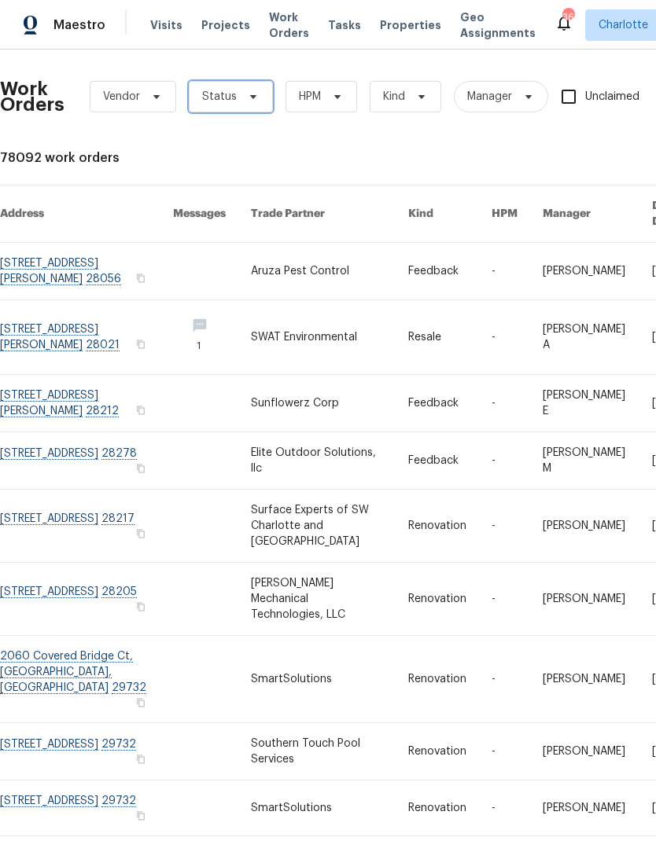
click at [259, 92] on span "Status" at bounding box center [231, 96] width 84 height 31
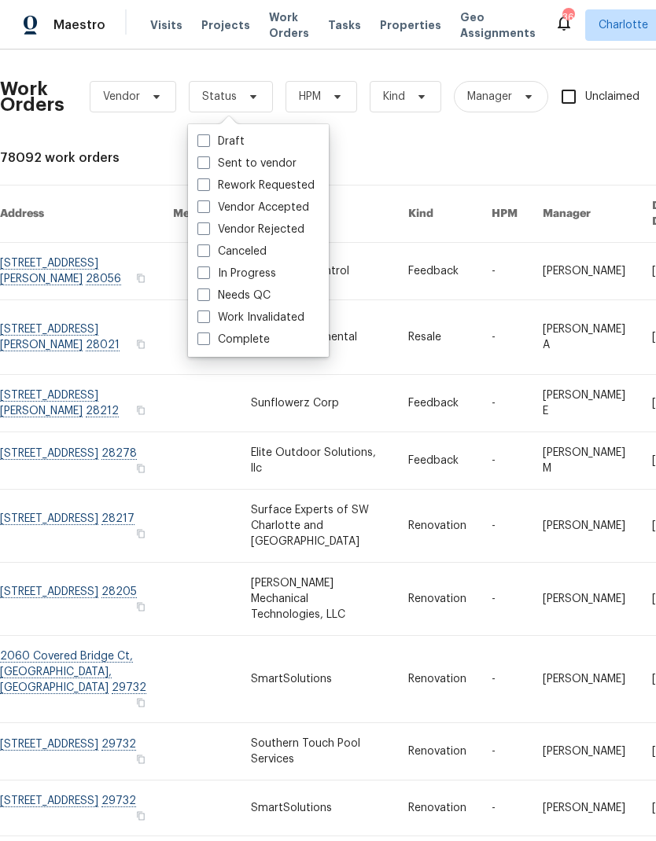
click at [253, 299] on label "Needs QC" at bounding box center [233, 296] width 73 height 16
click at [208, 298] on input "Needs QC" at bounding box center [202, 293] width 10 height 10
checkbox input "true"
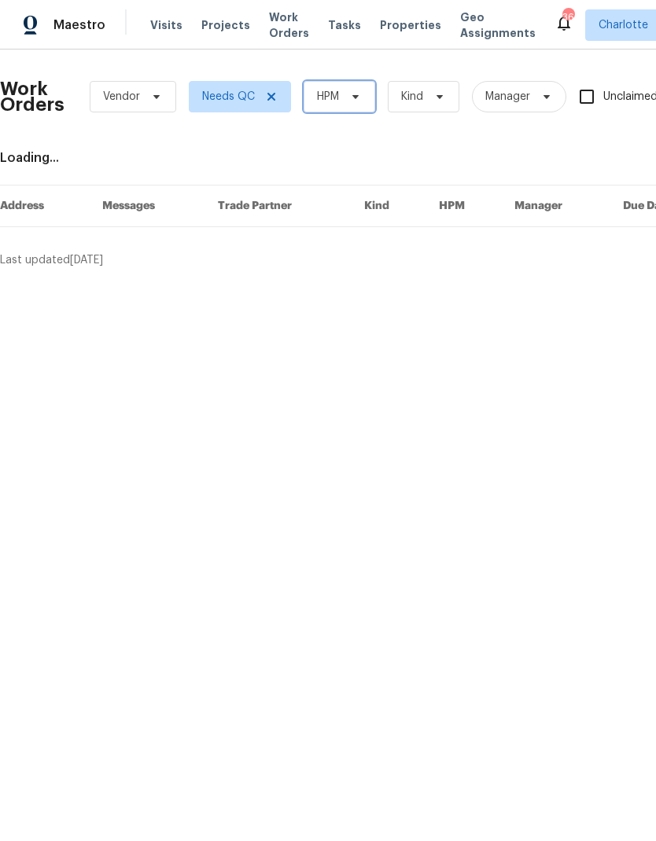
click at [365, 90] on span "HPM" at bounding box center [340, 96] width 72 height 31
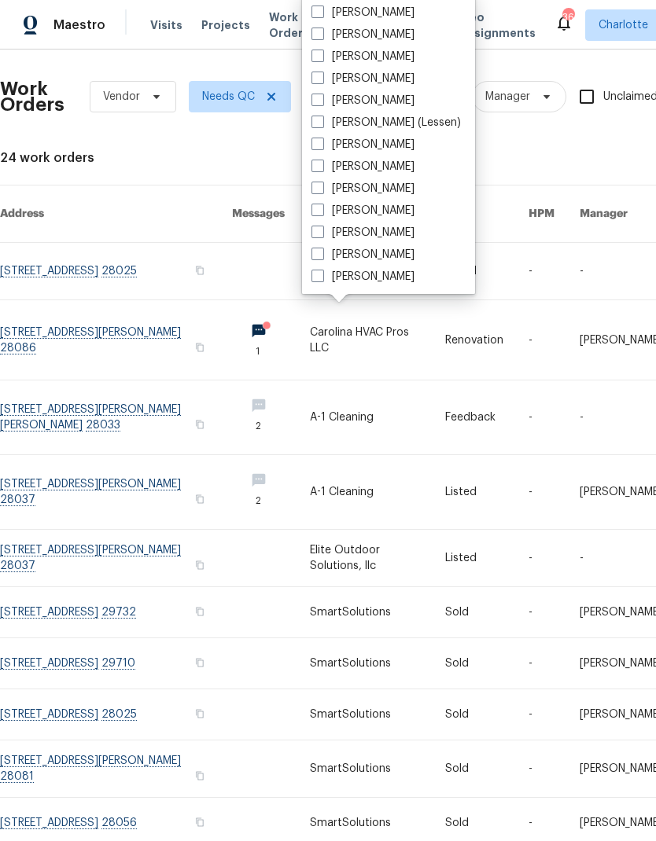
scroll to position [195, 0]
click at [364, 239] on label "[PERSON_NAME]" at bounding box center [362, 233] width 103 height 16
click at [322, 235] on input "[PERSON_NAME]" at bounding box center [316, 230] width 10 height 10
checkbox input "true"
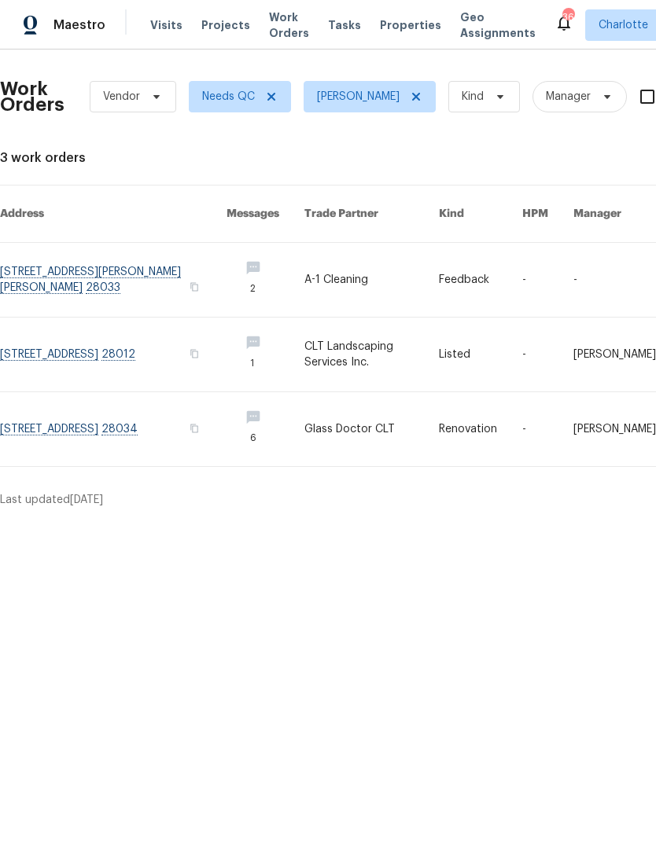
click at [27, 359] on link at bounding box center [113, 355] width 226 height 74
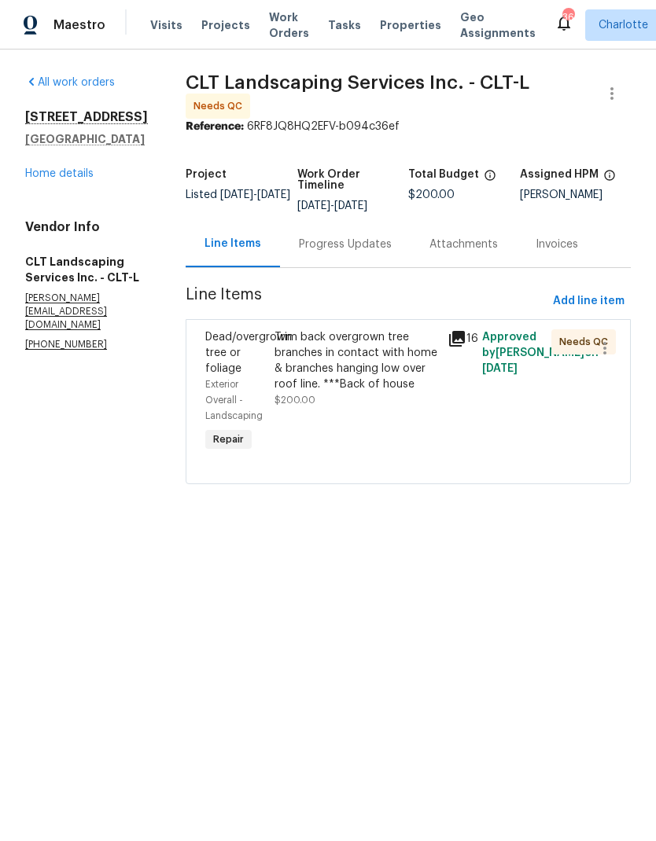
click at [395, 348] on div "Trim back overgrown tree branches in contact with home & branches hanging low o…" at bounding box center [356, 360] width 164 height 63
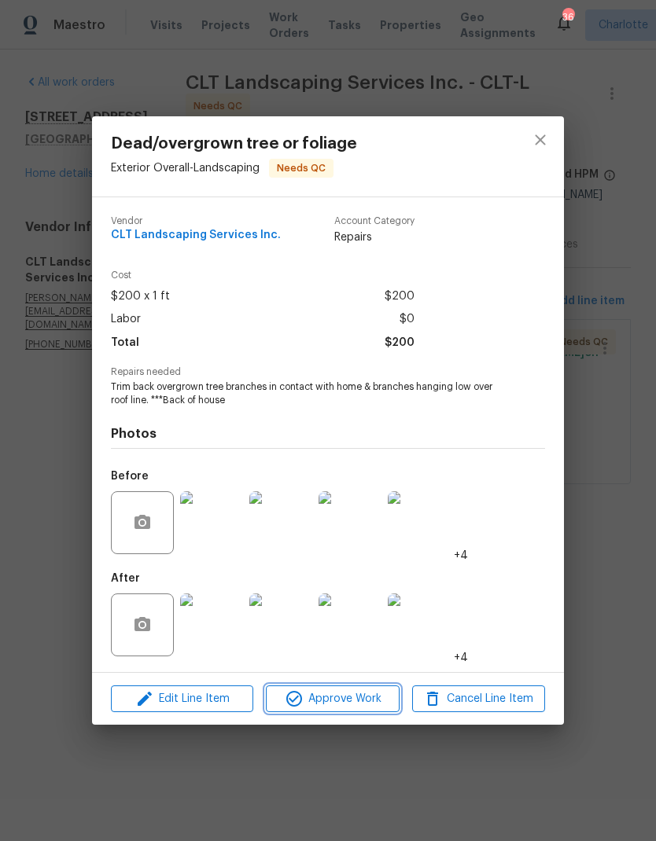
click at [350, 700] on span "Approve Work" at bounding box center [331, 700] width 123 height 20
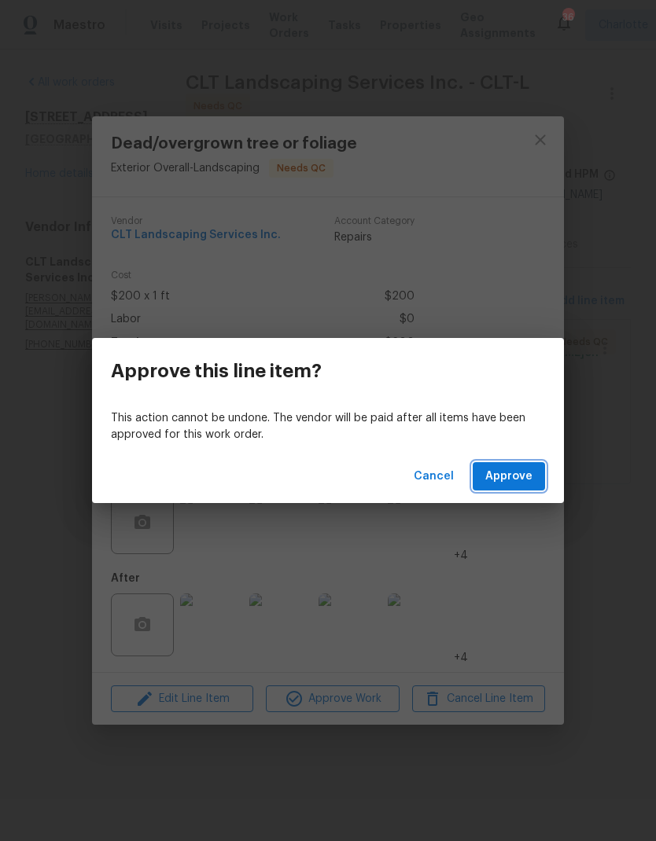
click at [518, 488] on button "Approve" at bounding box center [509, 476] width 72 height 29
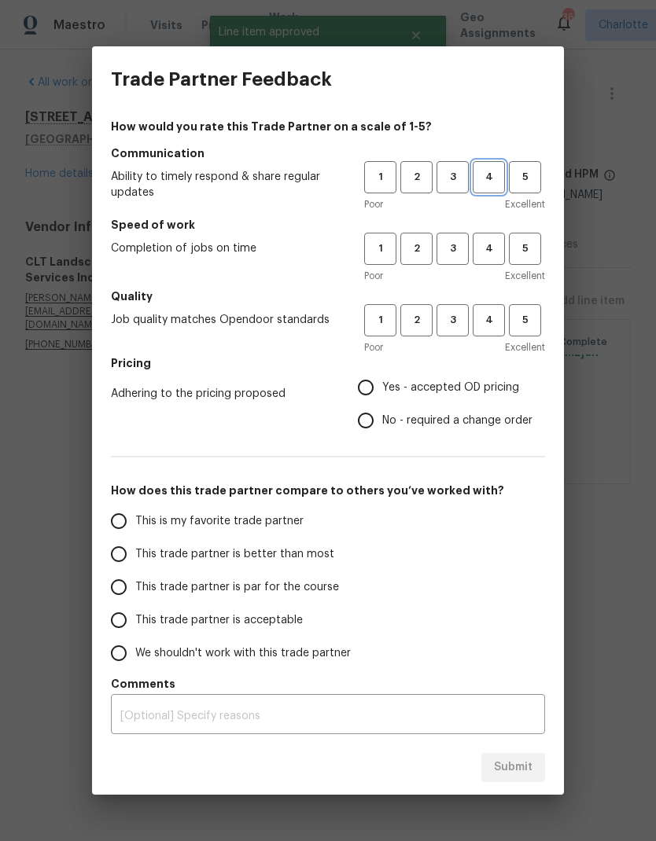
click at [499, 169] on span "4" at bounding box center [488, 177] width 29 height 18
click at [499, 259] on button "4" at bounding box center [489, 249] width 32 height 32
click at [496, 328] on span "4" at bounding box center [488, 320] width 29 height 18
click at [376, 396] on input "Yes - accepted OD pricing" at bounding box center [365, 387] width 33 height 33
radio input "true"
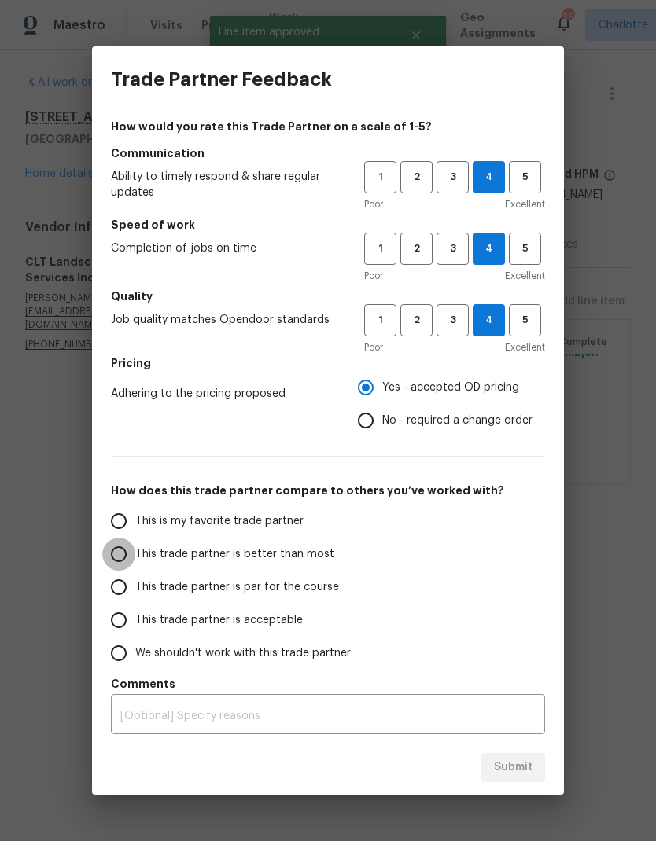
click at [121, 559] on input "This trade partner is better than most" at bounding box center [118, 554] width 33 height 33
click at [528, 761] on span "Submit" at bounding box center [513, 768] width 39 height 20
radio input "true"
radio input "false"
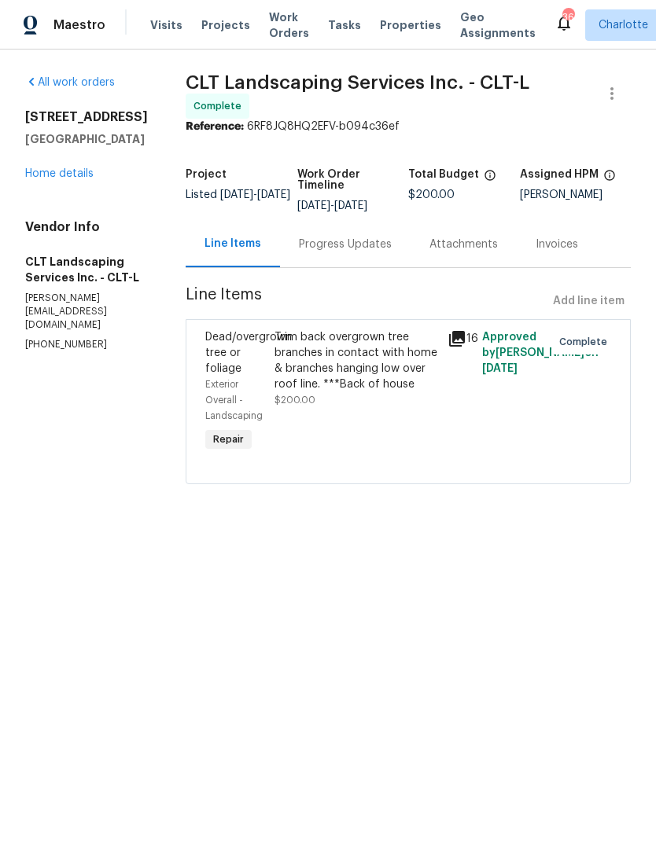
click at [282, 22] on span "Work Orders" at bounding box center [289, 24] width 40 height 31
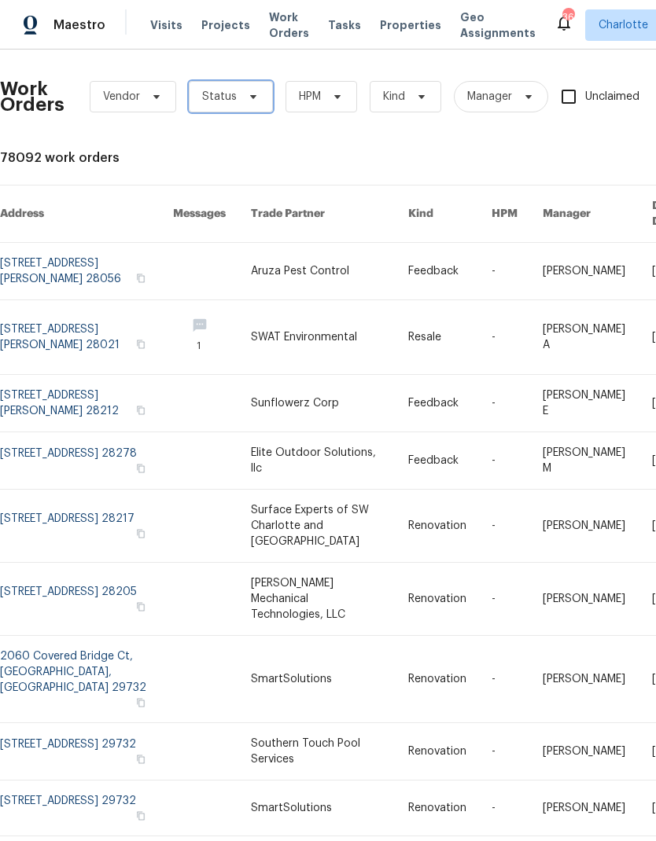
click at [253, 95] on icon at bounding box center [253, 96] width 13 height 13
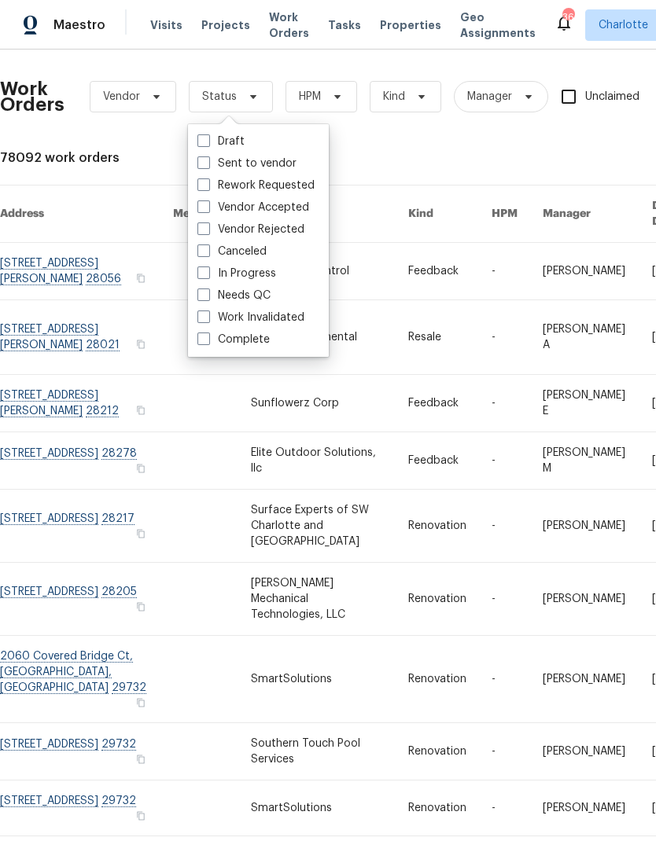
click at [259, 301] on label "Needs QC" at bounding box center [233, 296] width 73 height 16
click at [208, 298] on input "Needs QC" at bounding box center [202, 293] width 10 height 10
checkbox input "true"
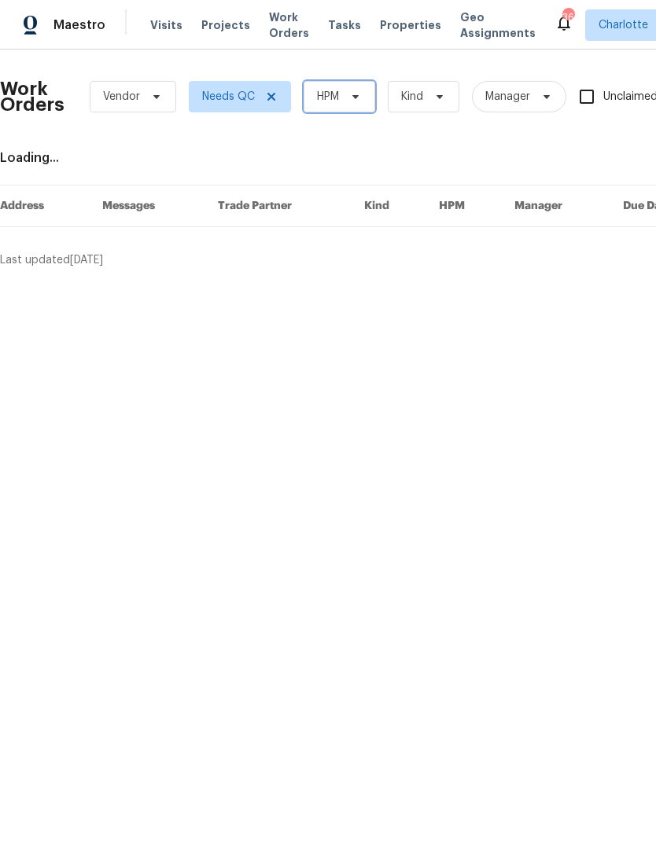
click at [346, 101] on span at bounding box center [352, 96] width 17 height 13
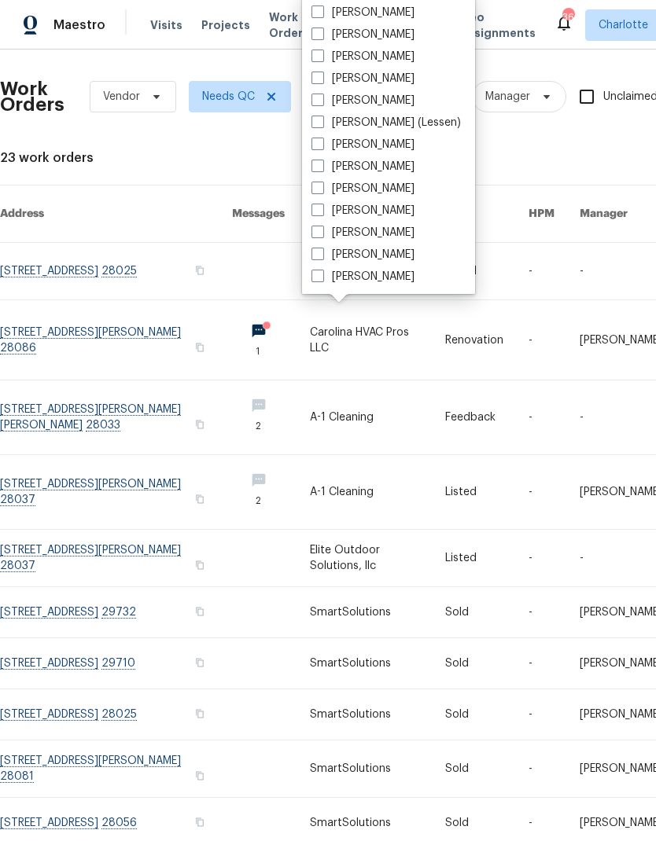
scroll to position [195, 0]
click at [367, 237] on label "[PERSON_NAME]" at bounding box center [362, 233] width 103 height 16
click at [322, 235] on input "[PERSON_NAME]" at bounding box center [316, 230] width 10 height 10
checkbox input "true"
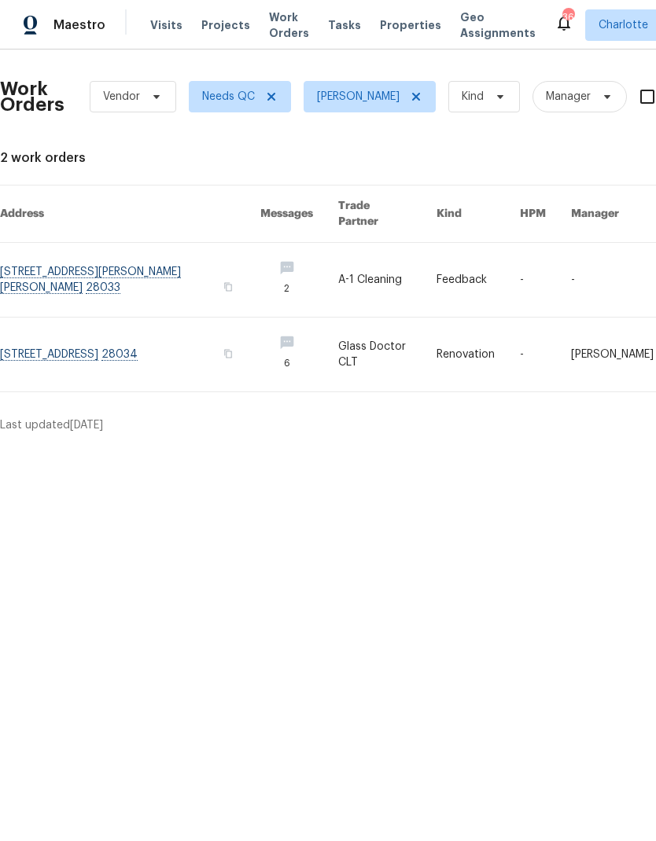
click at [27, 346] on link at bounding box center [130, 355] width 260 height 74
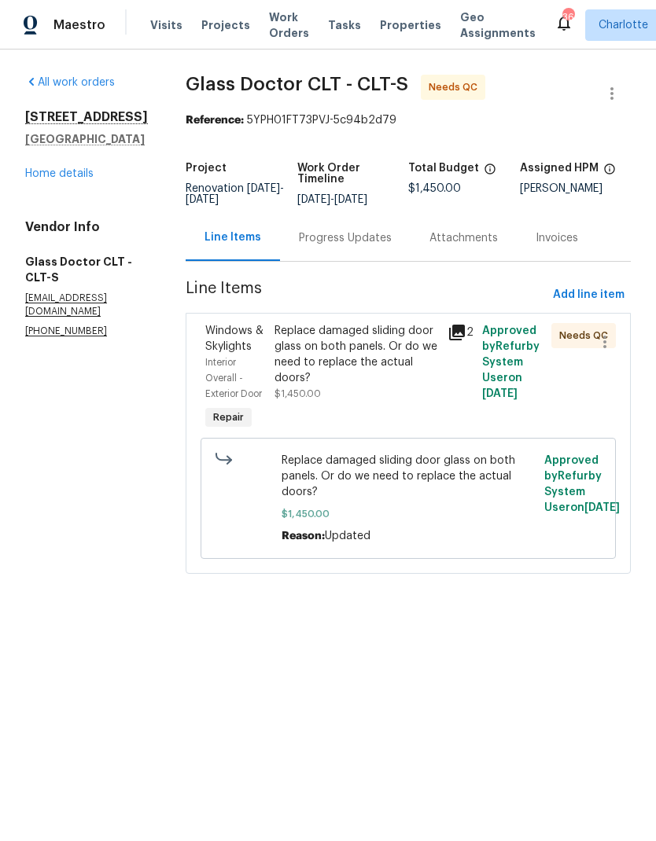
click at [383, 343] on div "Replace damaged sliding door glass on both panels. Or do we need to replace the…" at bounding box center [356, 354] width 164 height 63
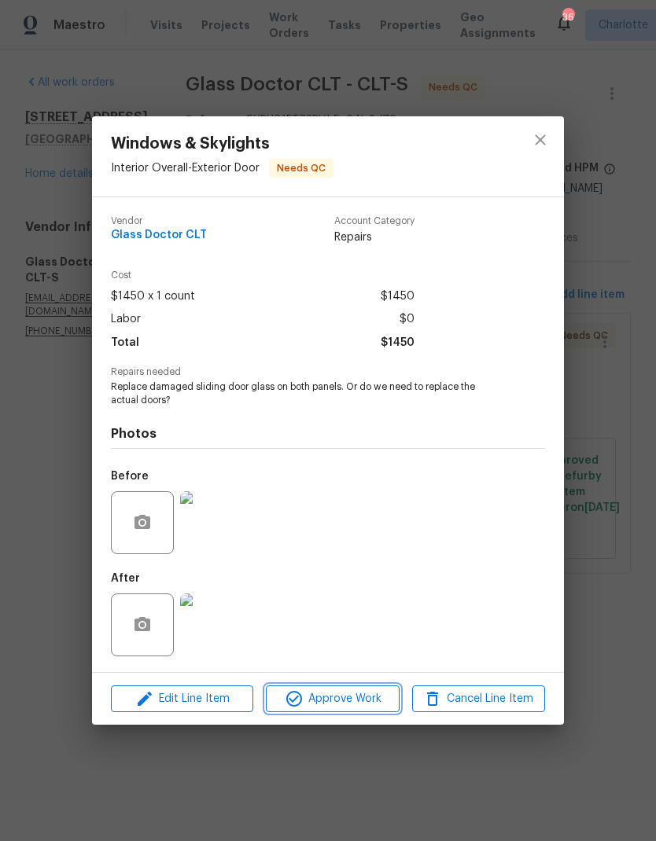
click at [358, 707] on span "Approve Work" at bounding box center [331, 700] width 123 height 20
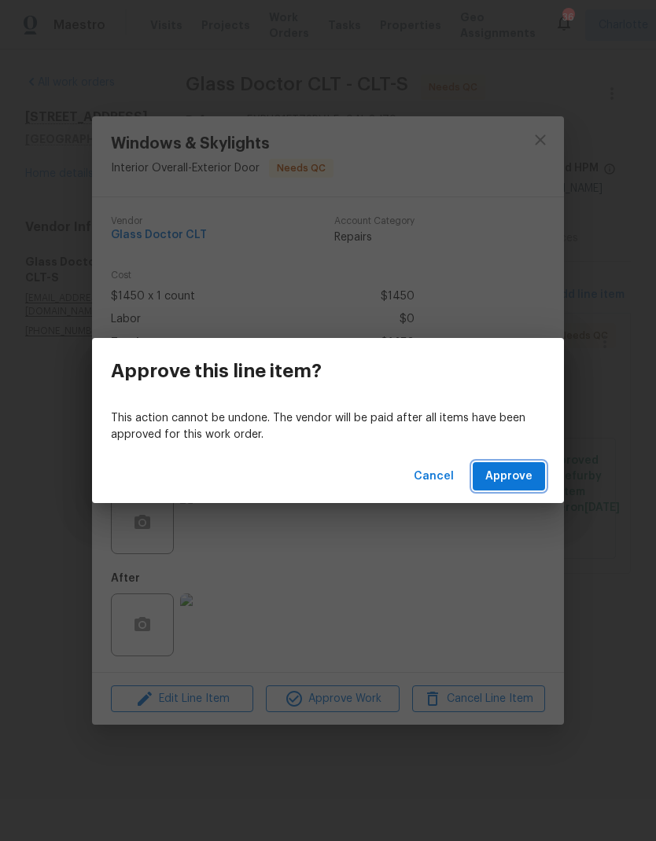
click at [518, 482] on span "Approve" at bounding box center [508, 477] width 47 height 20
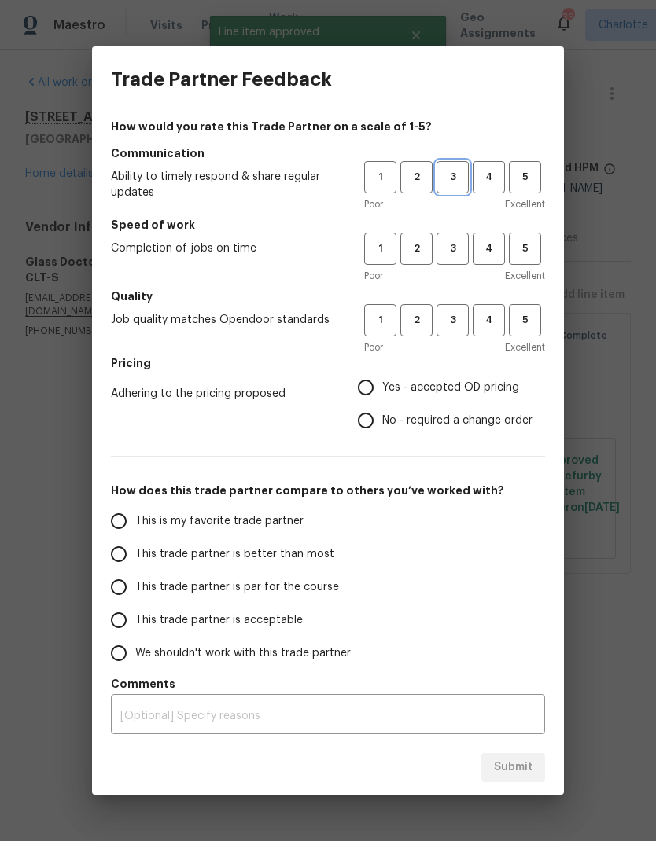
click at [466, 177] on span "3" at bounding box center [452, 177] width 29 height 18
click at [465, 259] on button "3" at bounding box center [452, 249] width 32 height 32
click at [454, 336] on button "3" at bounding box center [452, 320] width 32 height 32
click at [421, 255] on span "2" at bounding box center [416, 249] width 29 height 18
click at [377, 383] on input "Yes - accepted OD pricing" at bounding box center [365, 387] width 33 height 33
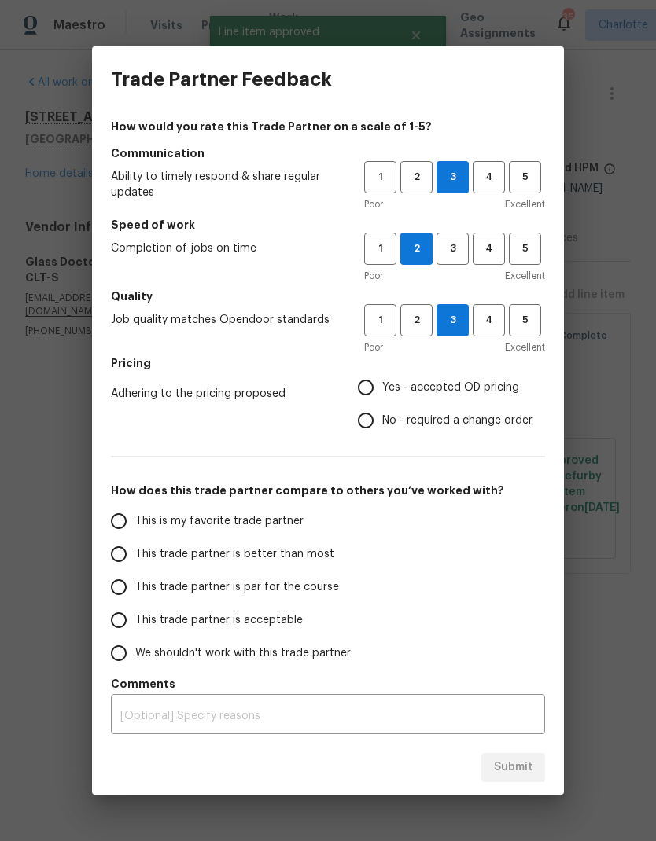
radio input "true"
click at [460, 250] on span "3" at bounding box center [452, 249] width 29 height 18
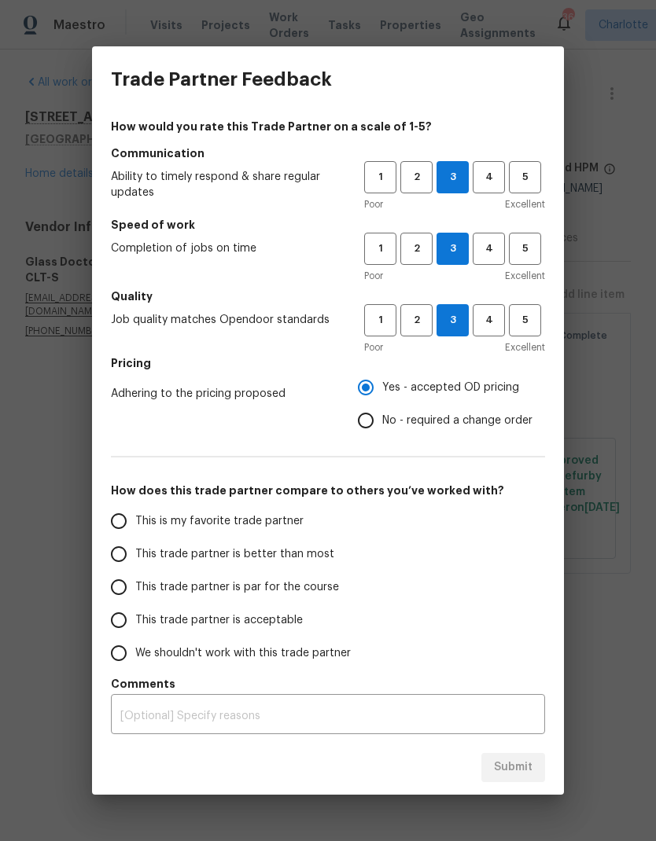
click at [112, 558] on input "This trade partner is better than most" at bounding box center [118, 554] width 33 height 33
click at [529, 775] on span "Submit" at bounding box center [513, 768] width 39 height 20
radio input "true"
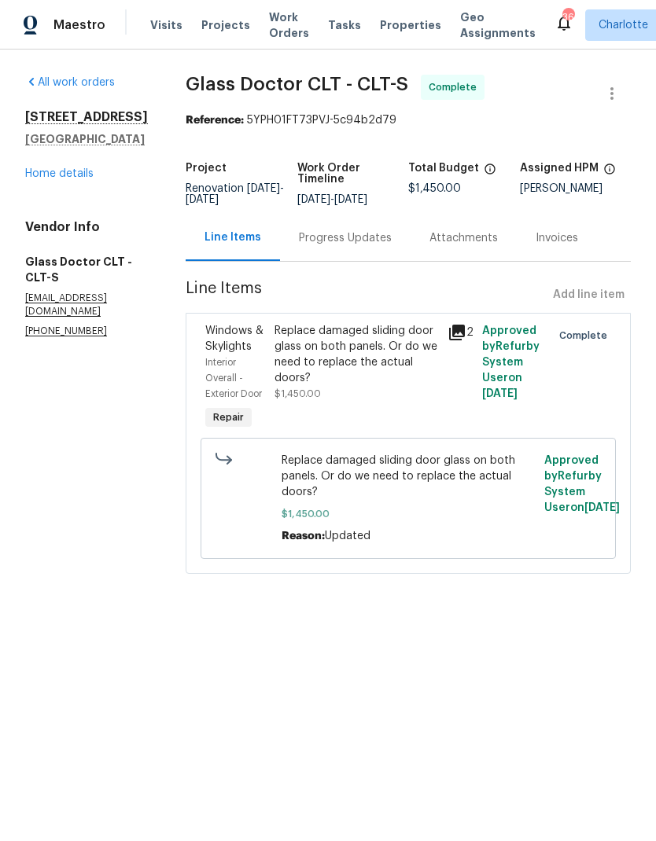
radio input "false"
